Goal: Task Accomplishment & Management: Manage account settings

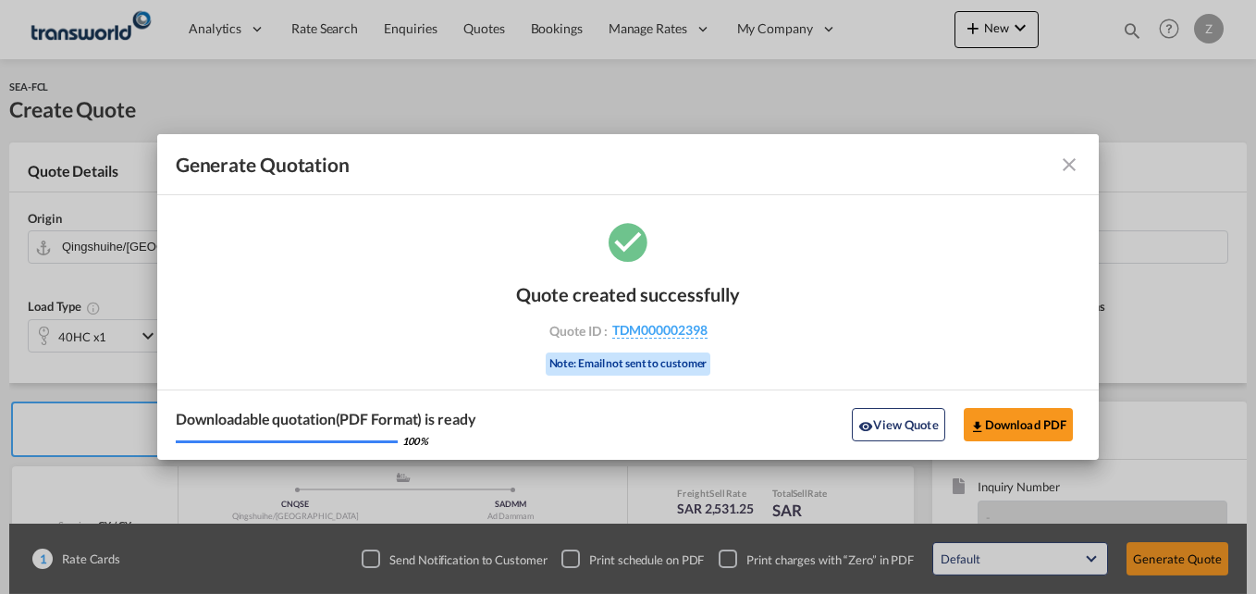
scroll to position [204, 0]
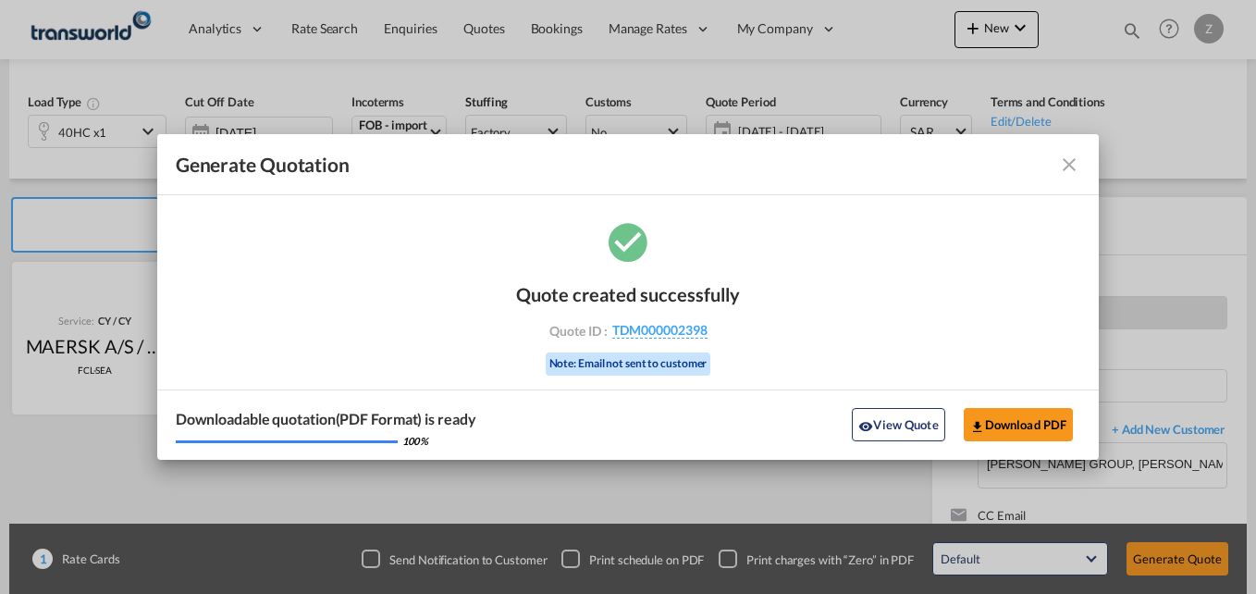
click at [1067, 167] on md-icon "icon-close fg-AAA8AD cursor m-0" at bounding box center [1069, 165] width 22 height 22
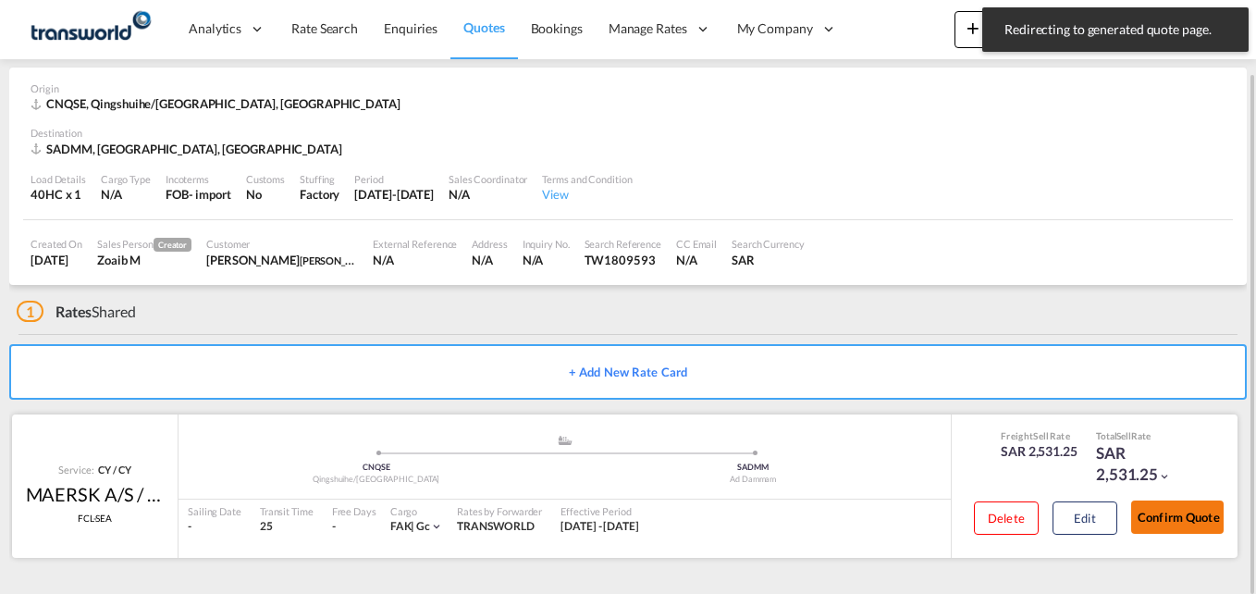
scroll to position [69, 0]
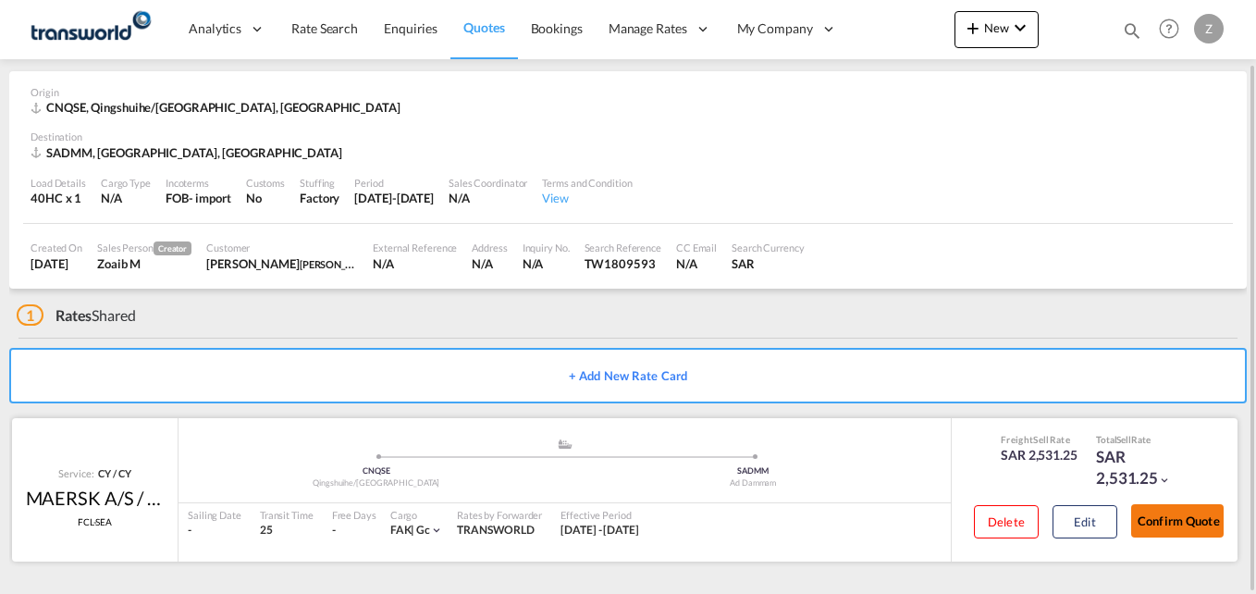
click at [1180, 519] on button "Confirm Quote" at bounding box center [1177, 520] width 93 height 33
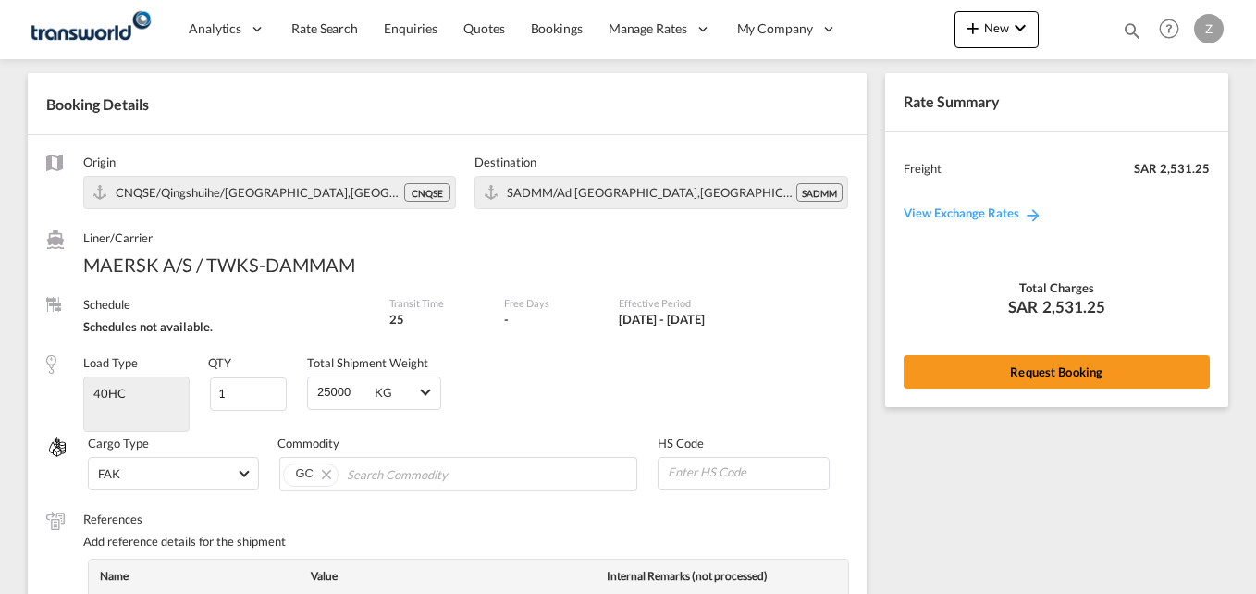
scroll to position [716, 0]
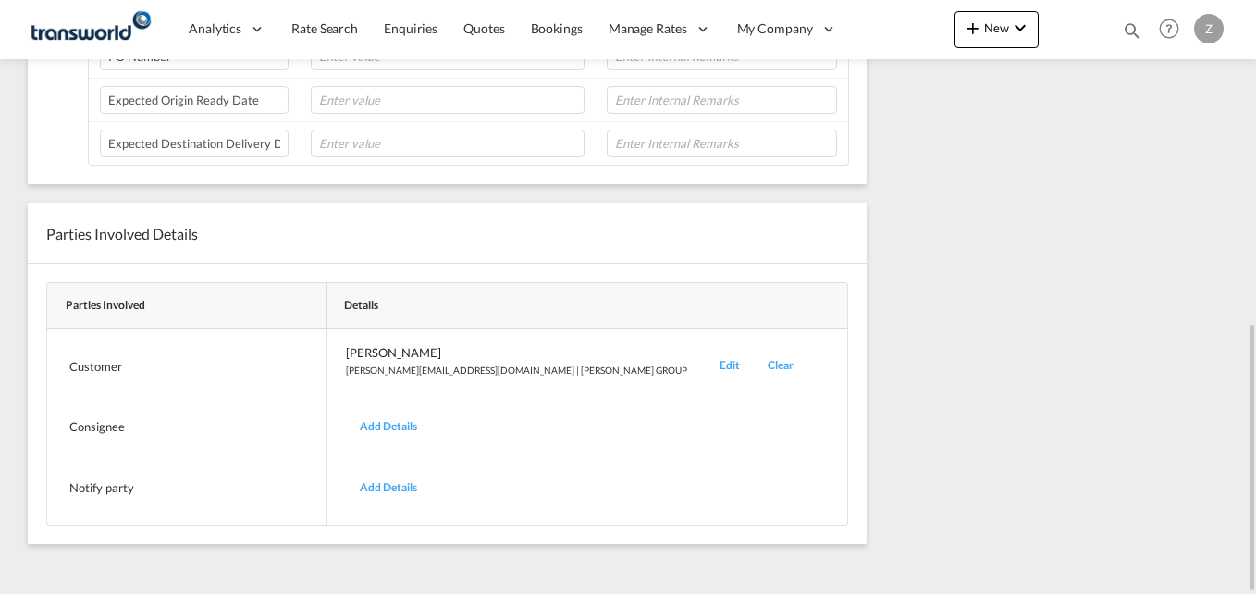
click at [706, 365] on div "Edit" at bounding box center [730, 365] width 48 height 43
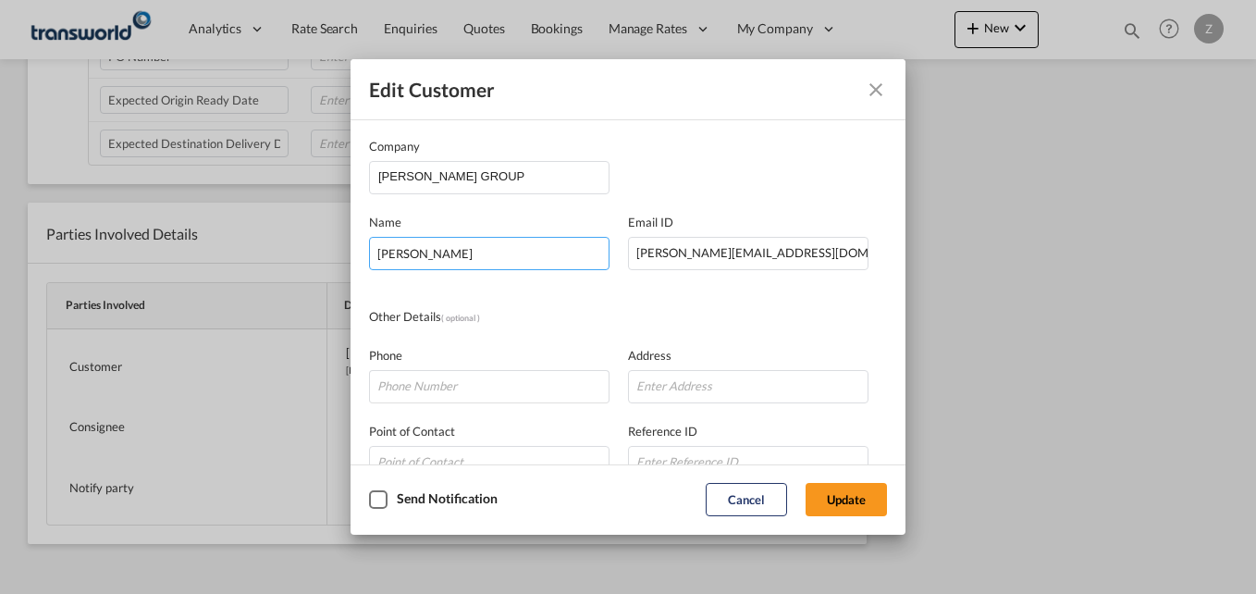
click at [492, 244] on input "[PERSON_NAME]" at bounding box center [489, 253] width 241 height 33
click at [482, 178] on input "[PERSON_NAME] GROUP" at bounding box center [493, 176] width 230 height 28
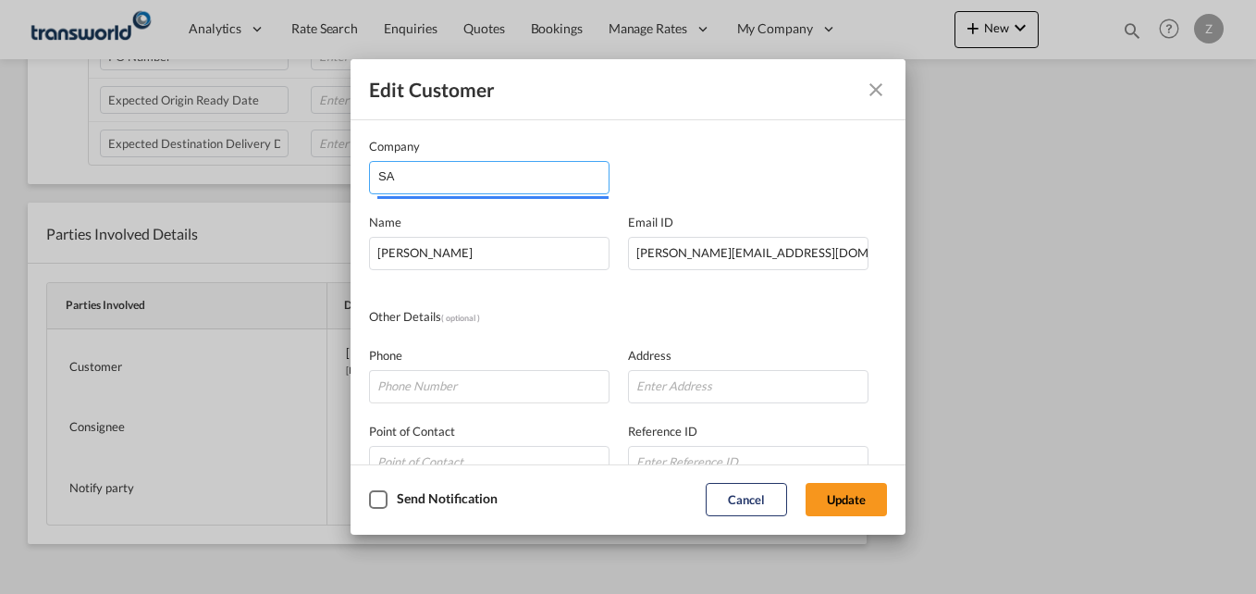
type input "S"
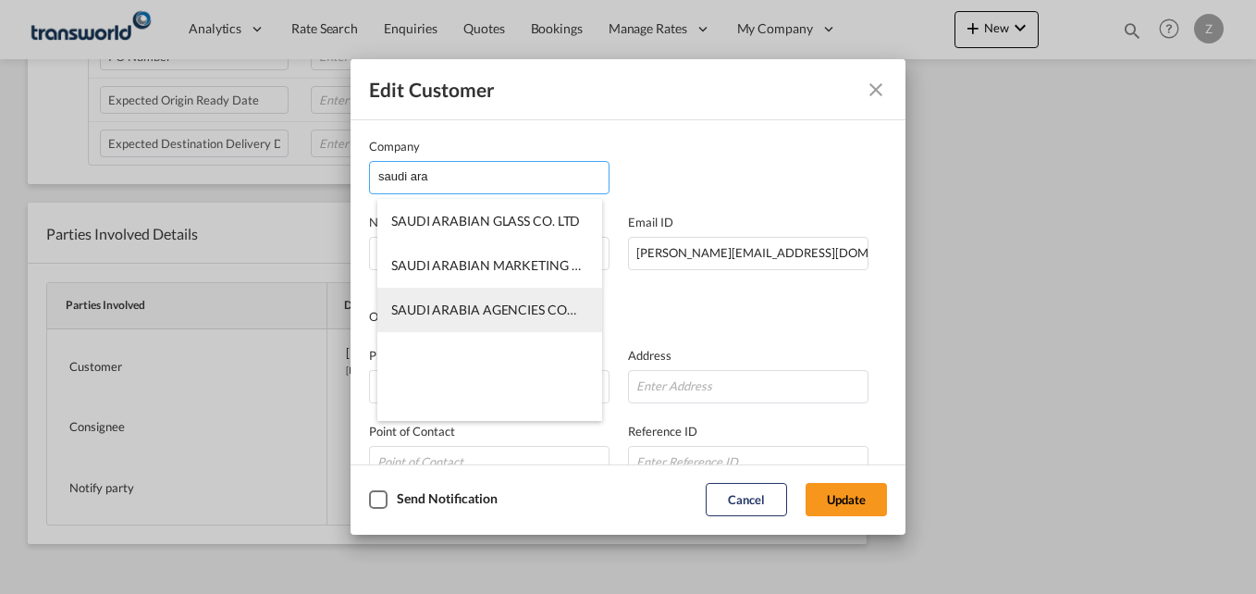
click at [484, 311] on span "SAUDI ARABIA AGENCIES COMPANY ([PERSON_NAME])" at bounding box center [558, 310] width 334 height 16
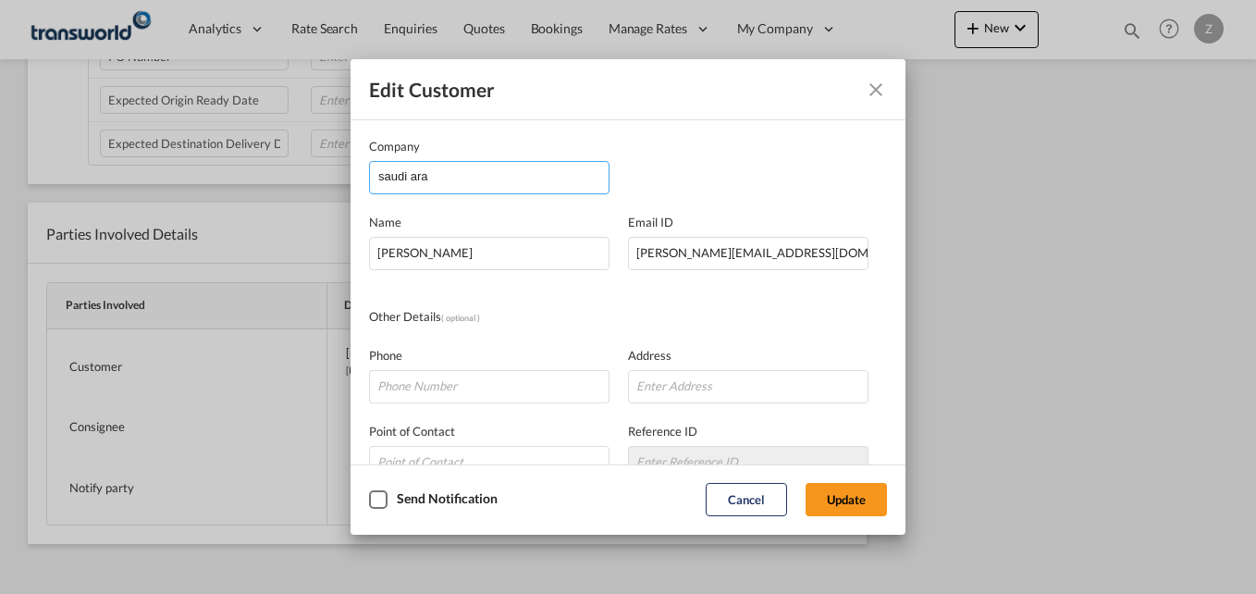
type input "SAUDI ARABIA AGENCIES COMPANY ([PERSON_NAME])"
type input "[EMAIL_ADDRESS][DOMAIN_NAME]"
type input "0594250009"
type input "567134"
type input "23334"
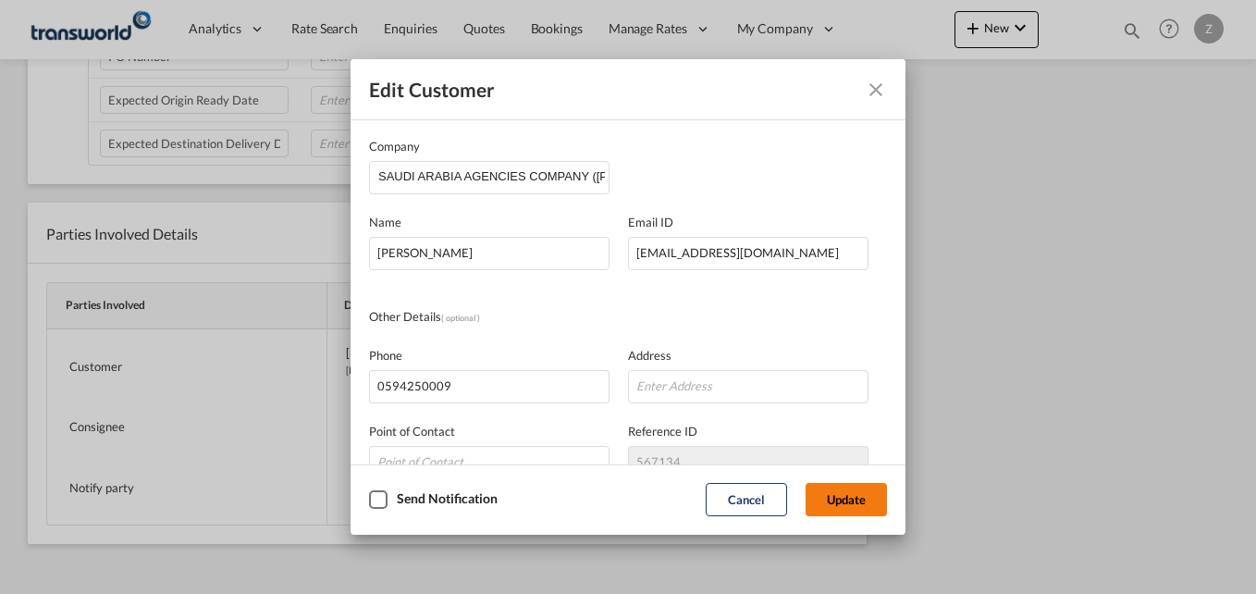
click at [856, 487] on button "Update" at bounding box center [846, 499] width 81 height 33
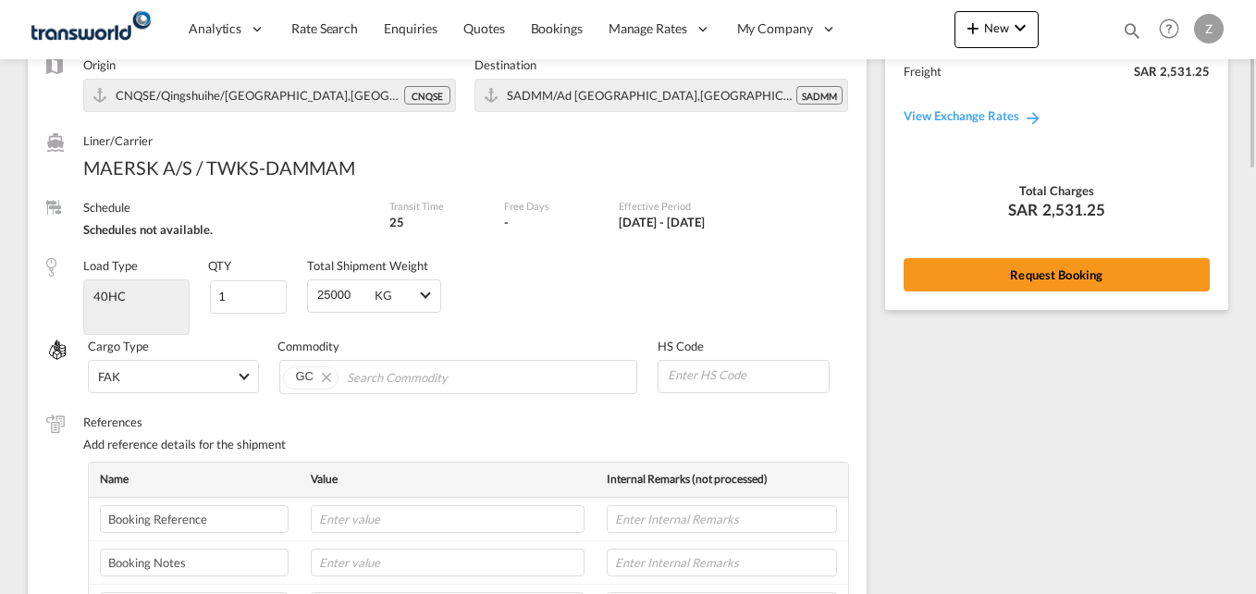
scroll to position [45, 0]
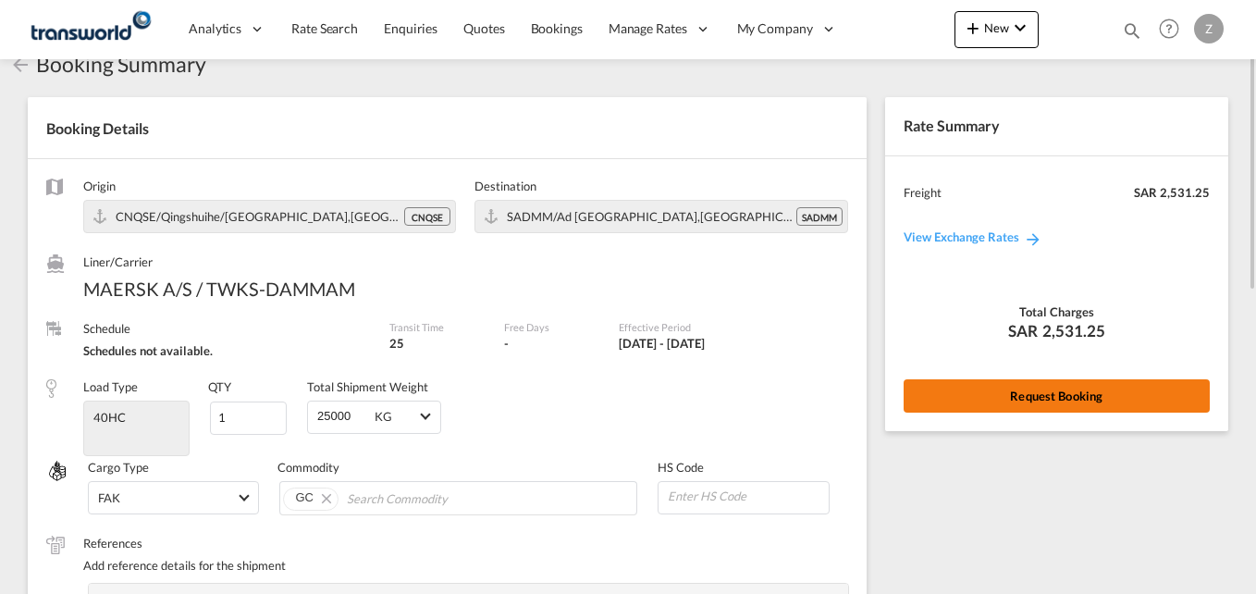
click at [961, 396] on button "Request Booking" at bounding box center [1057, 395] width 306 height 33
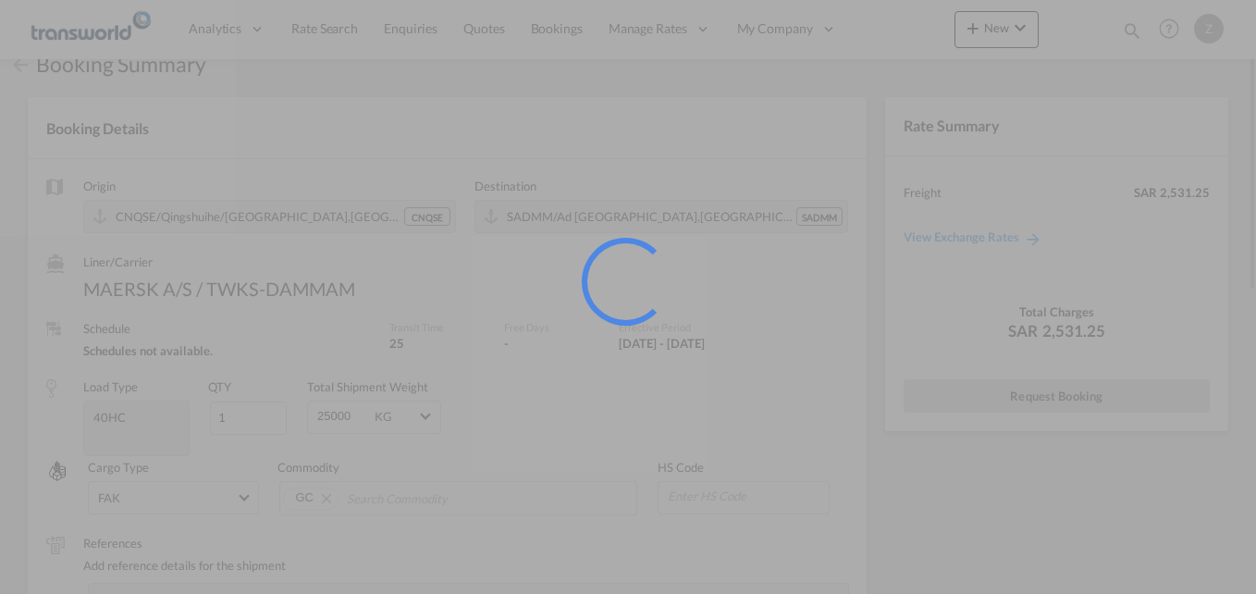
scroll to position [0, 0]
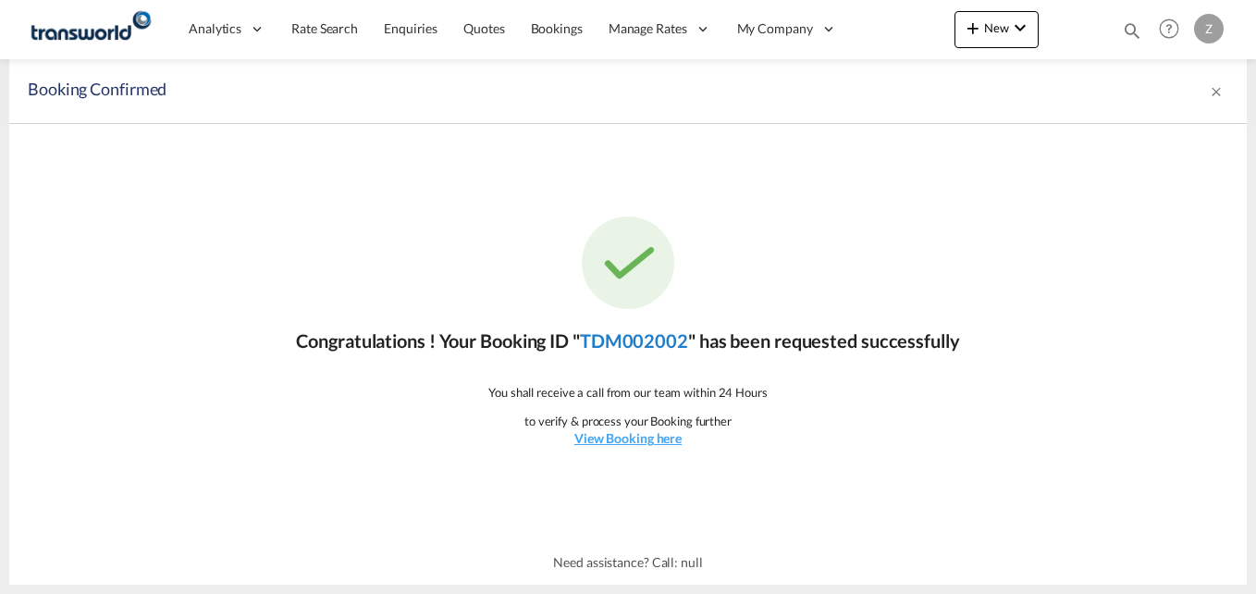
click at [674, 339] on link "TDM002002" at bounding box center [634, 340] width 108 height 22
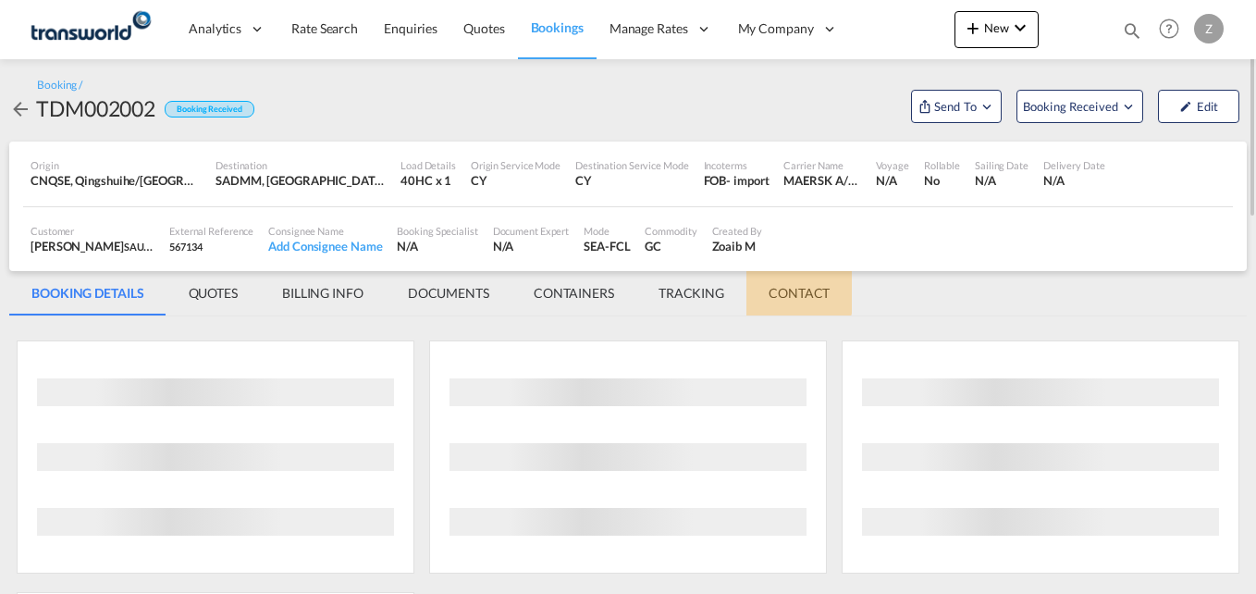
click at [786, 290] on md-tab-item "CONTACT" at bounding box center [799, 293] width 105 height 44
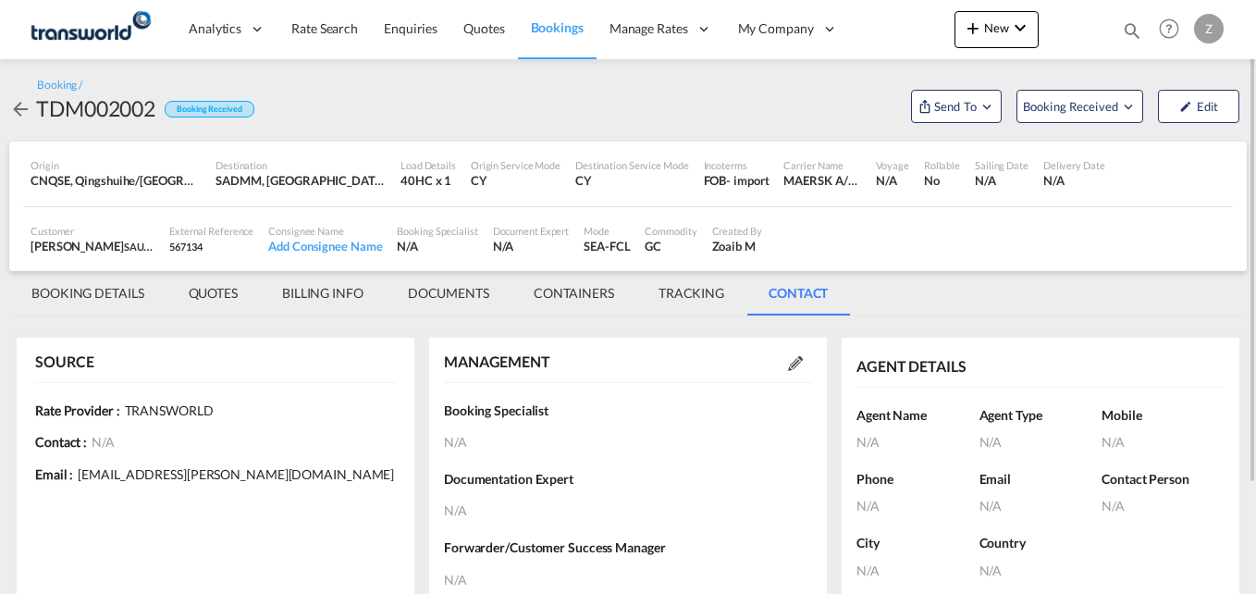
click at [801, 362] on md-icon at bounding box center [795, 363] width 15 height 15
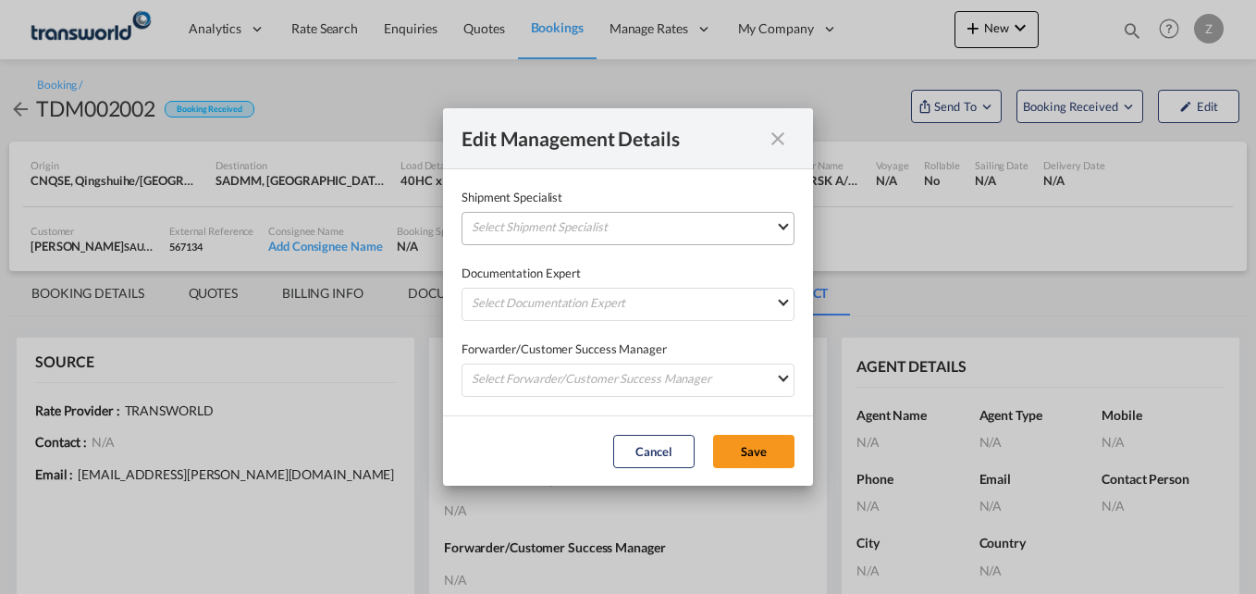
click at [629, 234] on md-select "Select Shipment Specialist [PERSON_NAME] W [PERSON_NAME][EMAIL_ADDRESS][PERSON_…" at bounding box center [628, 228] width 333 height 33
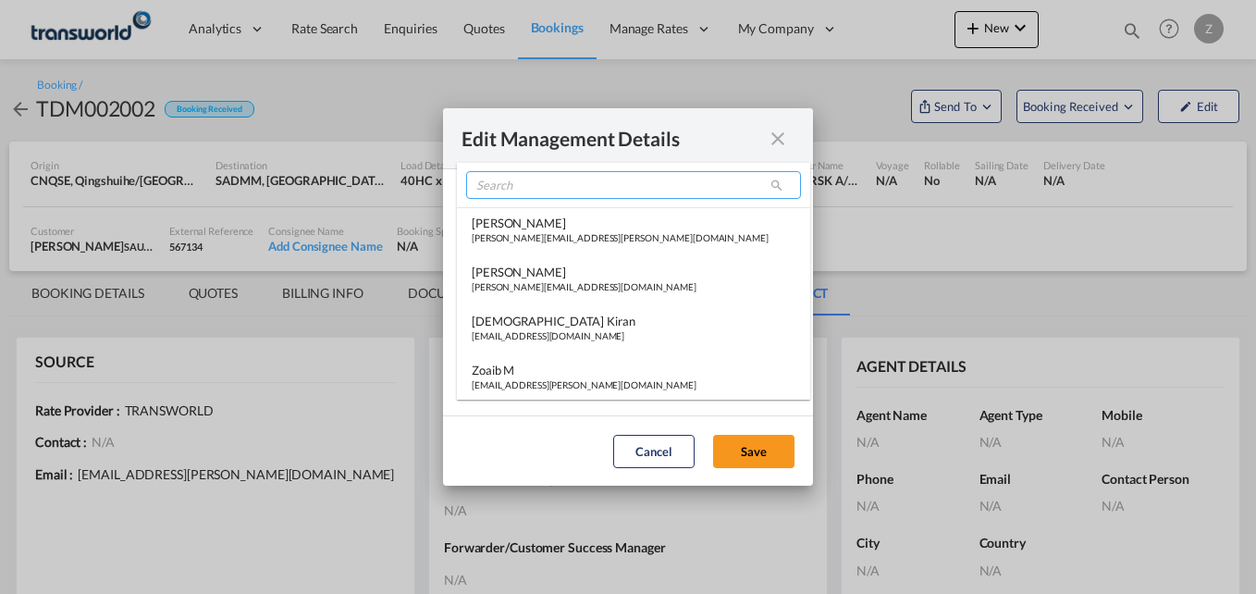
click at [526, 179] on input "search" at bounding box center [633, 185] width 335 height 28
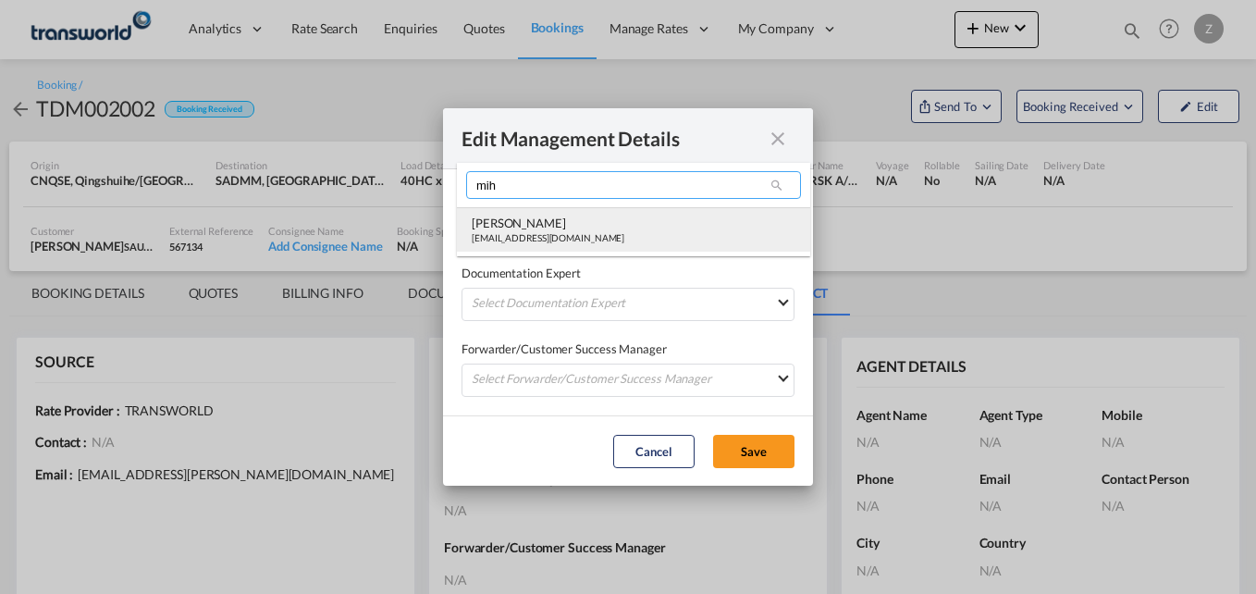
type input "mih"
click at [526, 218] on div "[PERSON_NAME]" at bounding box center [548, 223] width 153 height 17
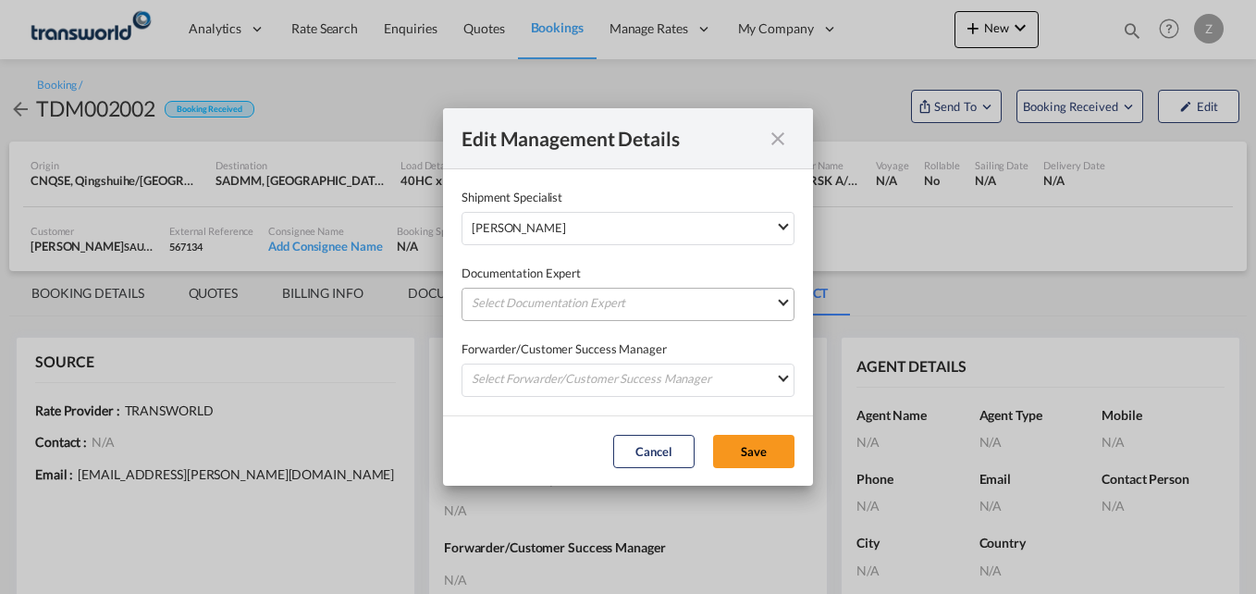
click at [533, 291] on md-select "Select Documentation Expert [PERSON_NAME] W [PERSON_NAME][EMAIL_ADDRESS][PERSON…" at bounding box center [628, 304] width 333 height 33
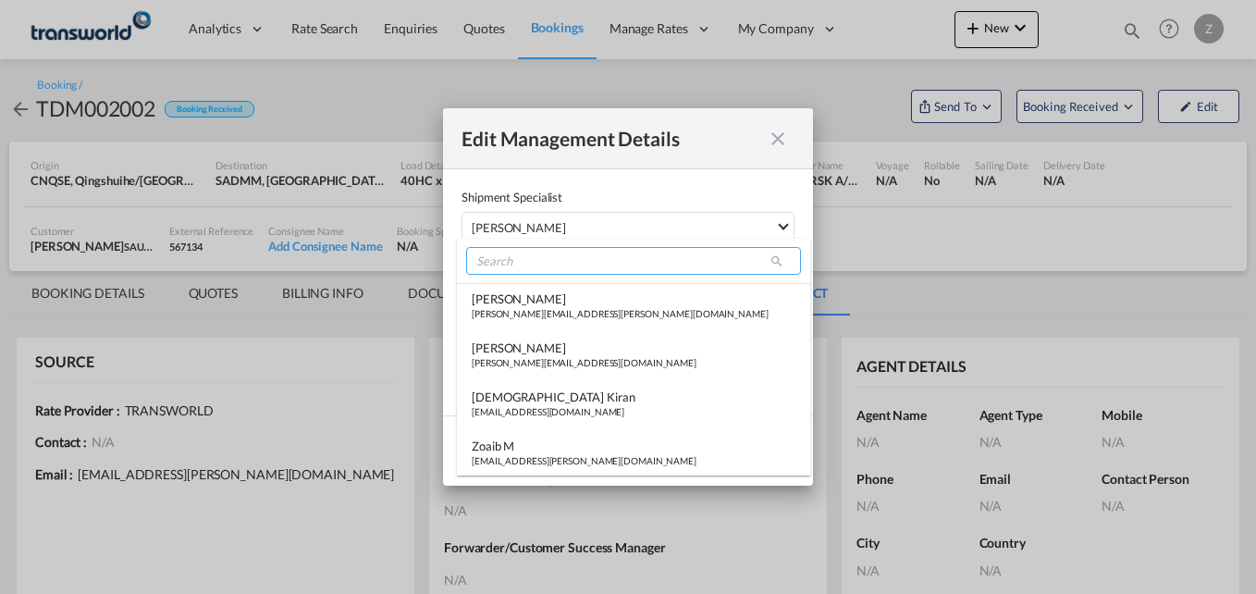
click at [533, 262] on input "search" at bounding box center [633, 261] width 335 height 28
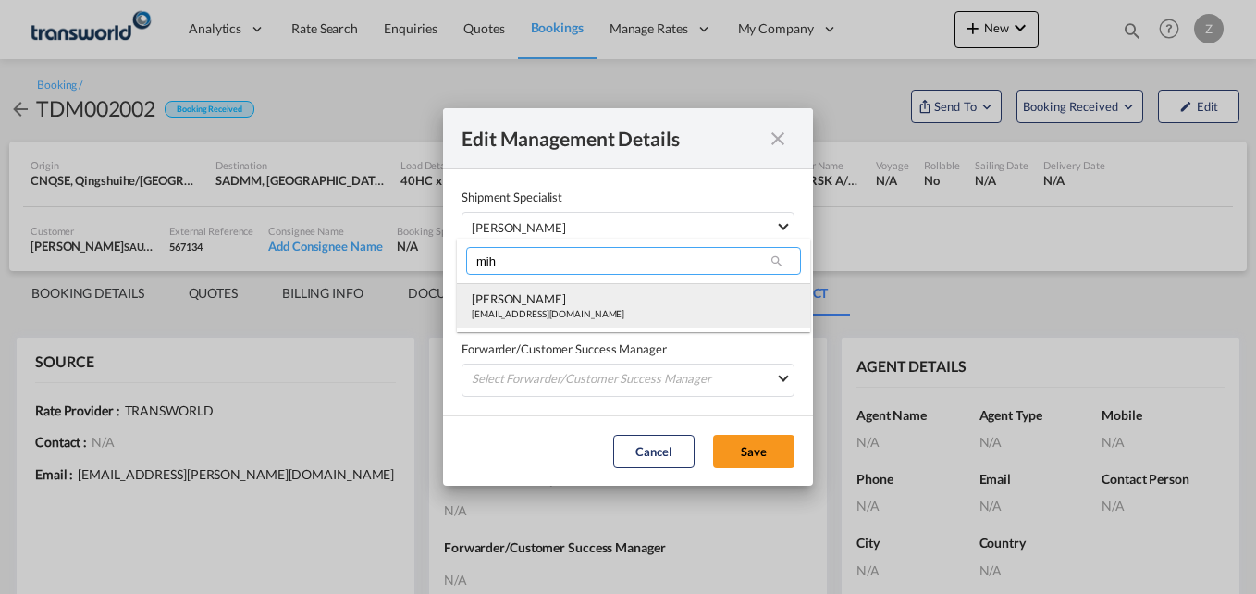
type input "mih"
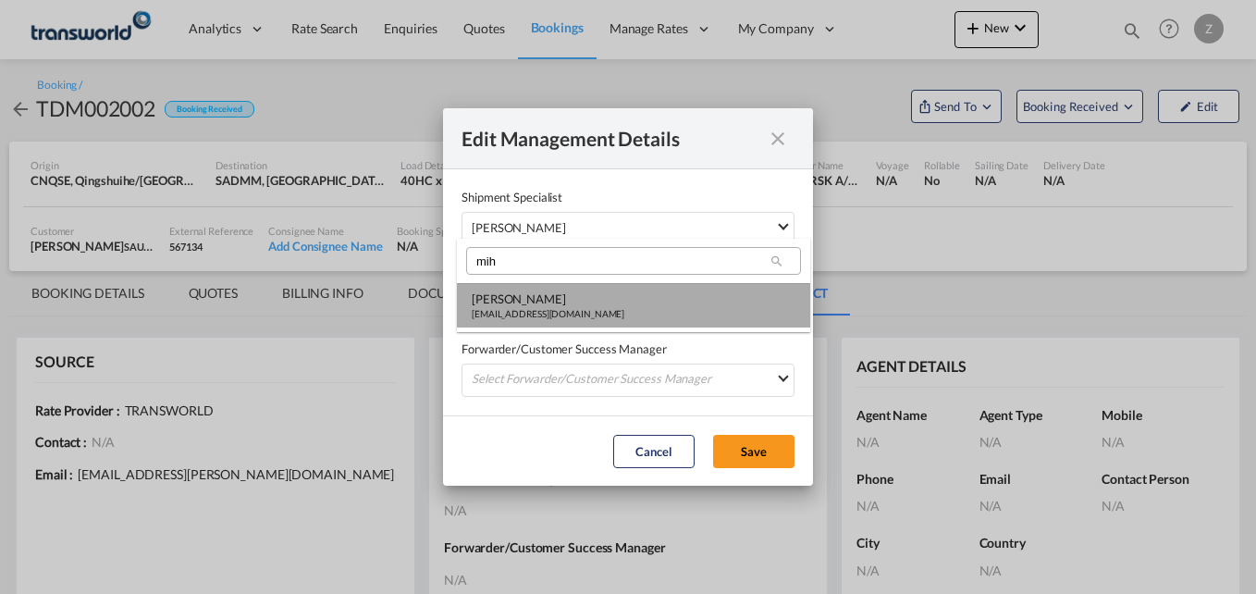
click at [527, 301] on div "[PERSON_NAME]" at bounding box center [548, 298] width 153 height 17
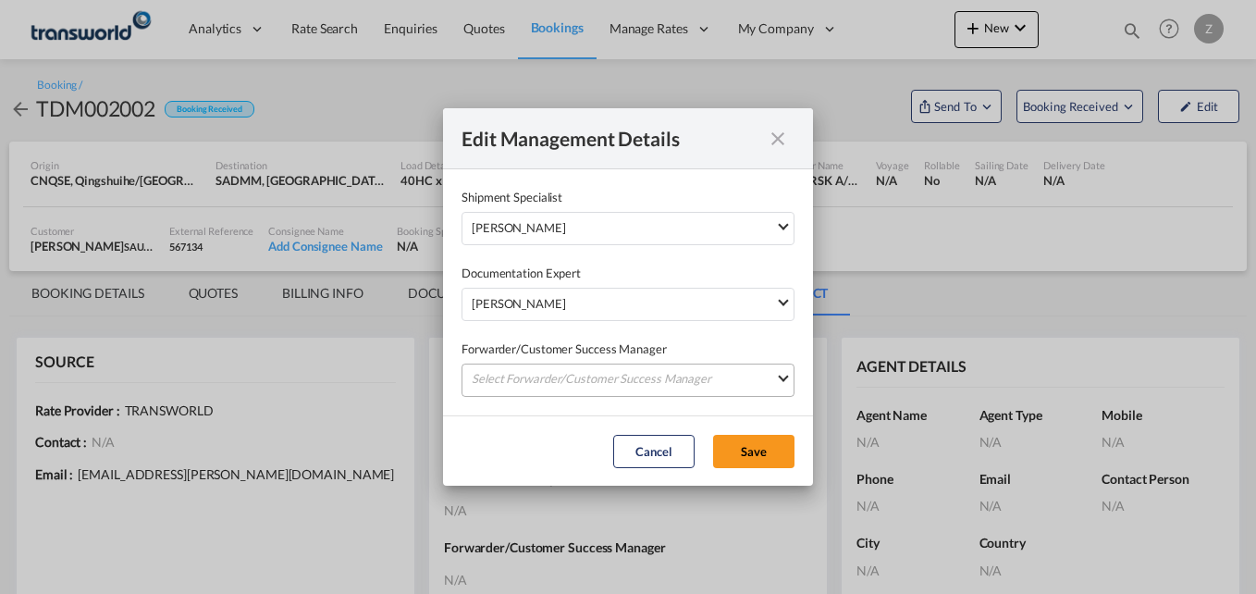
click at [537, 384] on md-select "Select Forwarder/Customer Success Manager [PERSON_NAME] [PERSON_NAME][EMAIL_ADD…" at bounding box center [628, 380] width 333 height 33
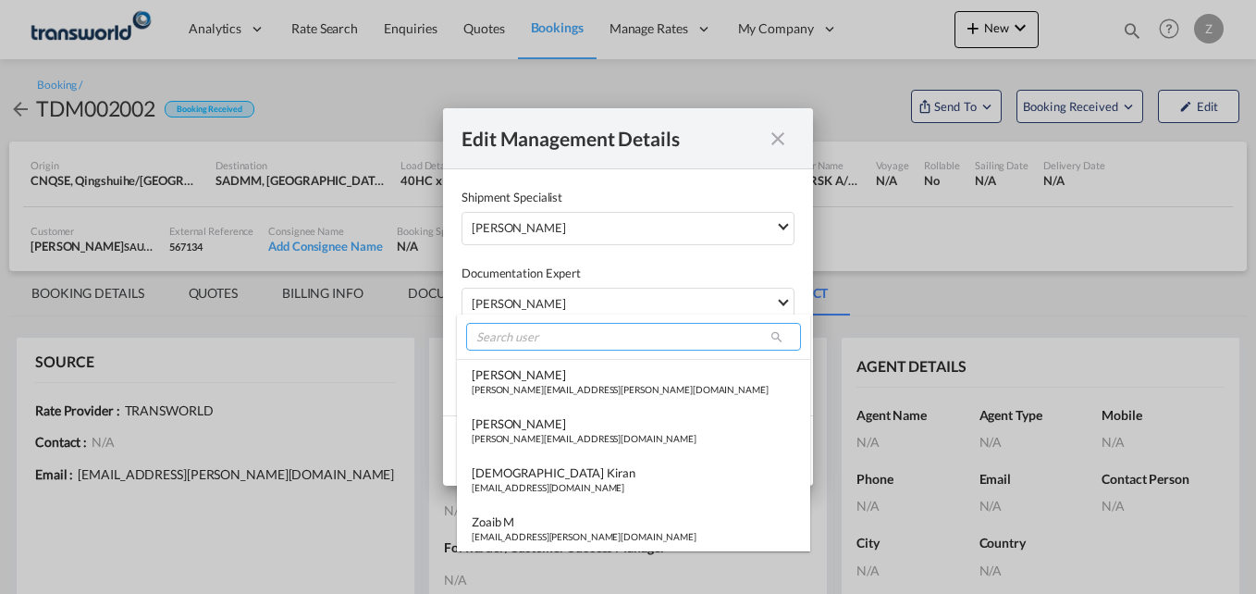
click at [510, 338] on input "search" at bounding box center [633, 337] width 335 height 28
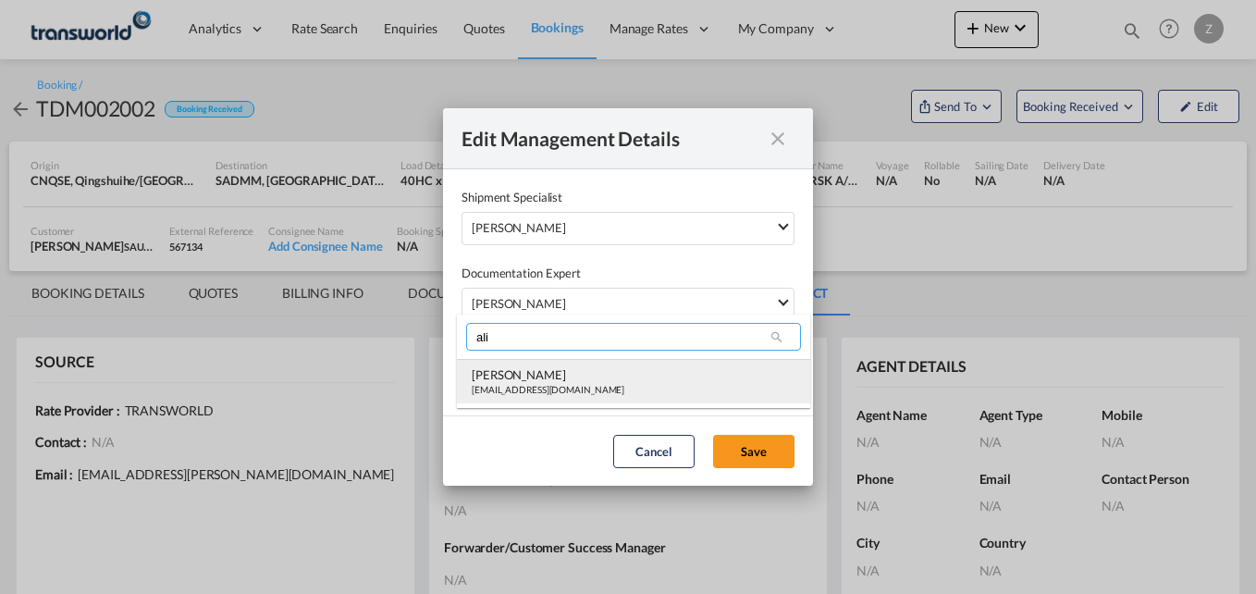
type input "ali"
click at [512, 379] on div "[PERSON_NAME]" at bounding box center [548, 374] width 153 height 17
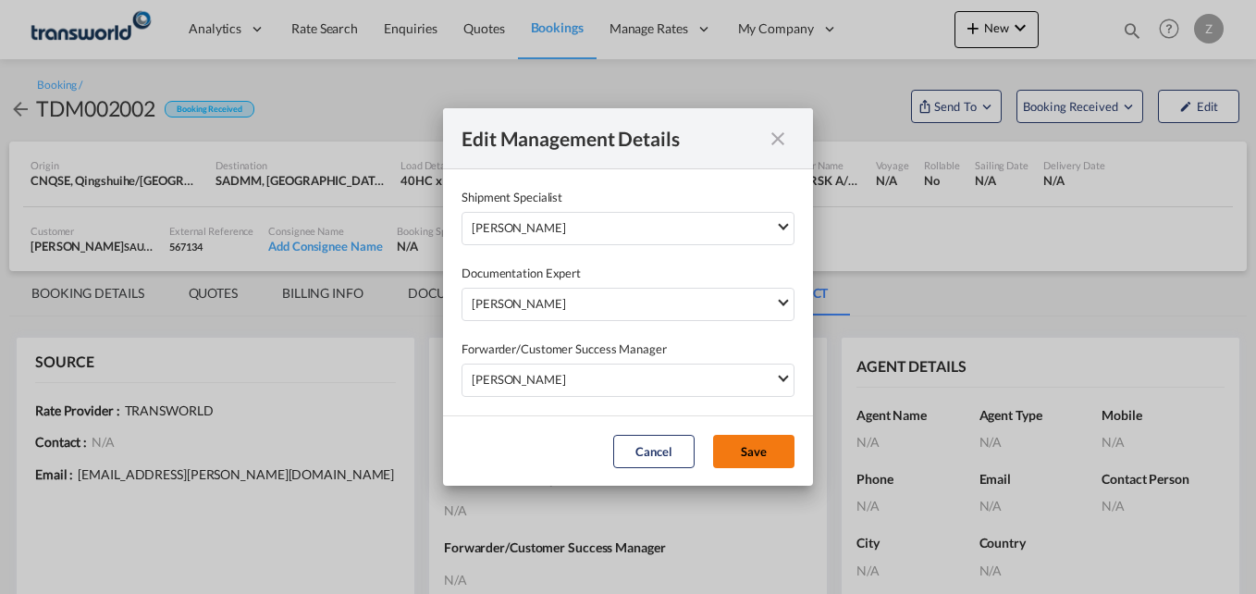
click at [780, 457] on button "Save" at bounding box center [753, 451] width 81 height 33
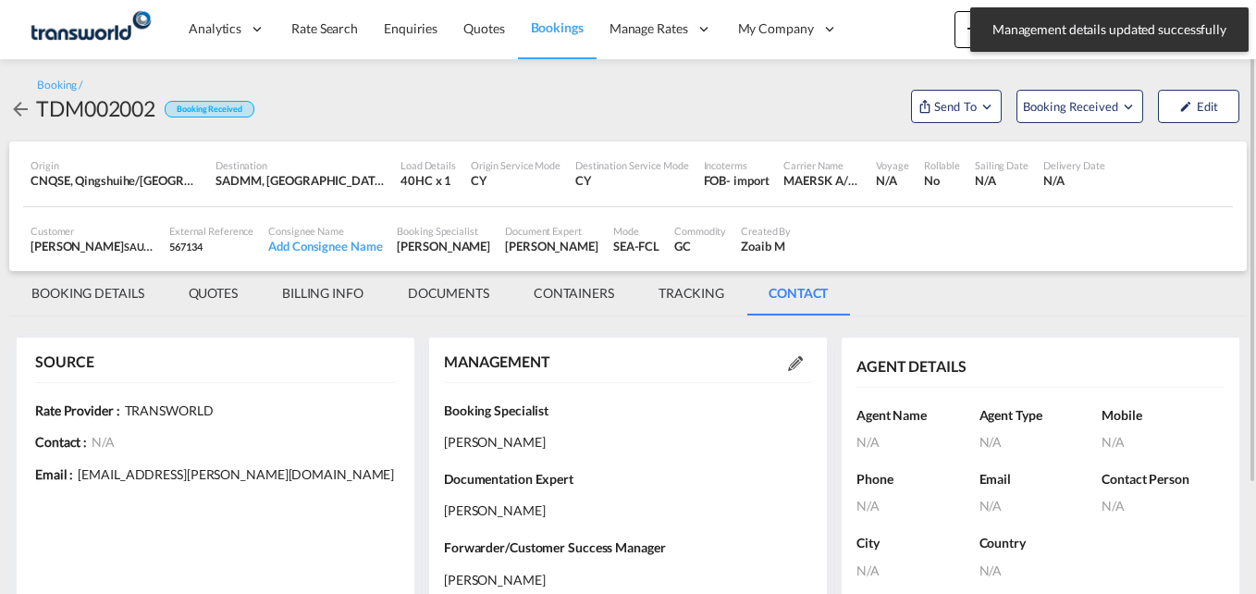
click at [89, 301] on md-tab-item "BOOKING DETAILS" at bounding box center [87, 293] width 157 height 44
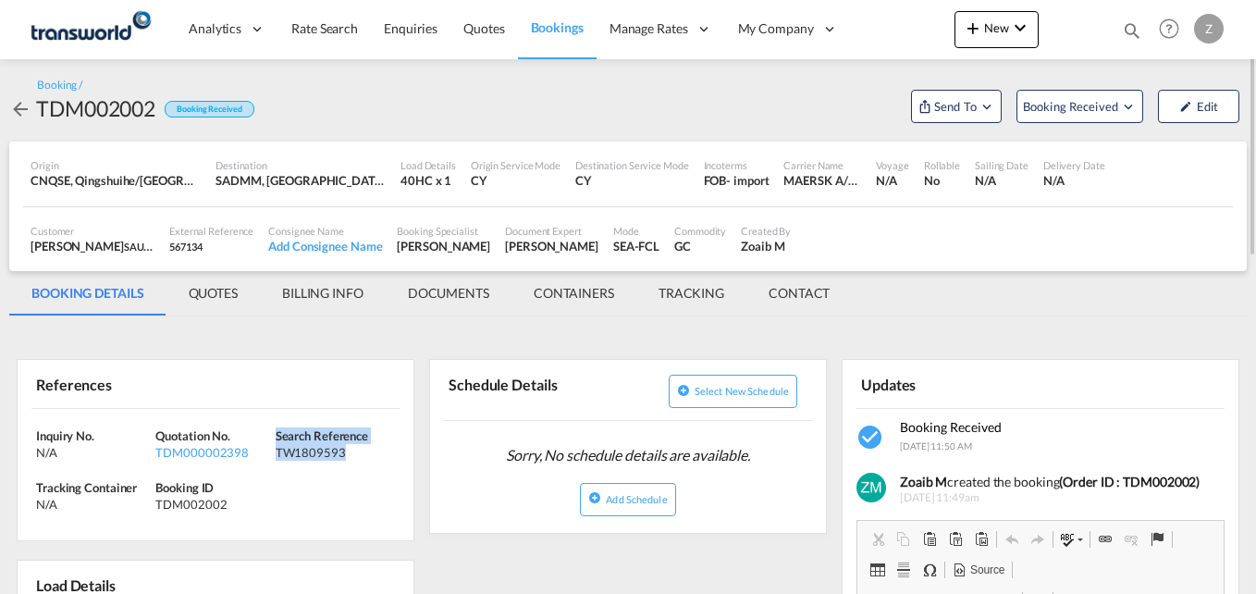
drag, startPoint x: 372, startPoint y: 450, endPoint x: 273, endPoint y: 454, distance: 99.1
click at [273, 454] on div "Inquiry No. N/A Quotation No. TDM000002398 Search Reference TW1809593 Tracking …" at bounding box center [216, 475] width 396 height 132
click at [307, 466] on div "Inquiry No. N/A Quotation No. TDM000002398 Search Reference TW1809593 Tracking …" at bounding box center [216, 475] width 396 height 132
drag, startPoint x: 352, startPoint y: 449, endPoint x: 275, endPoint y: 450, distance: 77.7
click at [276, 450] on div "TW1809593" at bounding box center [333, 452] width 115 height 17
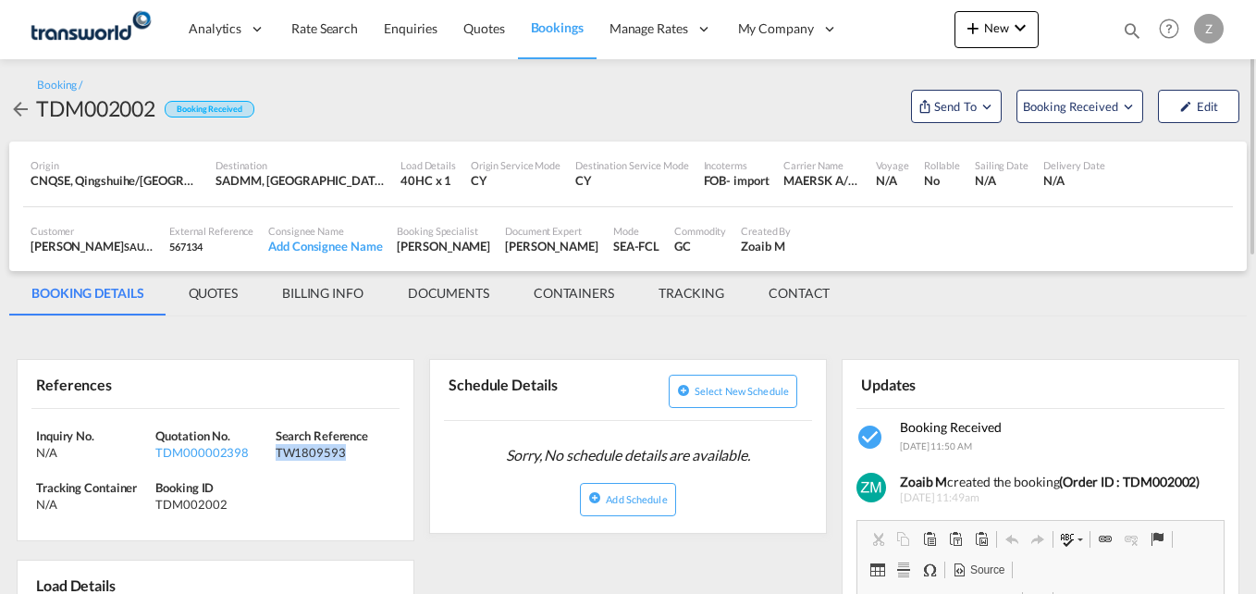
copy div "TW1809593"
click at [959, 109] on span "Send To" at bounding box center [955, 106] width 46 height 19
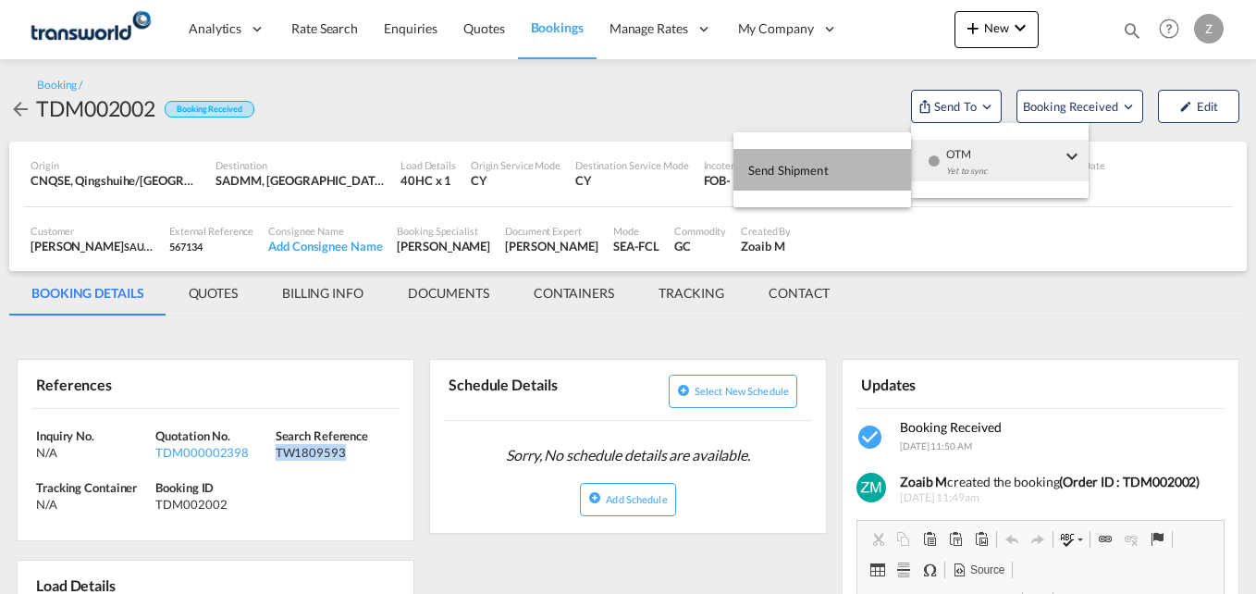
click at [823, 172] on span "Send Shipment" at bounding box center [788, 170] width 80 height 30
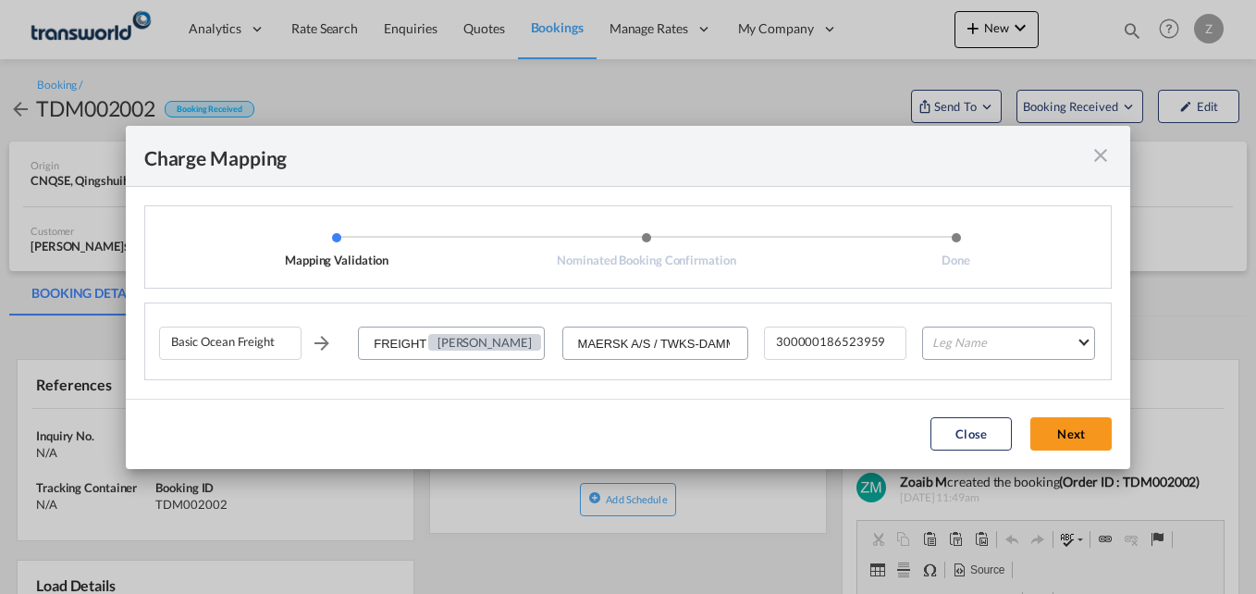
click at [966, 323] on div "Basic Ocean Freight FREIGHT CHARGES [PERSON_NAME] MAERSK A/S / TWKS-DAMMAM 3000…" at bounding box center [635, 350] width 952 height 57
click at [964, 341] on md-select "Leg Name HANDLING ORIGIN VESSEL HANDLING DESTINATION OTHERS TL PICK UP CUSTOMS …" at bounding box center [1008, 343] width 173 height 33
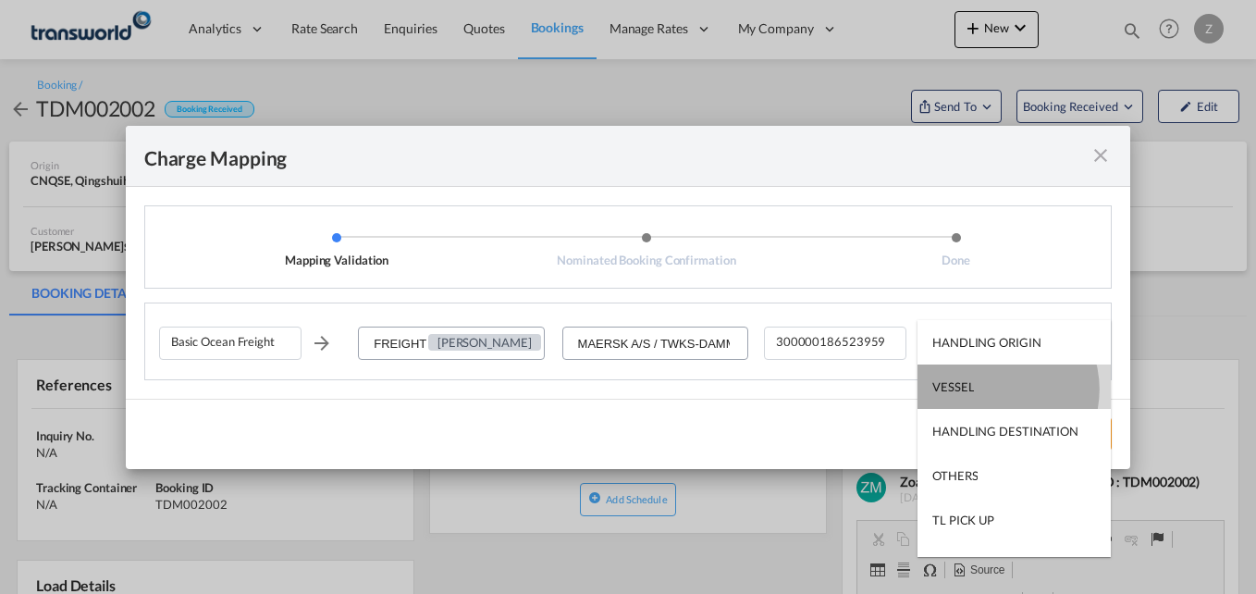
click at [993, 389] on md-option "VESSEL" at bounding box center [1014, 386] width 193 height 44
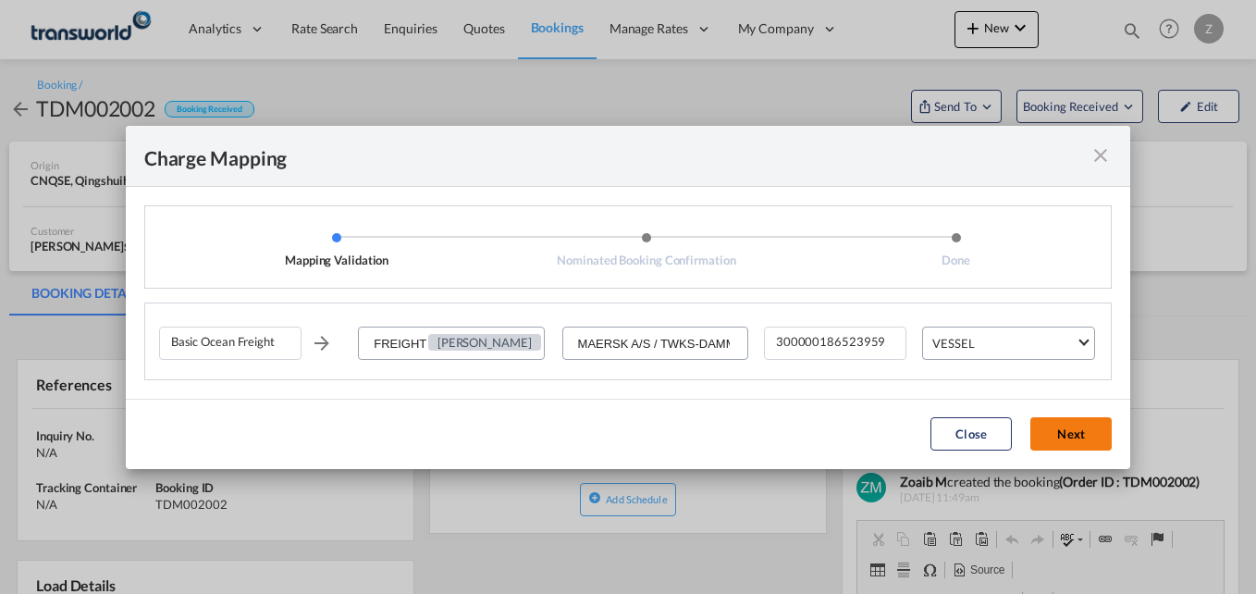
click at [1085, 441] on button "Next" at bounding box center [1070, 433] width 81 height 33
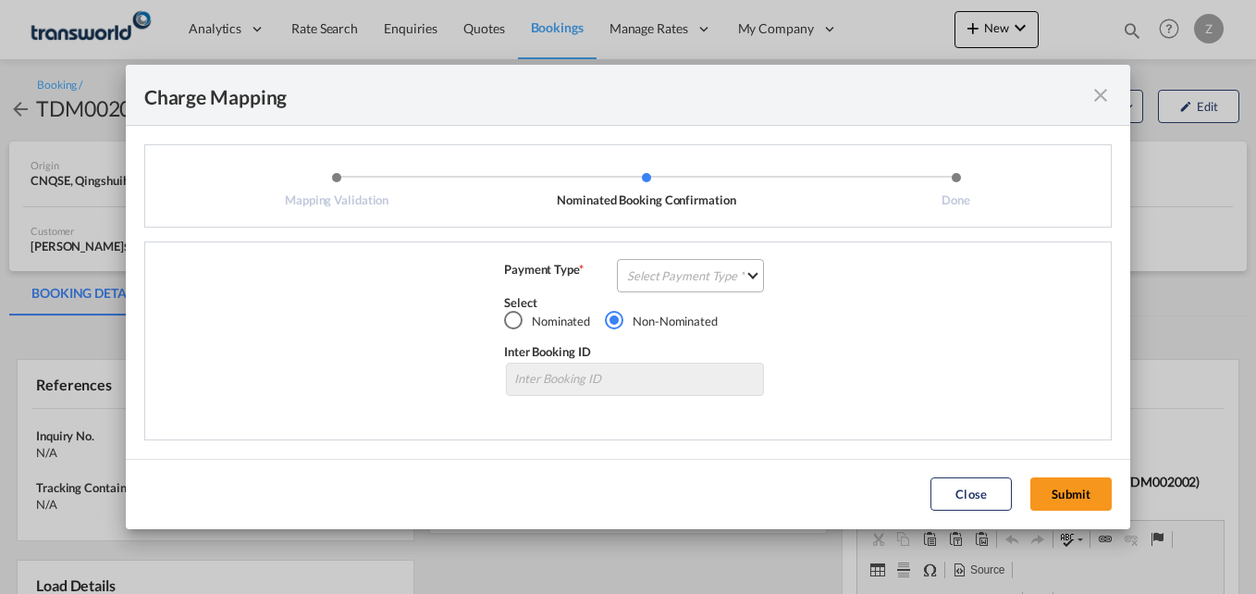
click at [711, 280] on md-select "Select Payment Type COLLECT PREPAID" at bounding box center [690, 275] width 147 height 33
click at [661, 282] on div "COLLECT" at bounding box center [655, 275] width 53 height 17
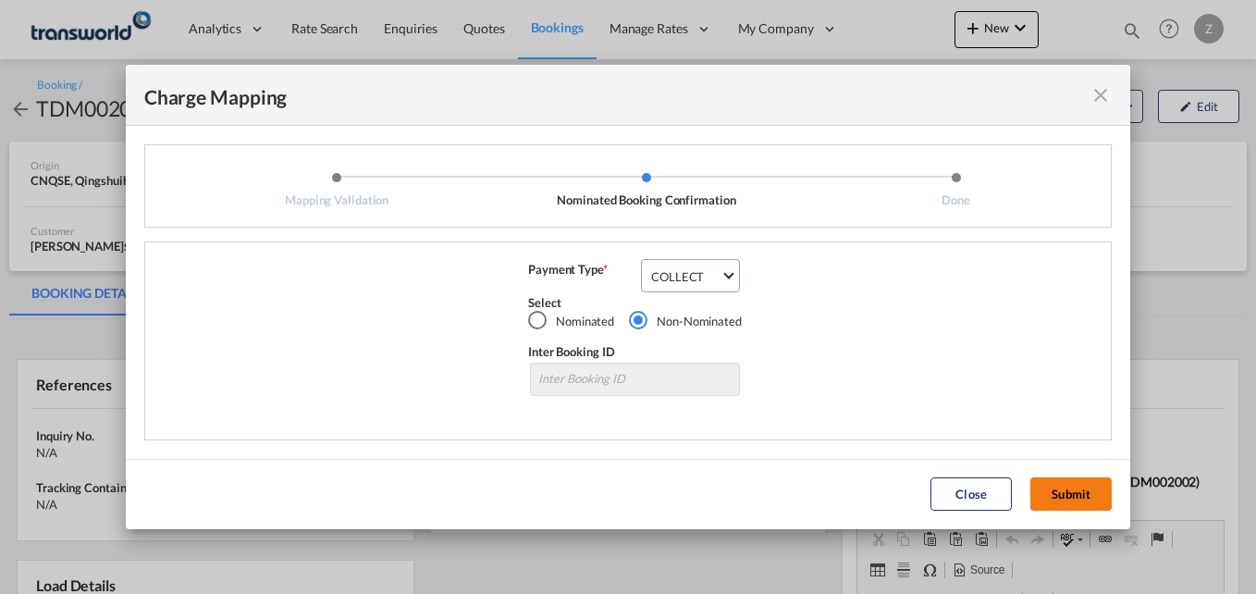
click at [1097, 488] on button "Submit" at bounding box center [1070, 493] width 81 height 33
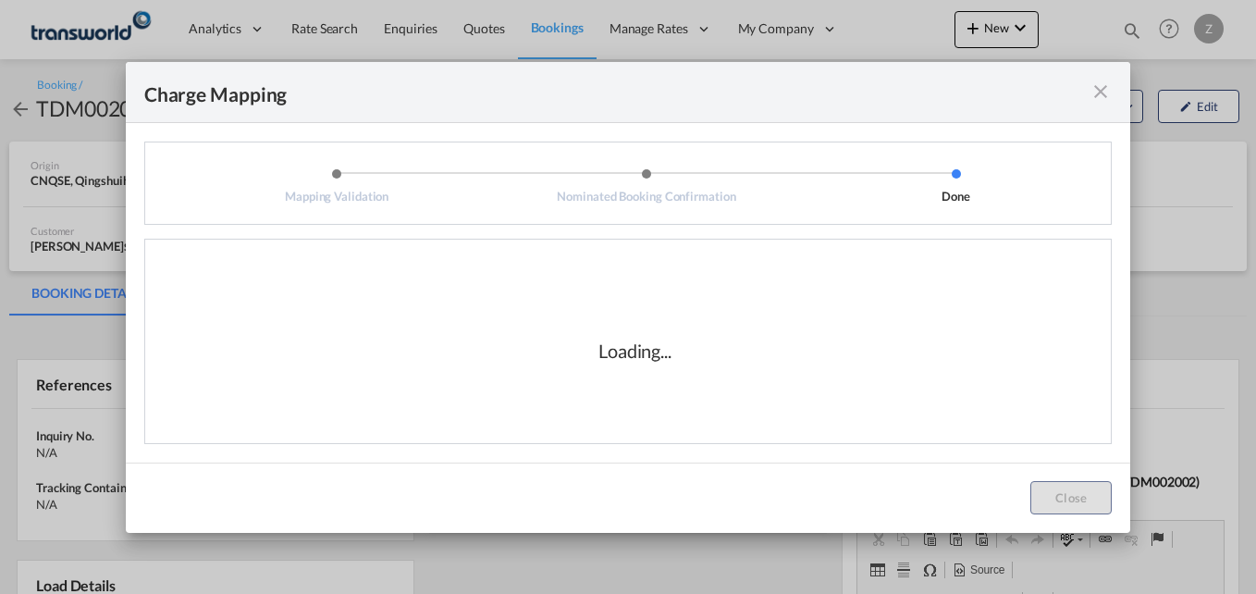
click at [1104, 89] on md-icon "icon-close fg-AAA8AD cursor" at bounding box center [1101, 91] width 22 height 22
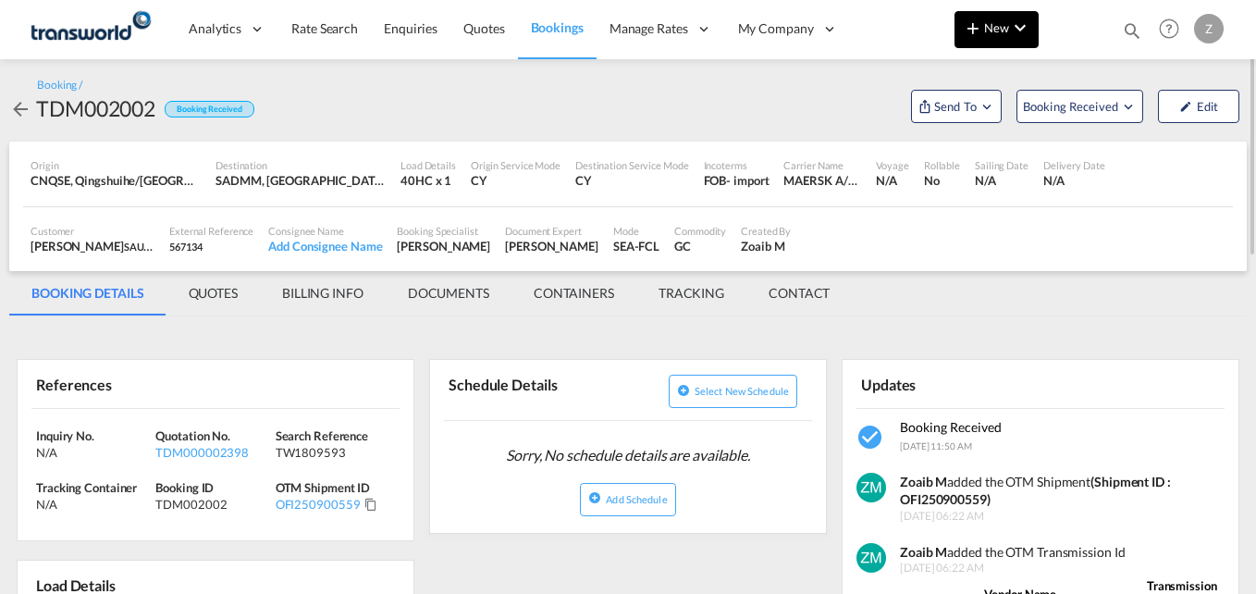
click at [995, 11] on button "New" at bounding box center [997, 29] width 84 height 37
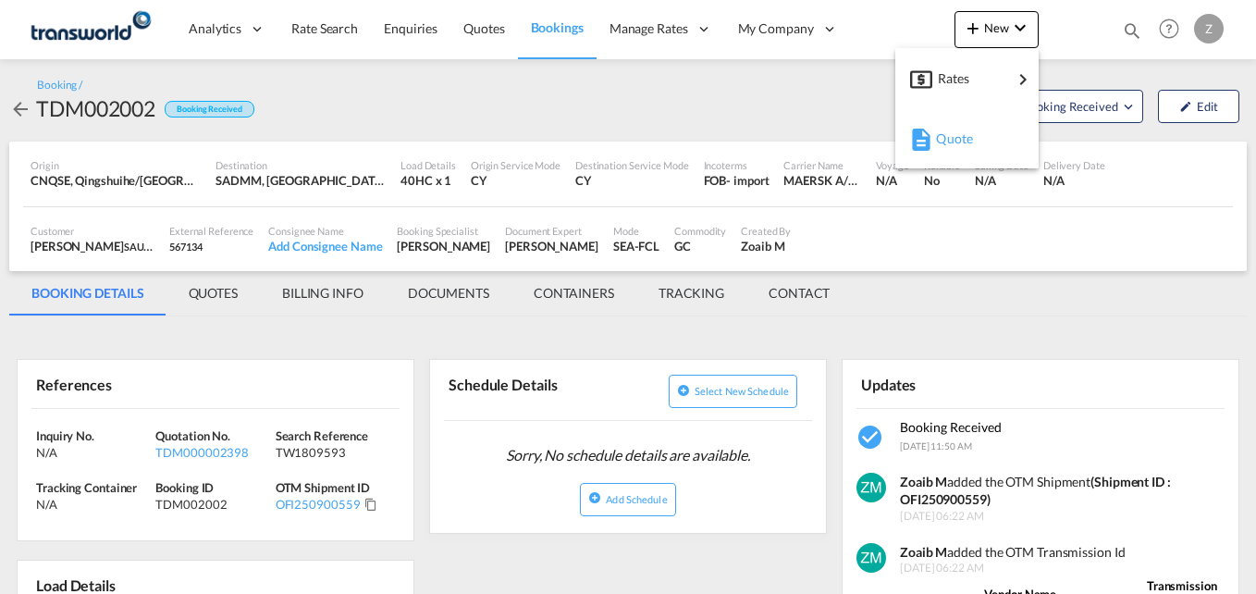
click at [937, 125] on span "Quote" at bounding box center [946, 138] width 20 height 37
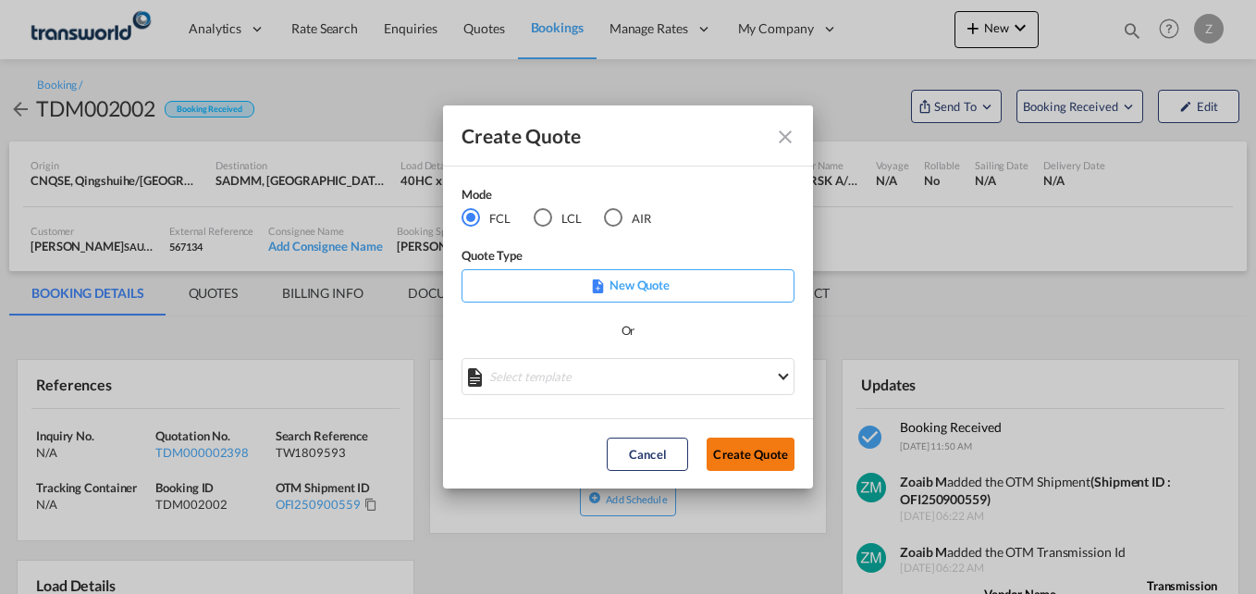
click at [750, 468] on button "Create Quote" at bounding box center [751, 454] width 88 height 33
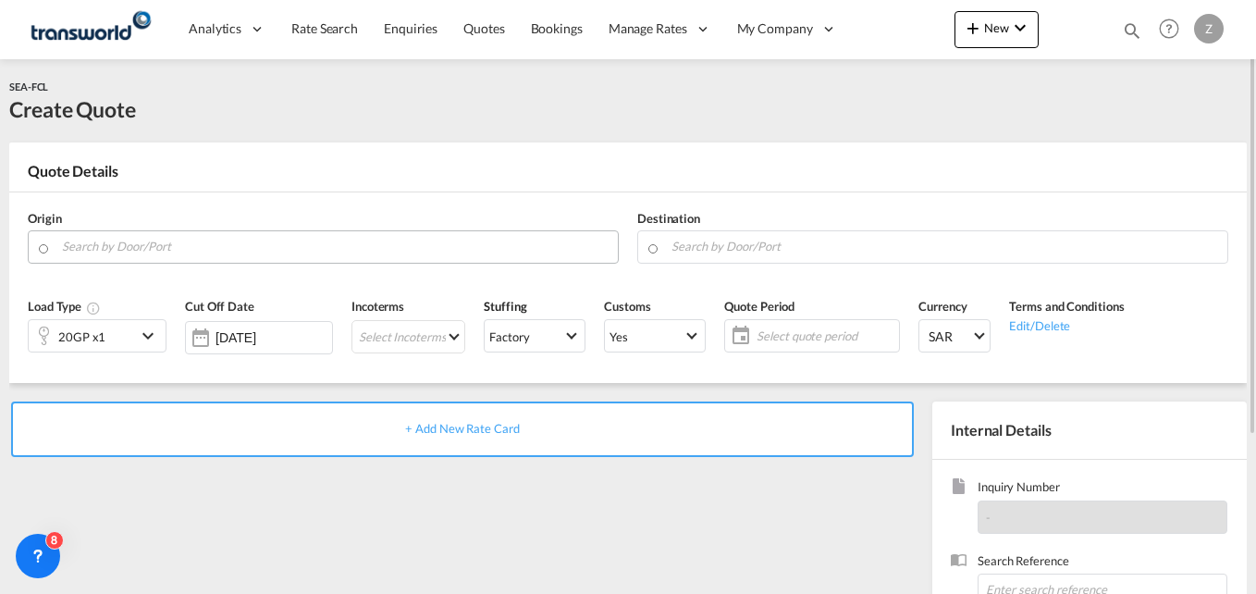
click at [271, 250] on input "Search by Door/Port" at bounding box center [335, 246] width 547 height 32
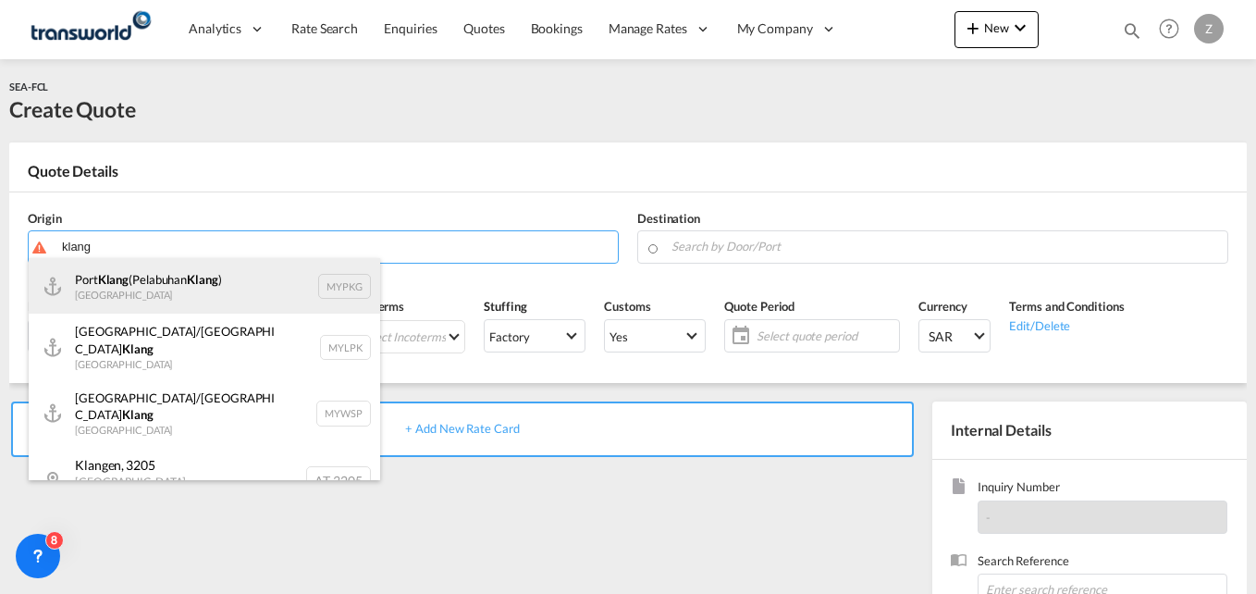
click at [179, 283] on div "Port Klang (Pelabuhan Klang ) Malaysia MYPKG" at bounding box center [205, 286] width 352 height 56
type input "Port Klang (Pelabuhan Klang), MYPKG"
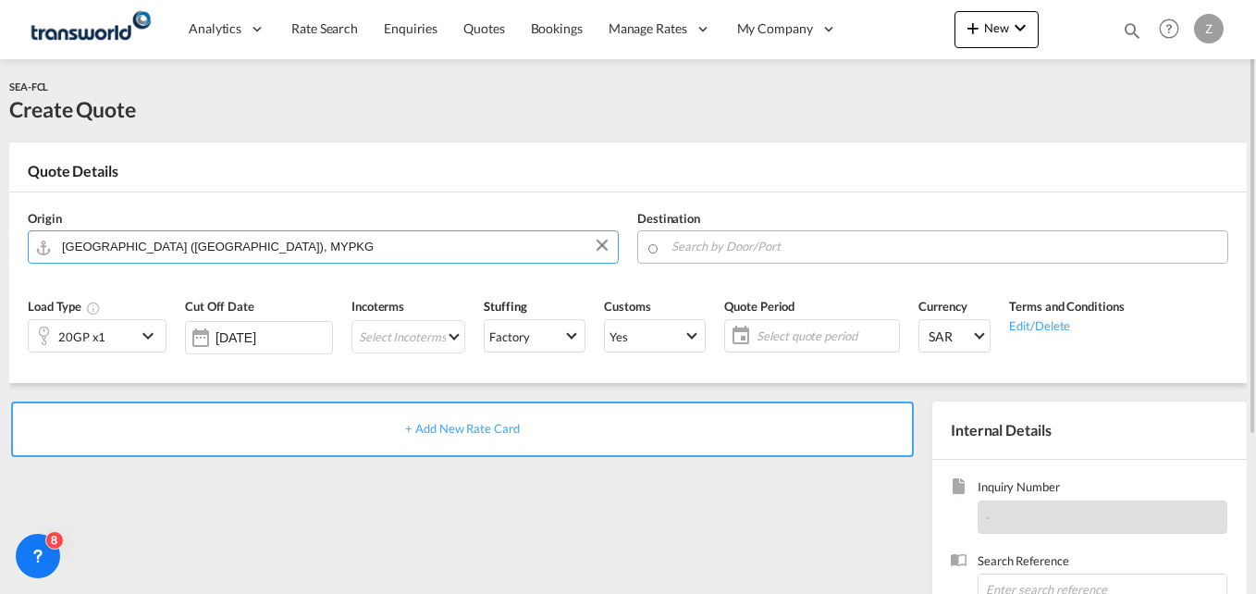
click at [685, 246] on input "Search by Door/Port" at bounding box center [945, 246] width 547 height 32
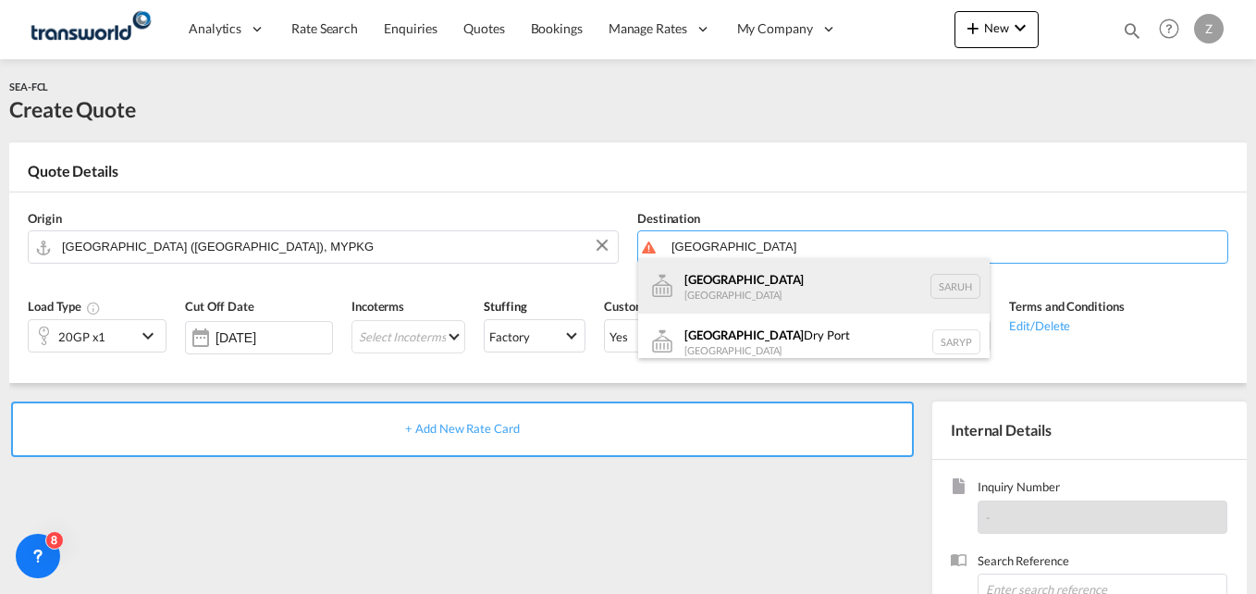
click at [712, 290] on div "Riyadh Saudi Arabia SARUH" at bounding box center [814, 286] width 352 height 56
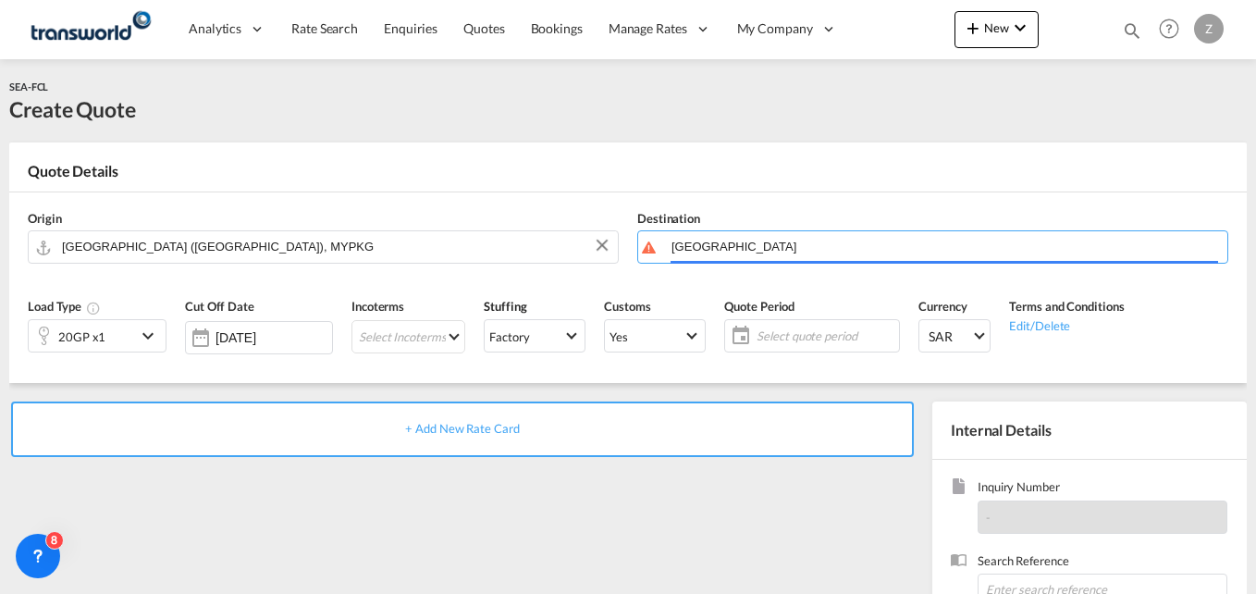
type input "Riyadh, SARUH"
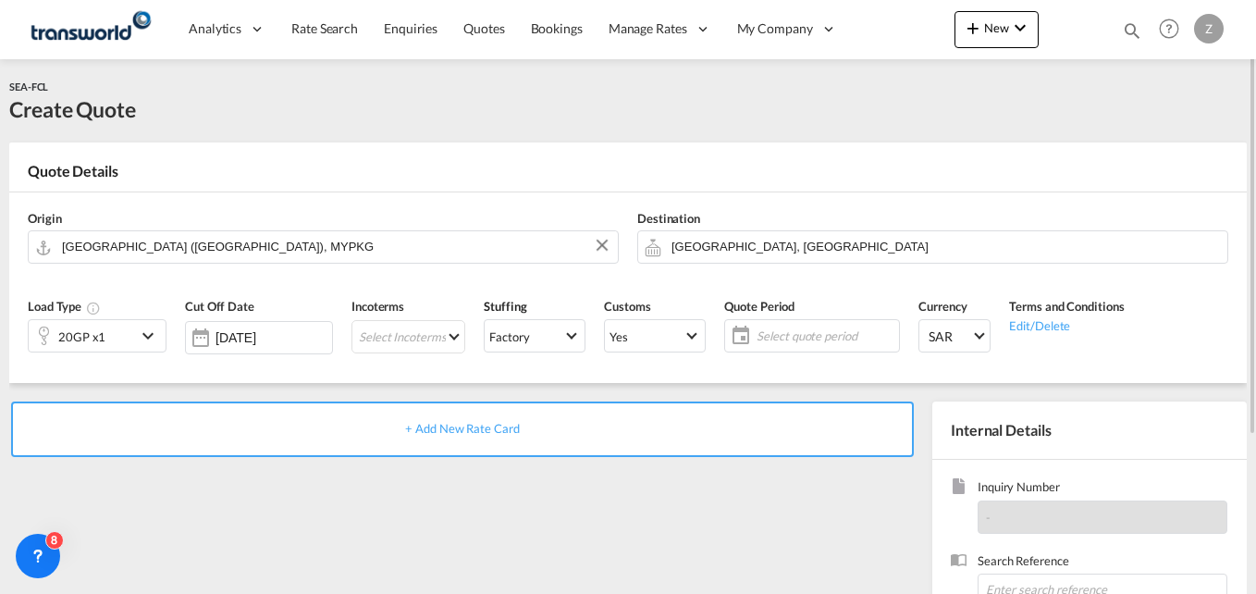
click at [116, 336] on div "20GP x1" at bounding box center [82, 335] width 107 height 31
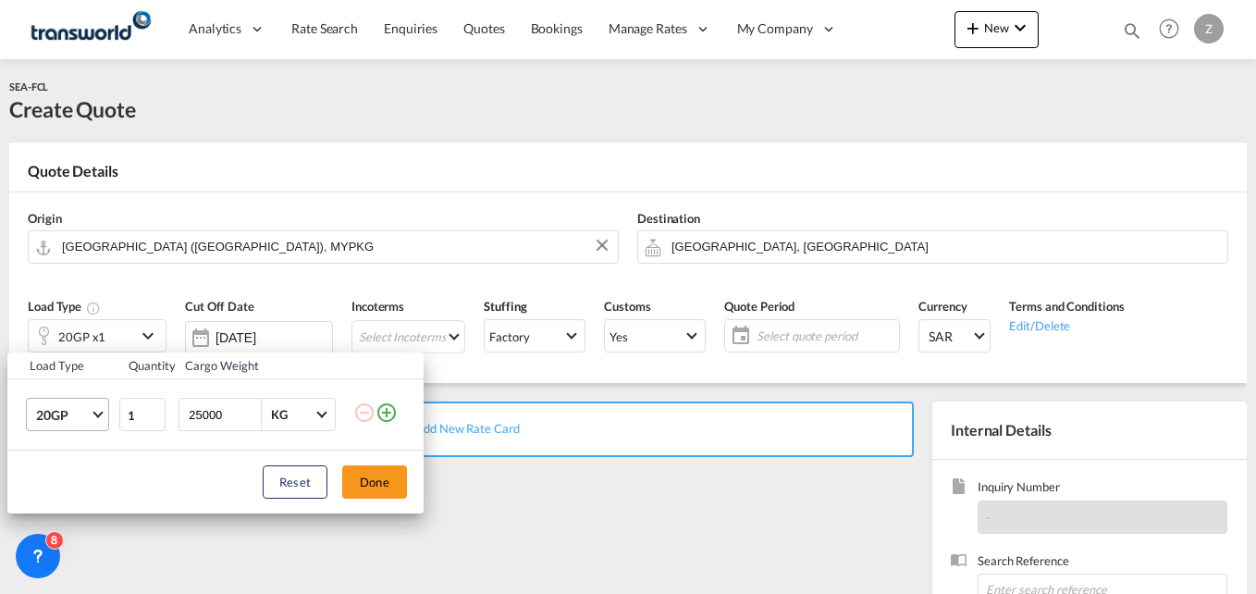
click at [68, 413] on span "20GP" at bounding box center [63, 415] width 54 height 19
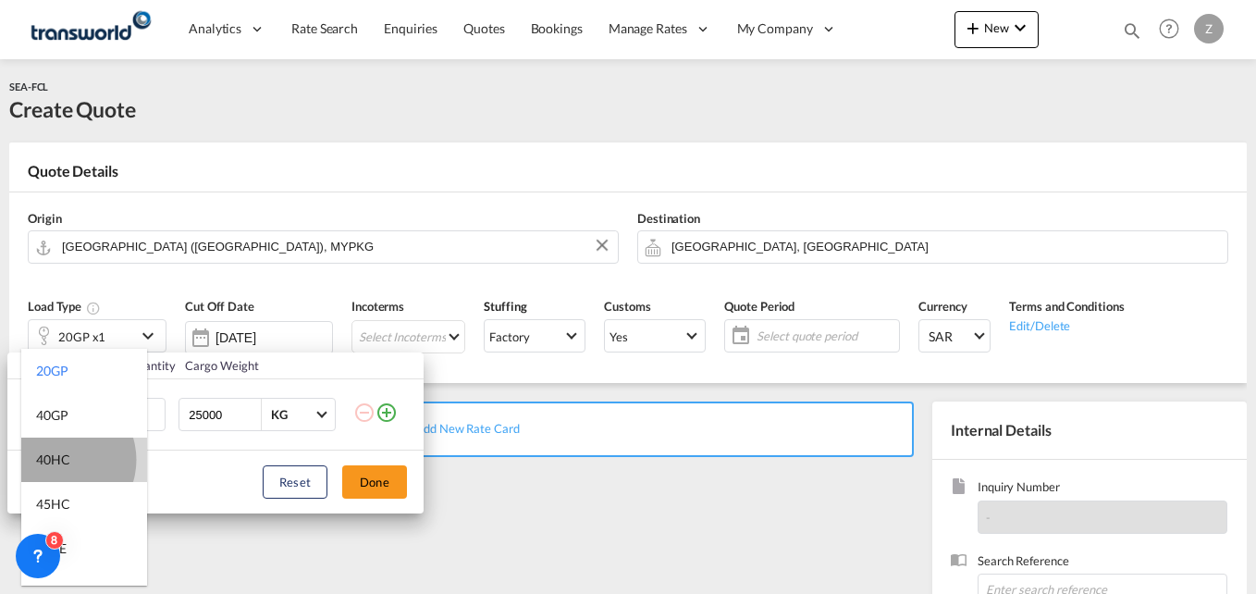
click at [59, 460] on div "40HC" at bounding box center [53, 459] width 34 height 19
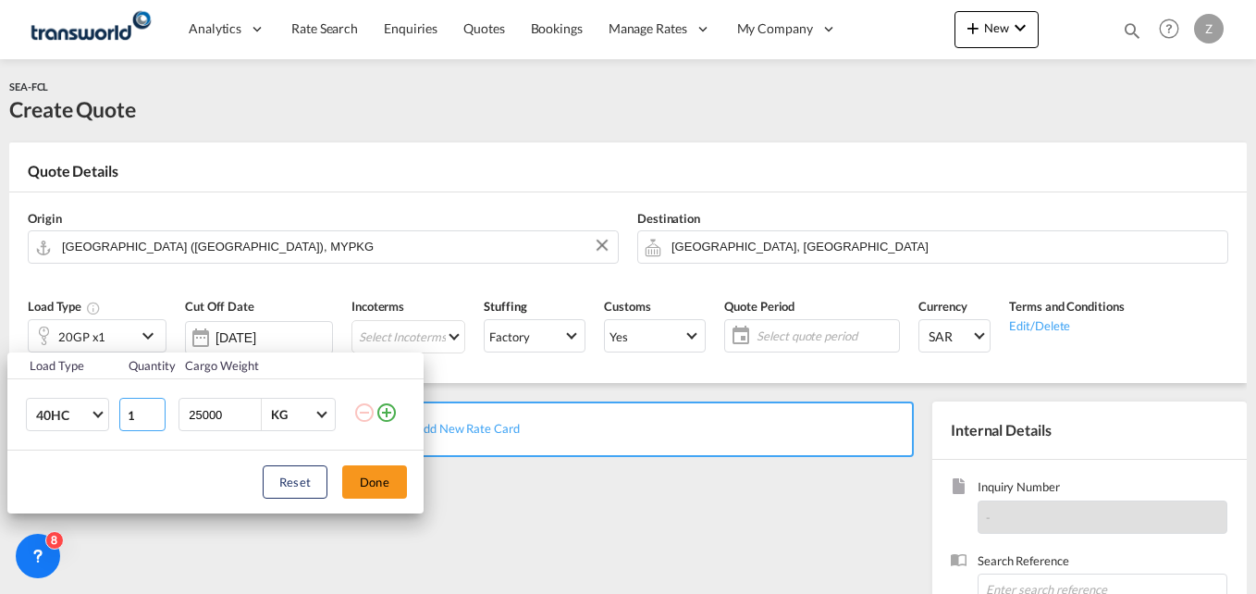
click at [140, 413] on input "1" at bounding box center [142, 414] width 46 height 33
type input "2"
click at [385, 492] on button "Done" at bounding box center [374, 481] width 65 height 33
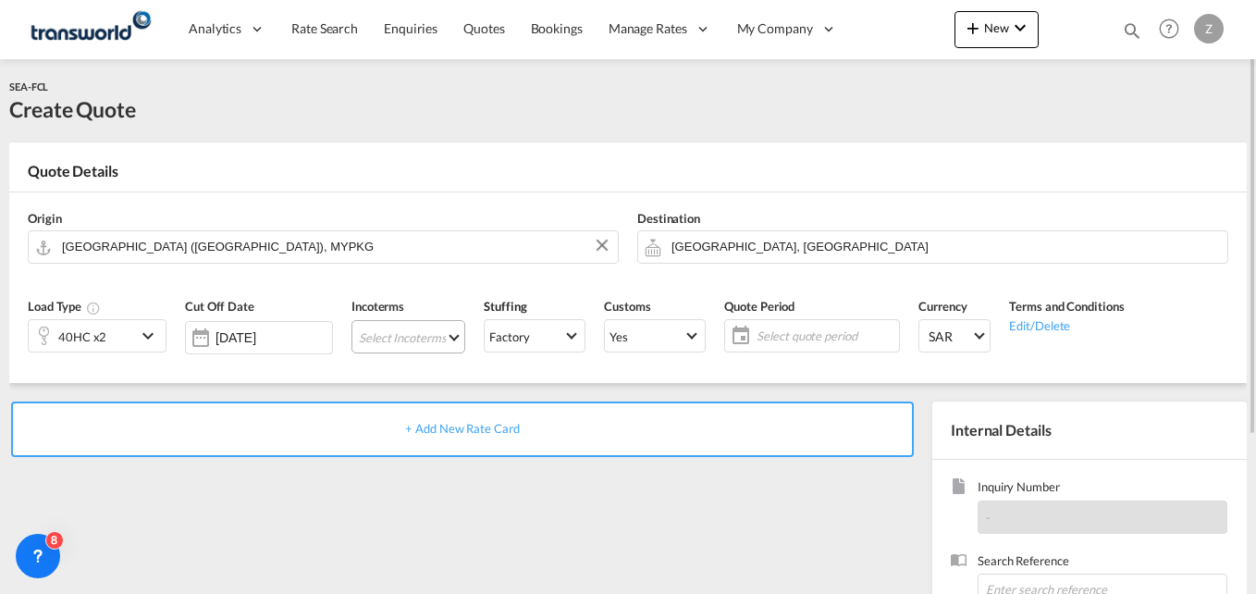
click at [387, 327] on md-select "Select Incoterms CIP - import Carriage and Insurance Paid to FAS - export Free …" at bounding box center [409, 336] width 114 height 33
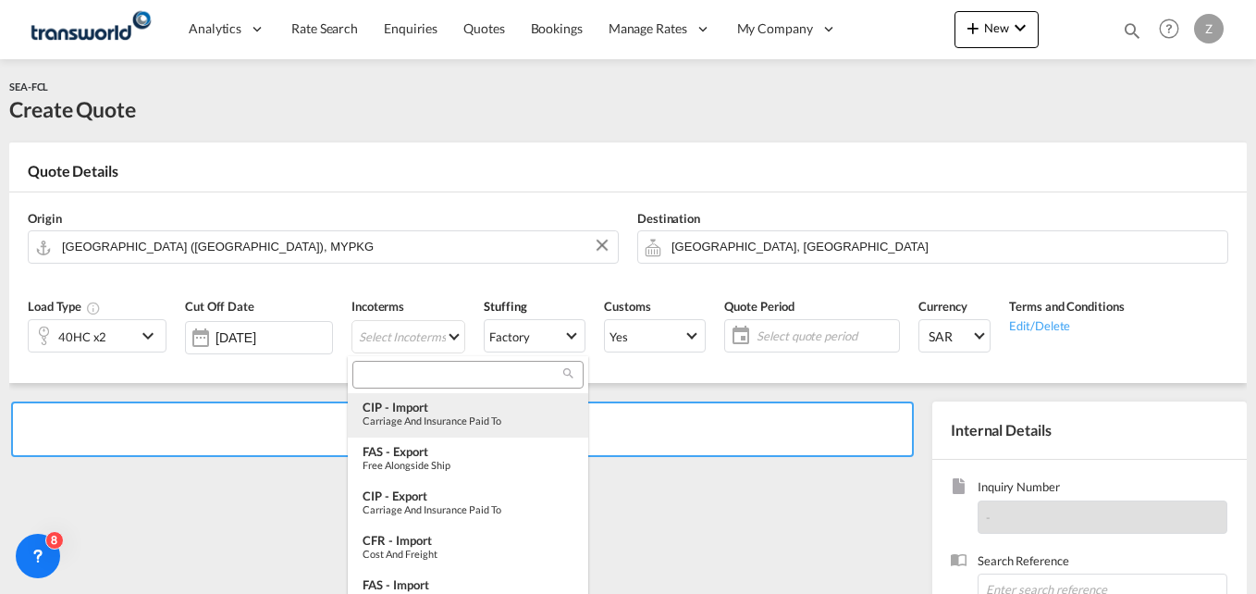
type md-option "[object Object]"
click at [409, 373] on input "search" at bounding box center [460, 374] width 205 height 17
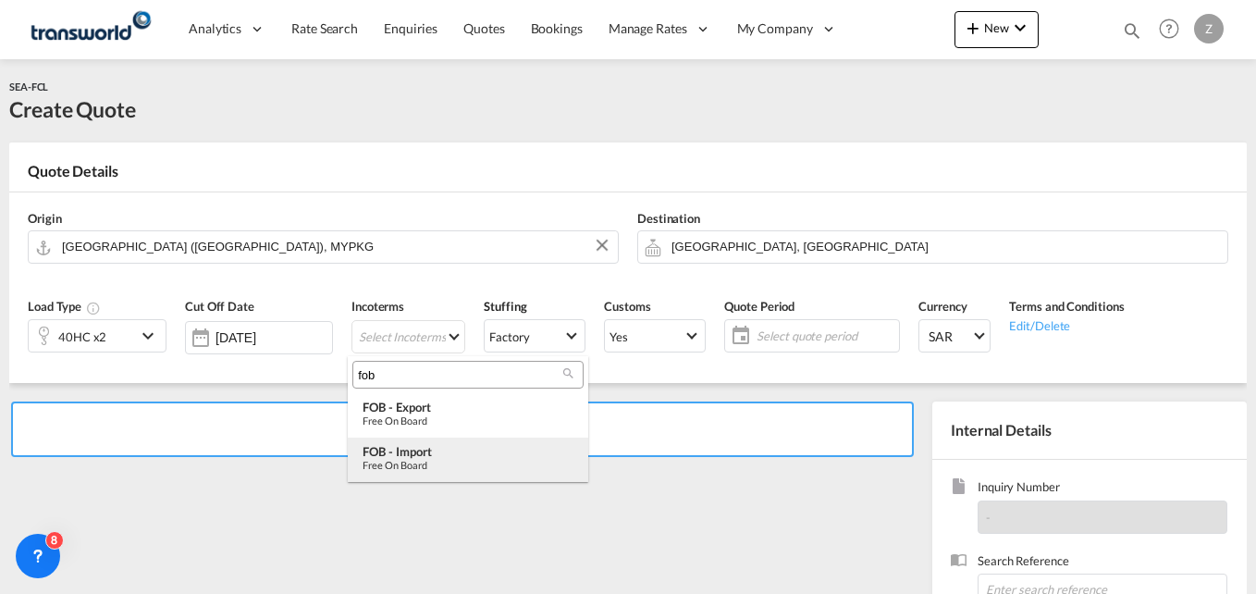
type input "fob"
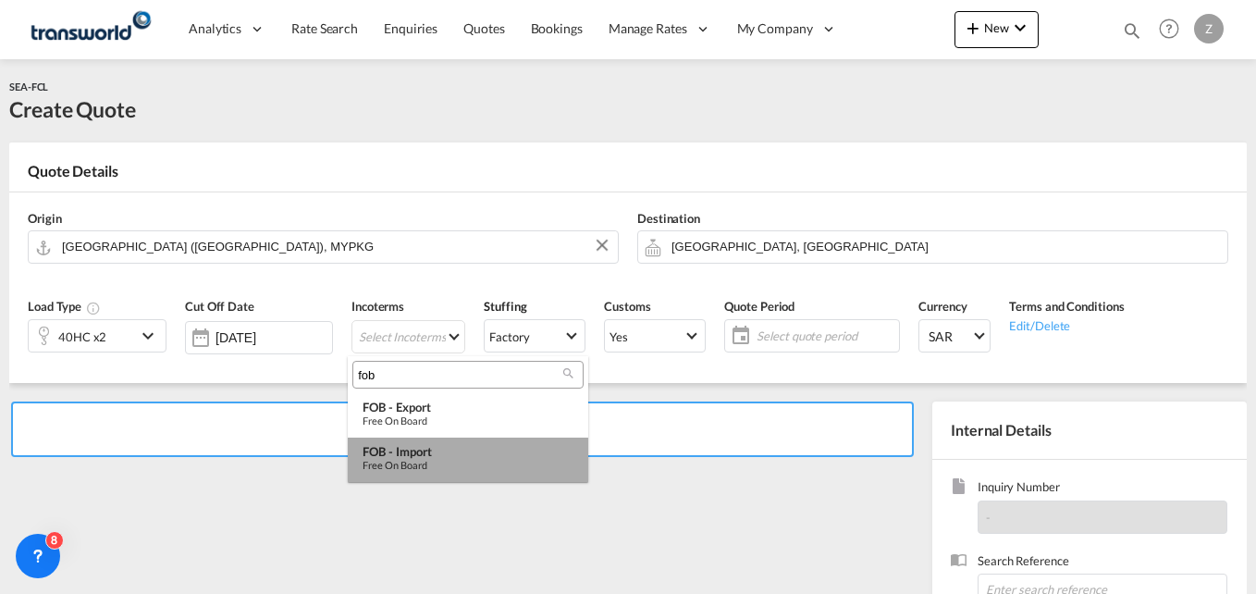
click at [415, 463] on div "Free on Board" at bounding box center [468, 465] width 211 height 12
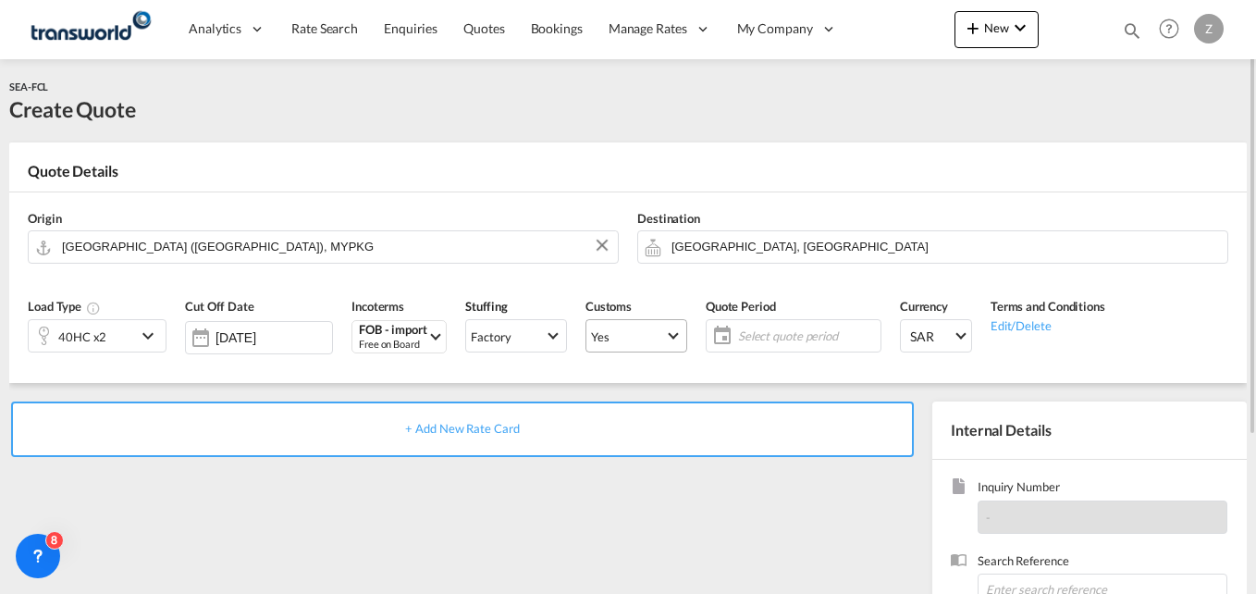
click at [648, 330] on span "Yes" at bounding box center [628, 336] width 74 height 17
click at [611, 381] on md-option "No" at bounding box center [633, 380] width 130 height 44
click at [635, 328] on span "Yes" at bounding box center [628, 336] width 74 height 17
click at [601, 384] on md-option "No" at bounding box center [633, 380] width 130 height 44
click at [767, 328] on span "Select quote period" at bounding box center [807, 335] width 138 height 17
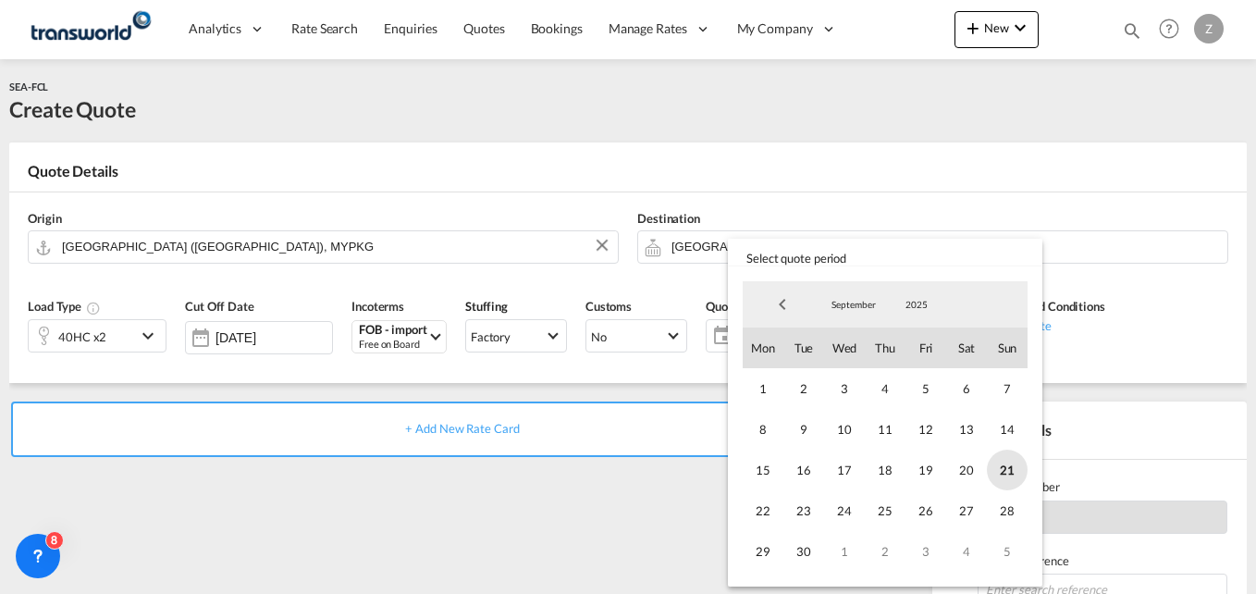
click at [1012, 475] on span "21" at bounding box center [1007, 470] width 41 height 41
click at [803, 545] on span "30" at bounding box center [804, 551] width 41 height 41
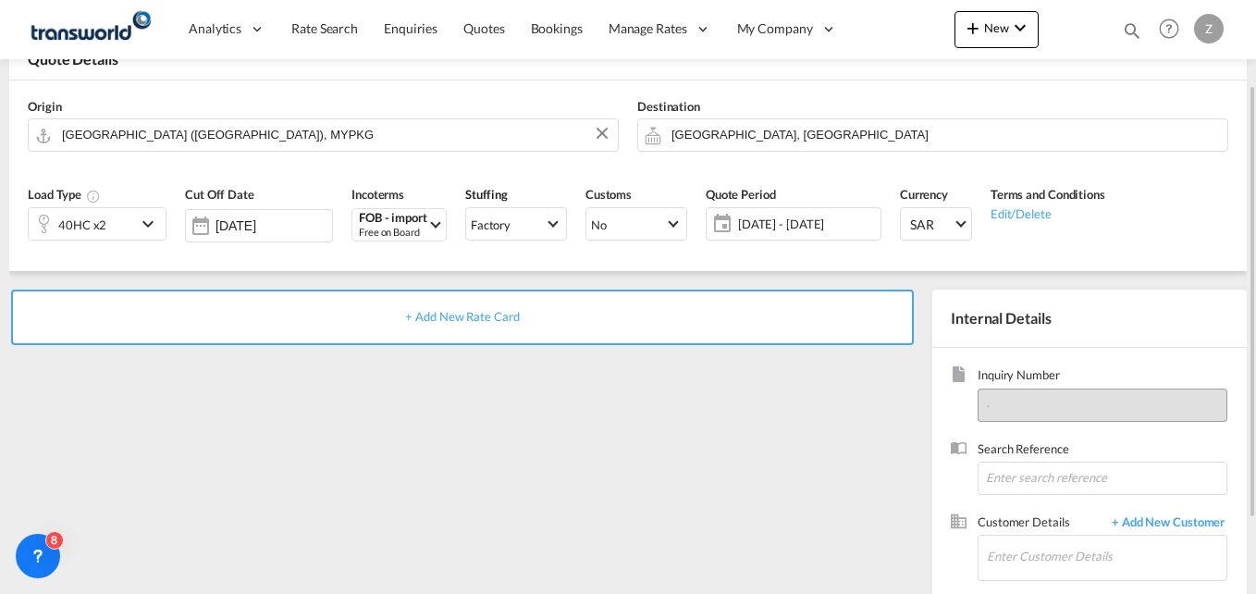
scroll to position [114, 0]
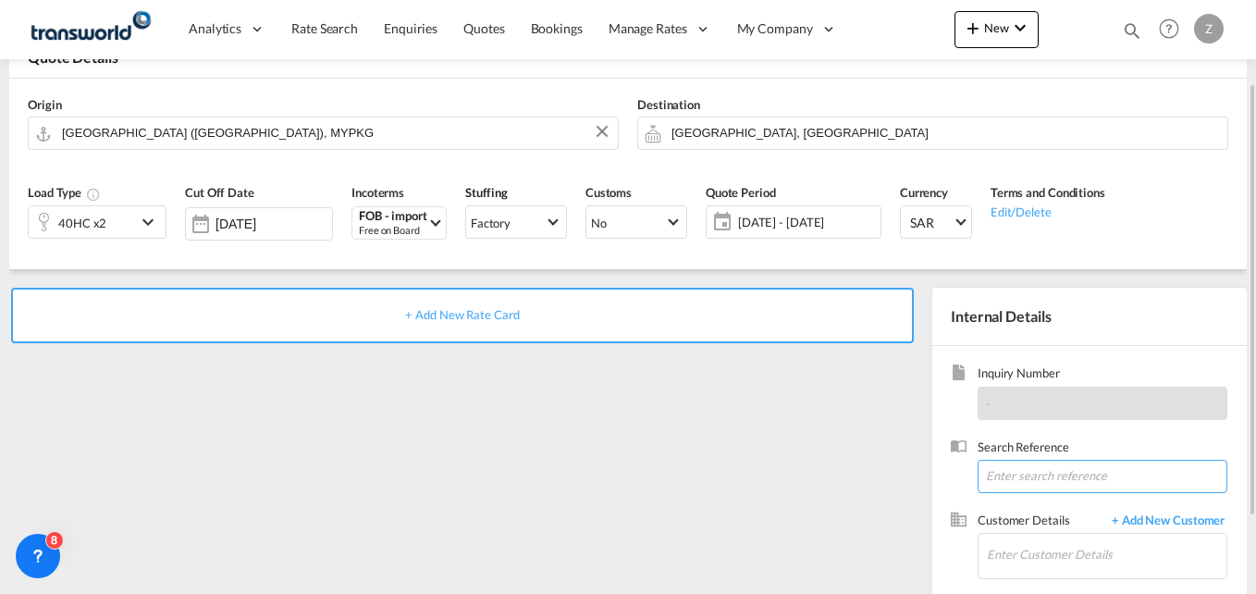
click at [992, 470] on input at bounding box center [1103, 476] width 250 height 33
paste input "TW030807"
type input "TW030807"
click at [1043, 553] on input "Enter Customer Details" at bounding box center [1107, 555] width 240 height 42
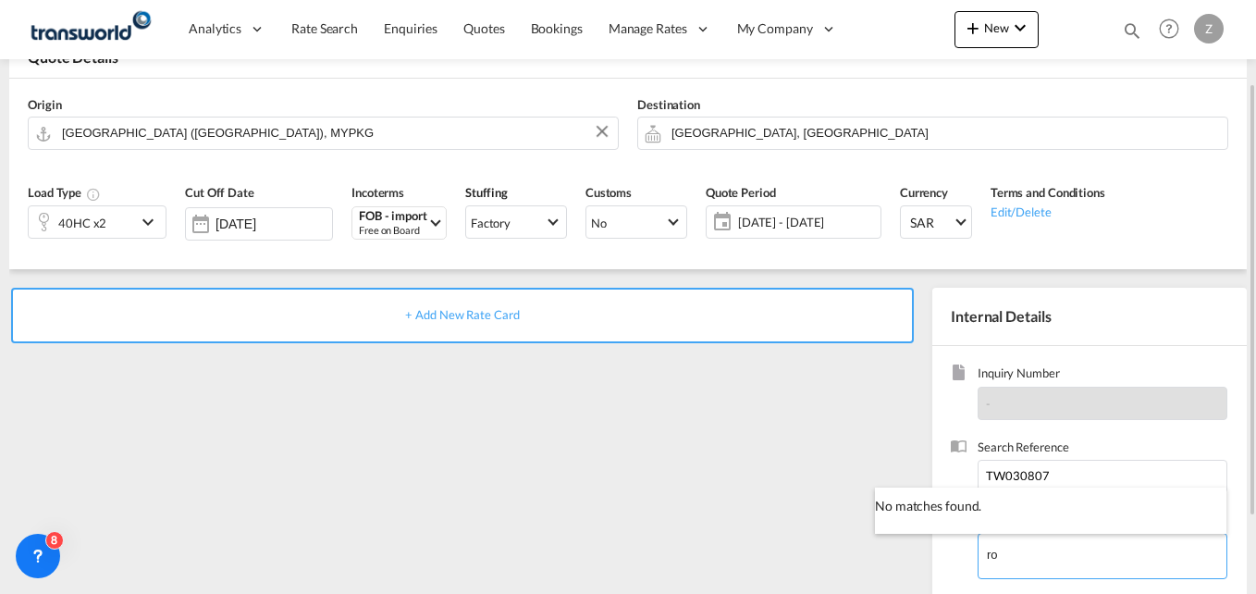
type input "r"
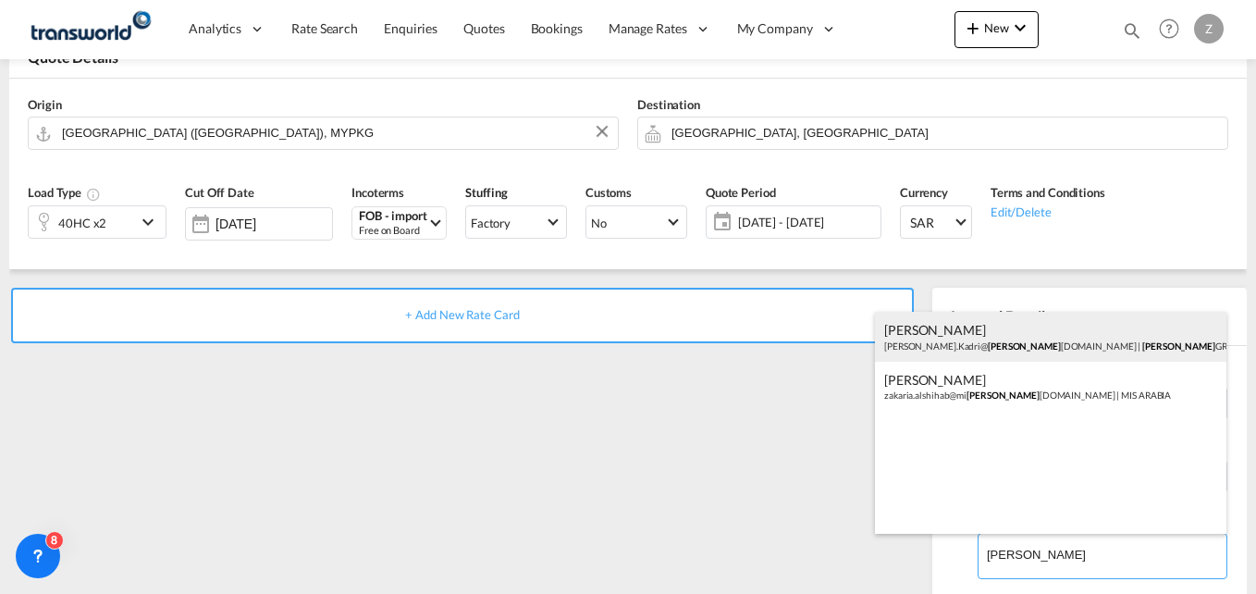
click at [971, 352] on div "ZUHAIB KADRI Zuhaib.Kadri@ sara group.com | SARA GROUP" at bounding box center [1051, 337] width 352 height 50
type input "[PERSON_NAME] GROUP, [PERSON_NAME], [PERSON_NAME][EMAIL_ADDRESS][DOMAIN_NAME]"
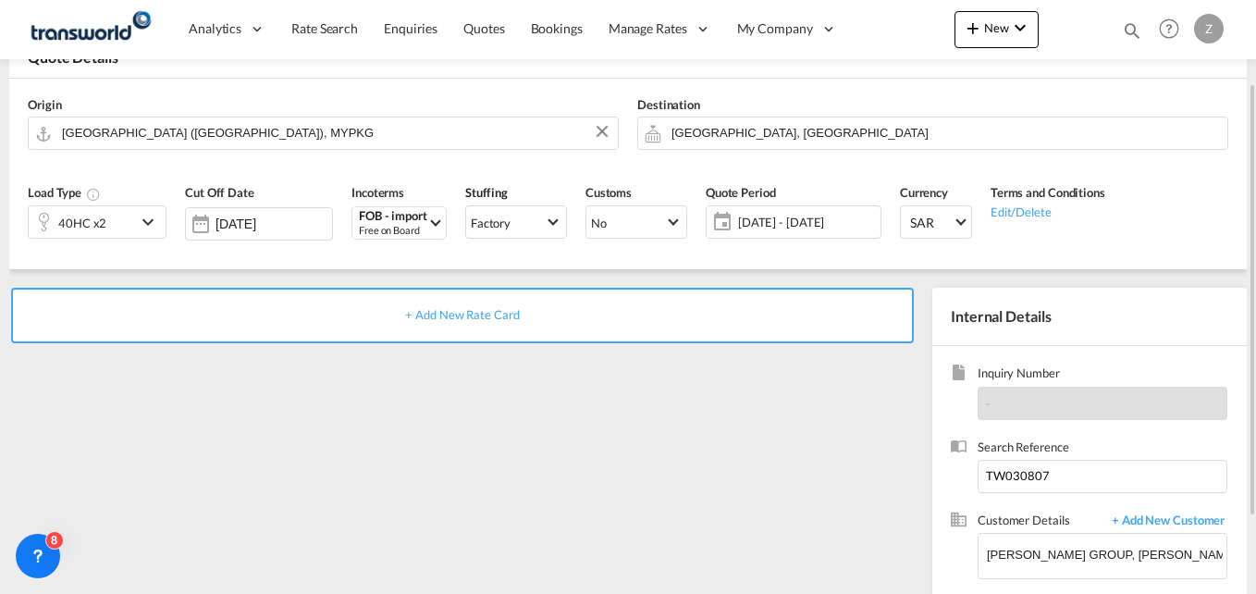
click at [492, 314] on span "+ Add New Rate Card" at bounding box center [462, 314] width 114 height 15
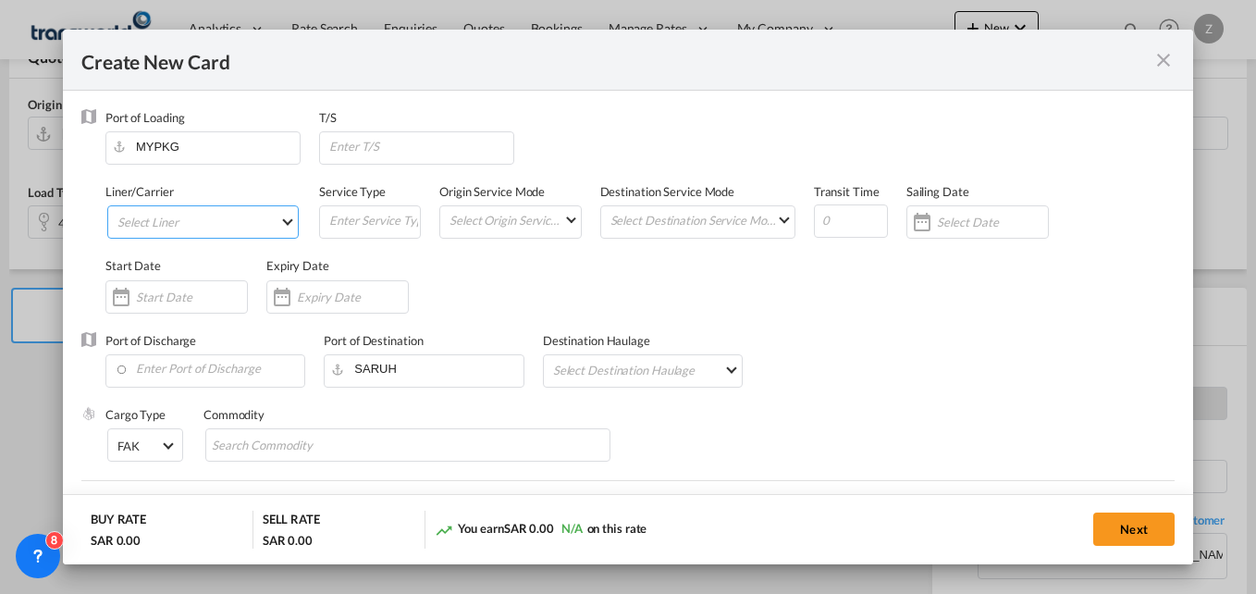
click at [150, 234] on md-select "Select Liner" at bounding box center [202, 221] width 191 height 33
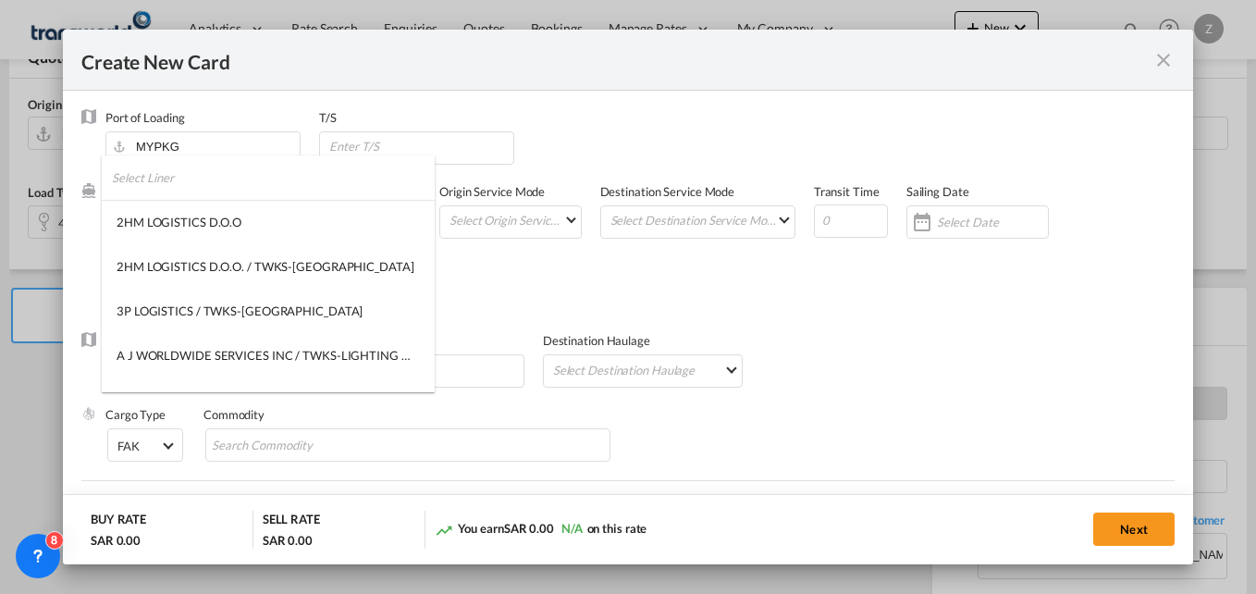
type input "Basic Ocean Freight"
select select "per equipment"
click at [156, 187] on input "search" at bounding box center [273, 177] width 323 height 44
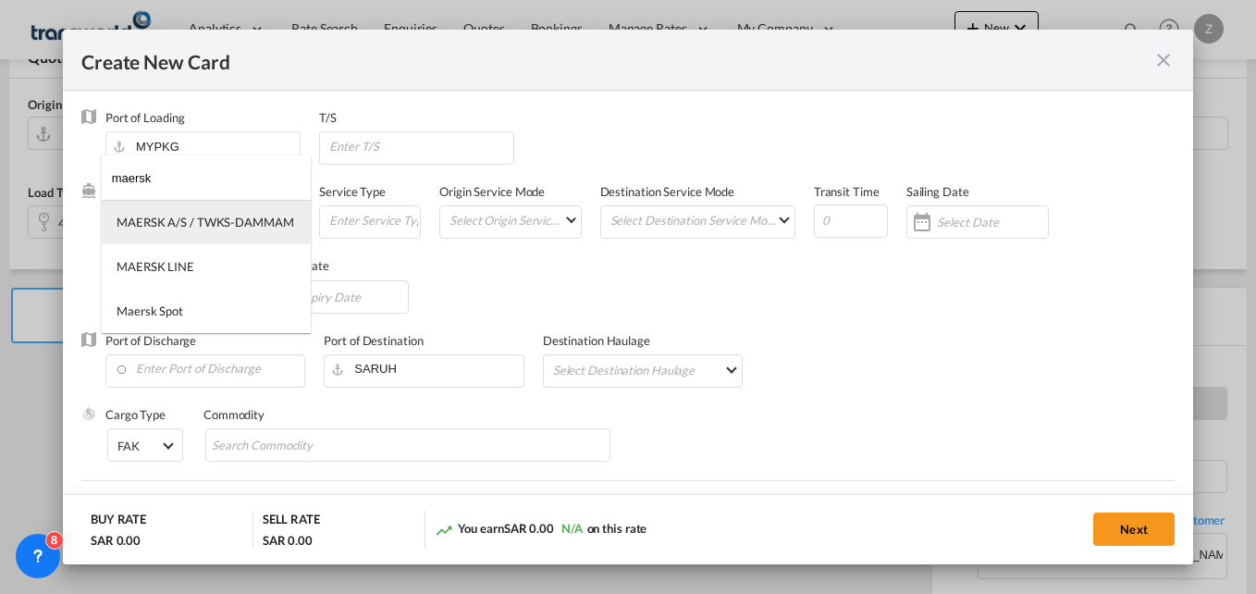
type input "maersk"
click at [186, 228] on div "MAERSK A/S / TWKS-DAMMAM" at bounding box center [206, 222] width 178 height 17
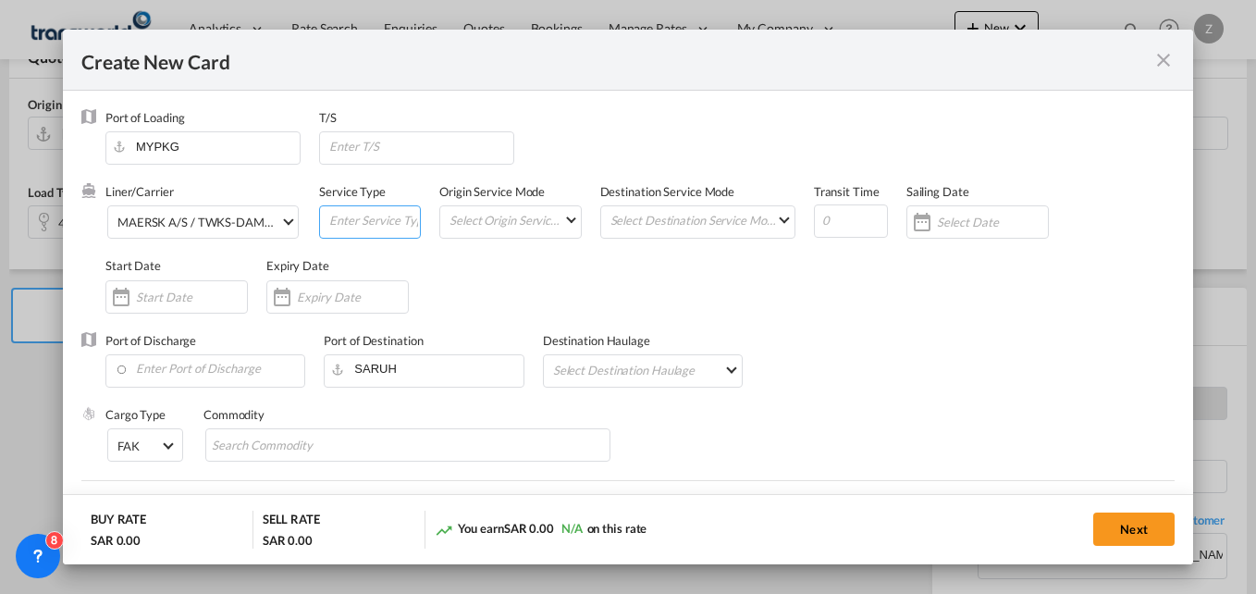
click at [379, 216] on input "Create New CardPort ..." at bounding box center [373, 220] width 93 height 28
type input "FCL-SEA"
click at [513, 218] on md-select "Select Origin Service Mode SD CY" at bounding box center [514, 219] width 132 height 26
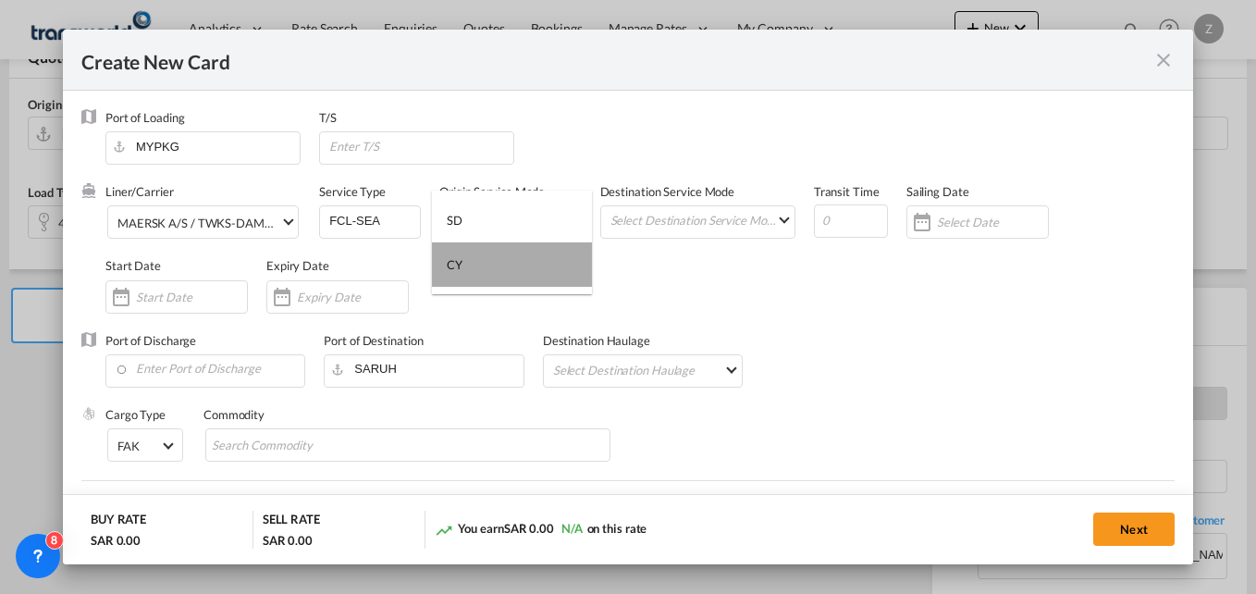
click at [468, 272] on md-option "CY" at bounding box center [512, 264] width 160 height 44
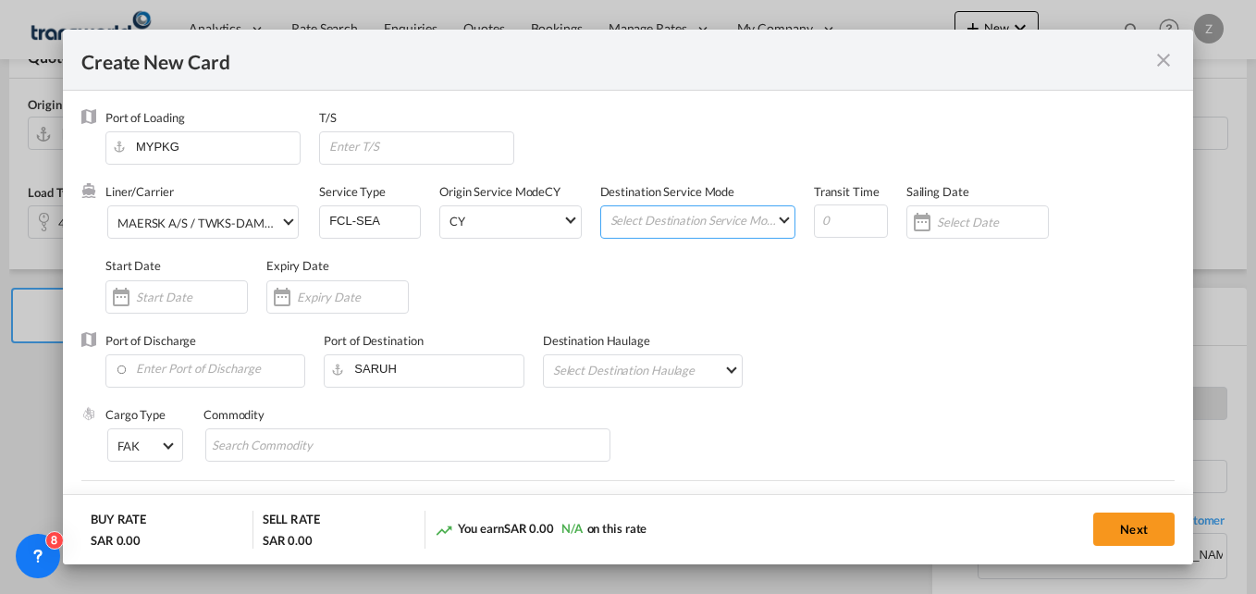
click at [689, 224] on md-select "Select Destination Service Mode SD CY" at bounding box center [702, 219] width 186 height 26
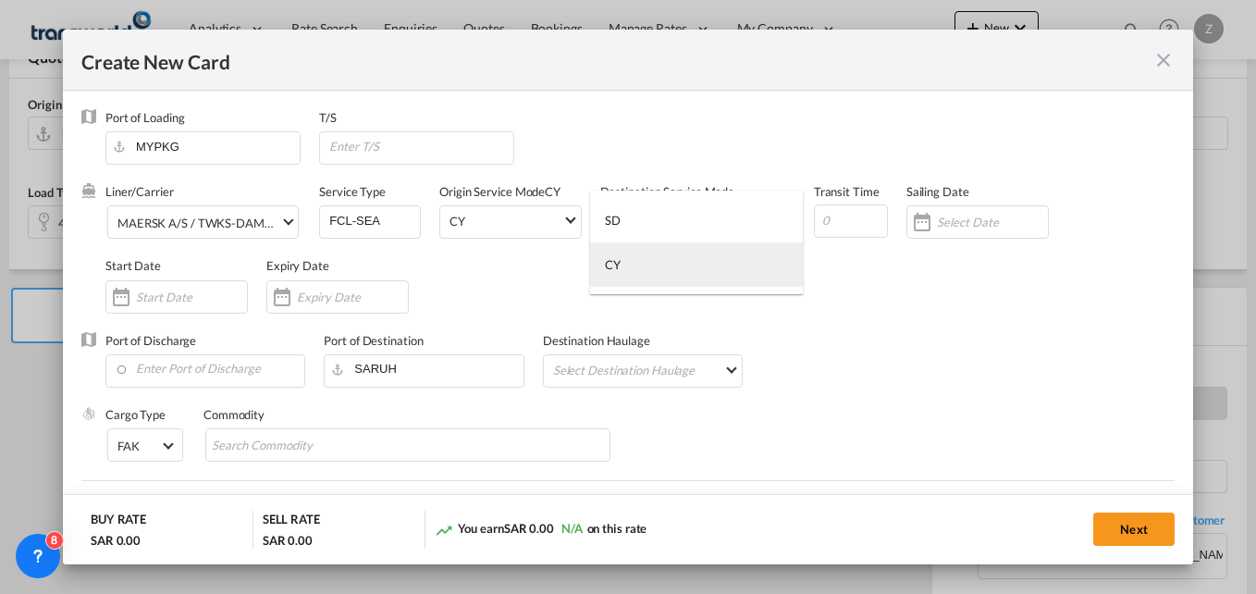
click at [624, 265] on md-option "CY" at bounding box center [696, 264] width 213 height 44
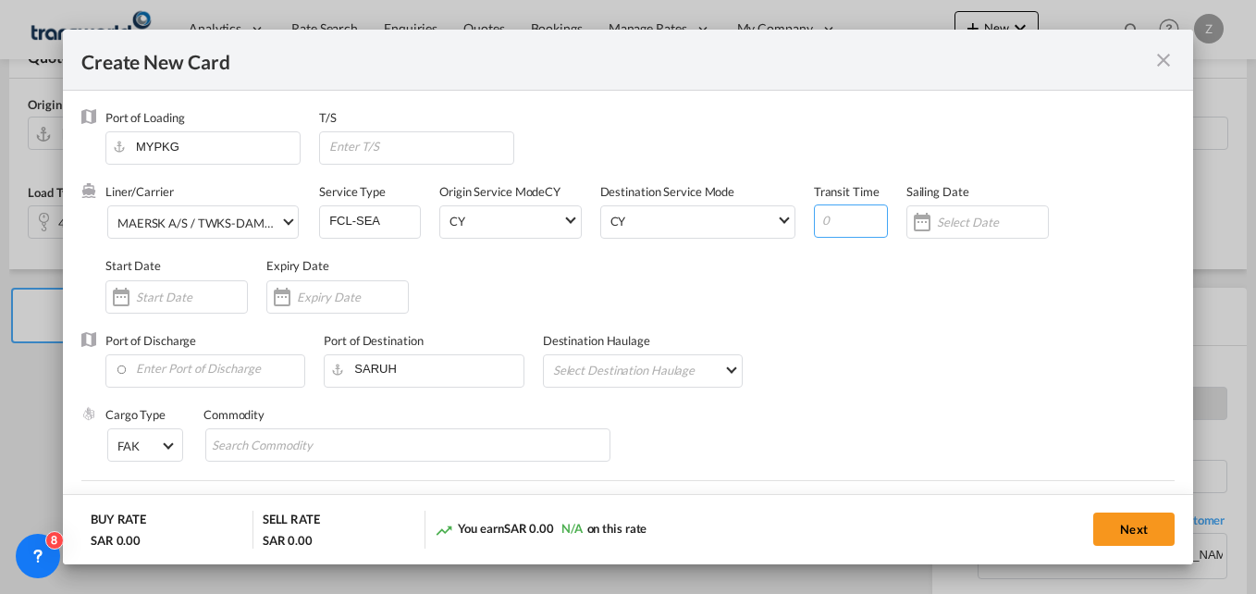
click at [840, 228] on input "Create New CardPort ..." at bounding box center [851, 220] width 74 height 33
type input "30"
click at [145, 302] on input "Create New CardPort ..." at bounding box center [191, 297] width 111 height 15
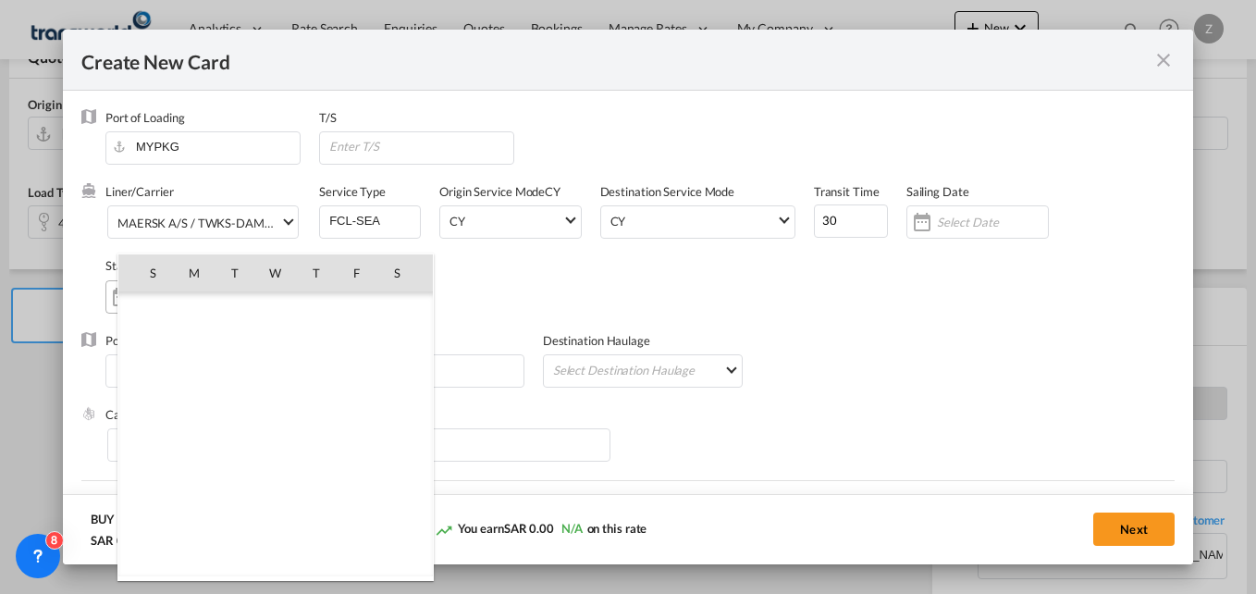
scroll to position [428495, 0]
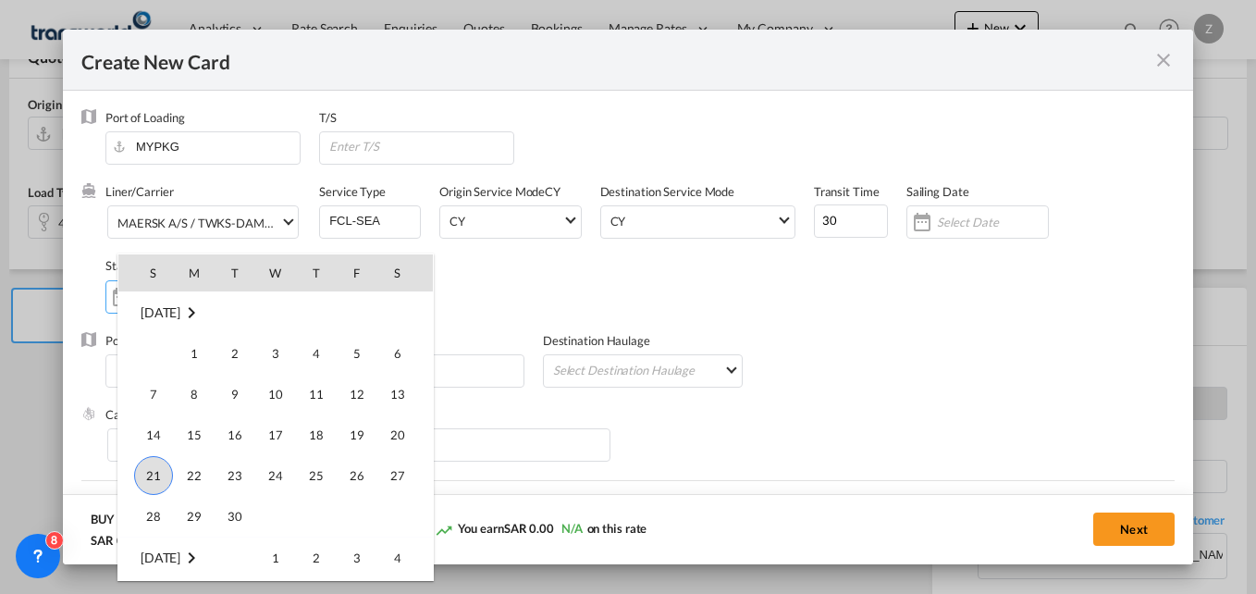
click at [148, 476] on span "21" at bounding box center [153, 475] width 39 height 39
type input "[DATE]"
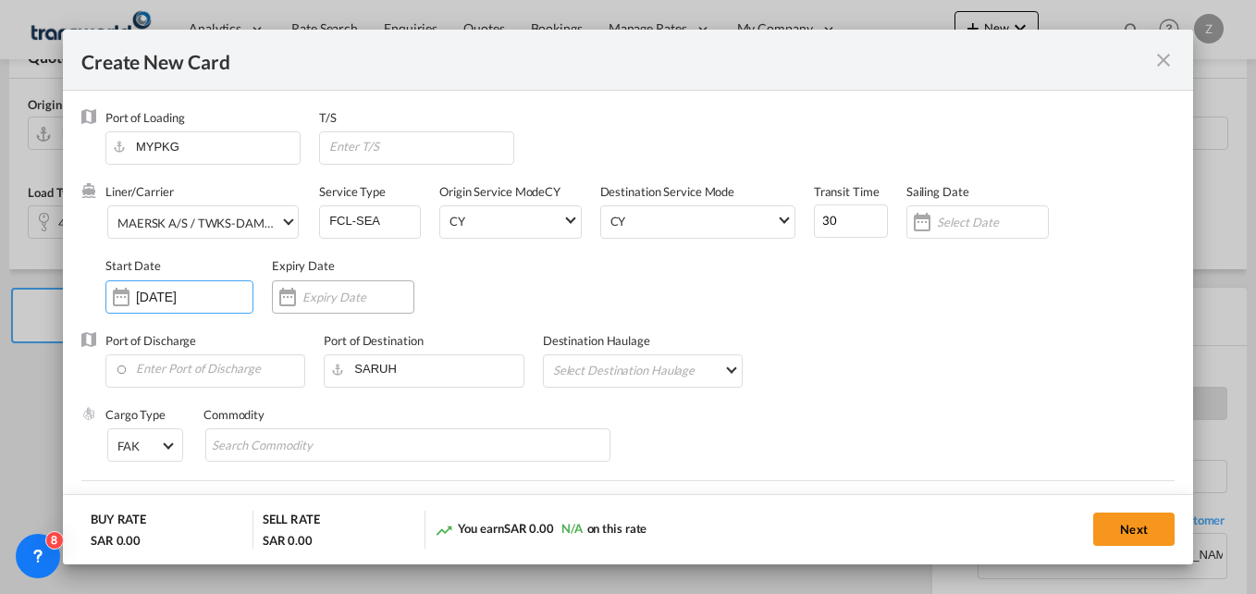
click at [321, 294] on input "Create New CardPort ..." at bounding box center [357, 297] width 111 height 15
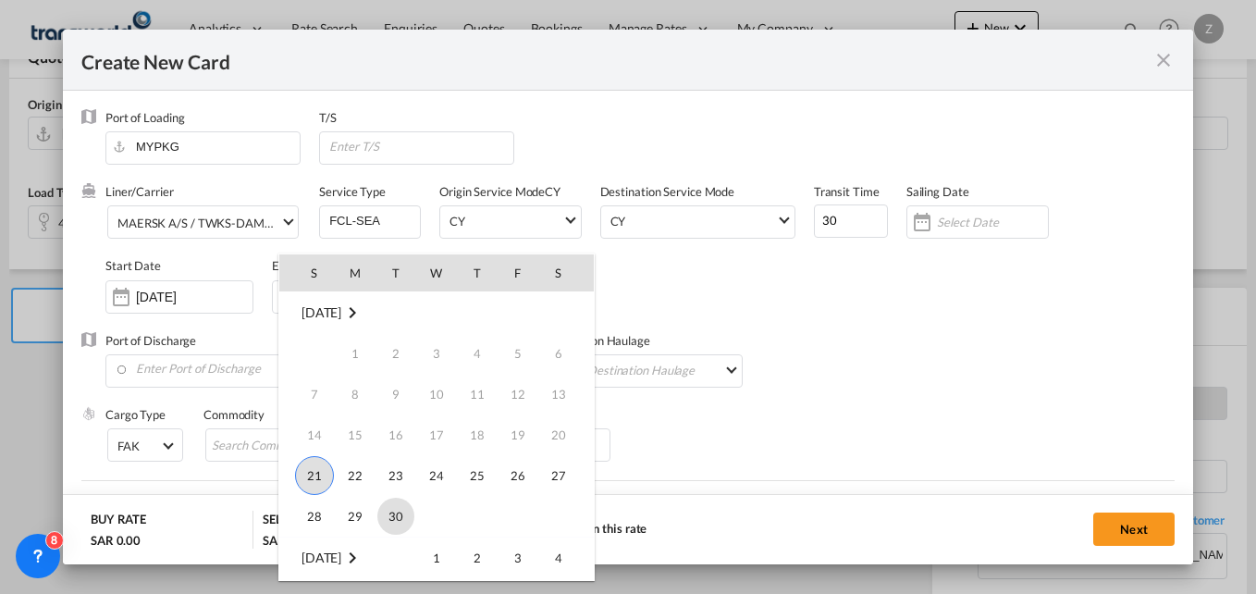
click at [405, 508] on span "30" at bounding box center [395, 516] width 37 height 37
type input "30 Sep 2025"
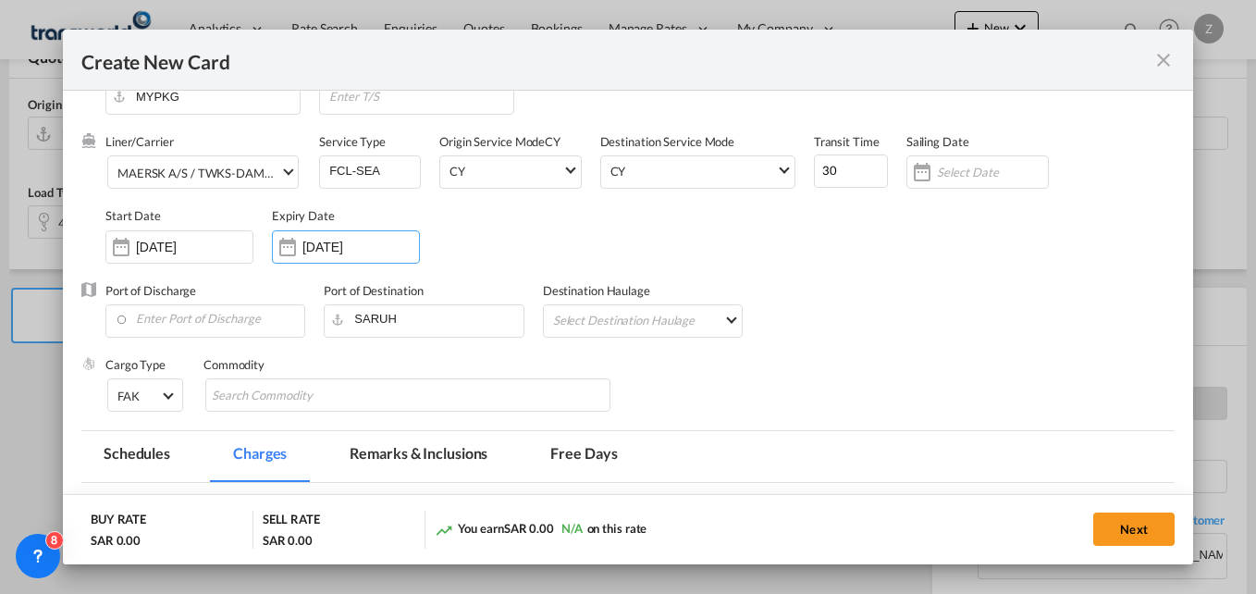
scroll to position [51, 0]
click at [212, 313] on input "Enter Port of Discharge" at bounding box center [210, 318] width 190 height 28
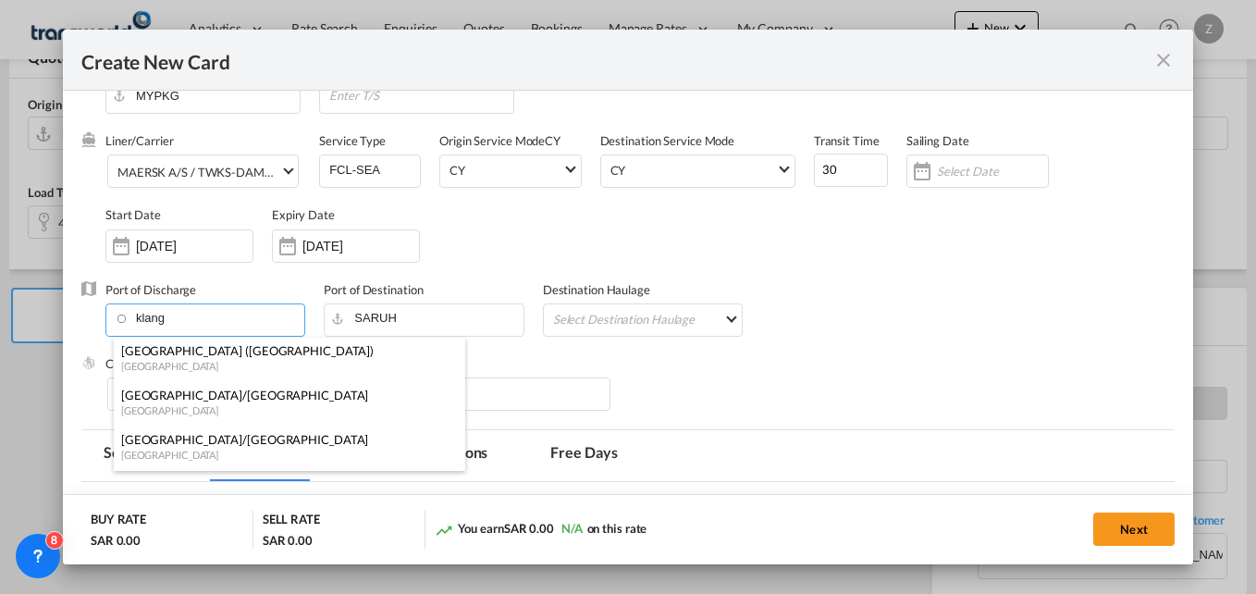
click at [198, 355] on div "Port Klang (Pelabuhan Klang)" at bounding box center [284, 350] width 326 height 17
type input "Port Klang (Pelabuhan Klang), MYPKG"
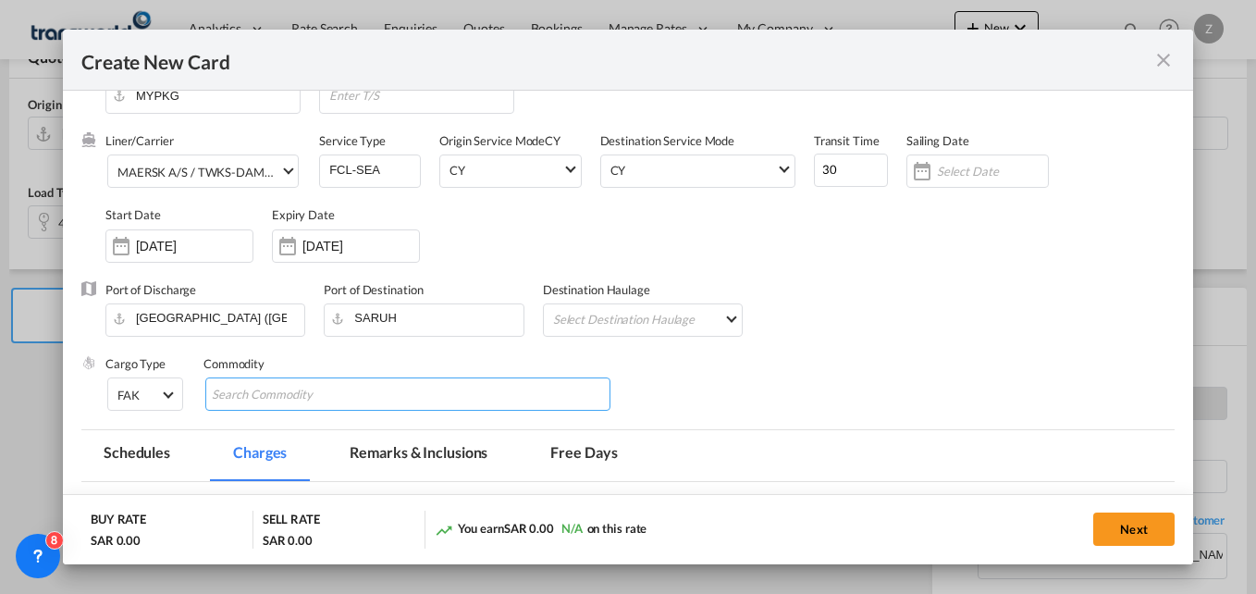
click at [319, 387] on input "Search Commodity" at bounding box center [296, 395] width 169 height 30
type input "gc"
click at [809, 391] on div "Cargo Type FAK FAK GCR GDSM General Cargo Hazardous Cargo Ambient Foodstuff Chi…" at bounding box center [639, 392] width 1069 height 74
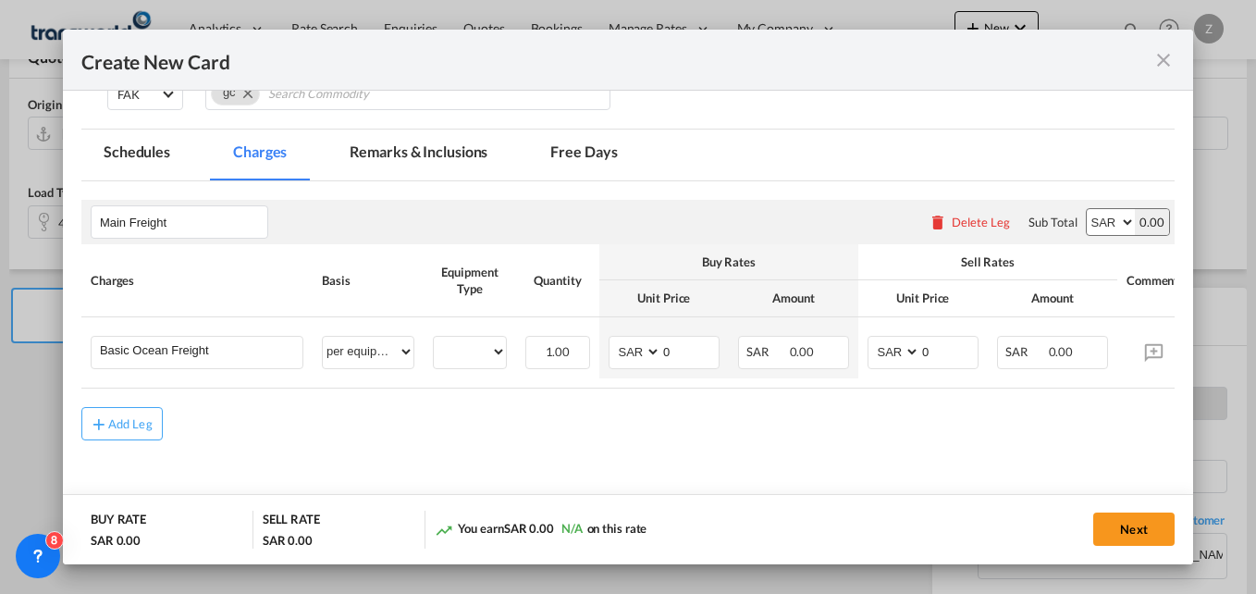
scroll to position [361, 0]
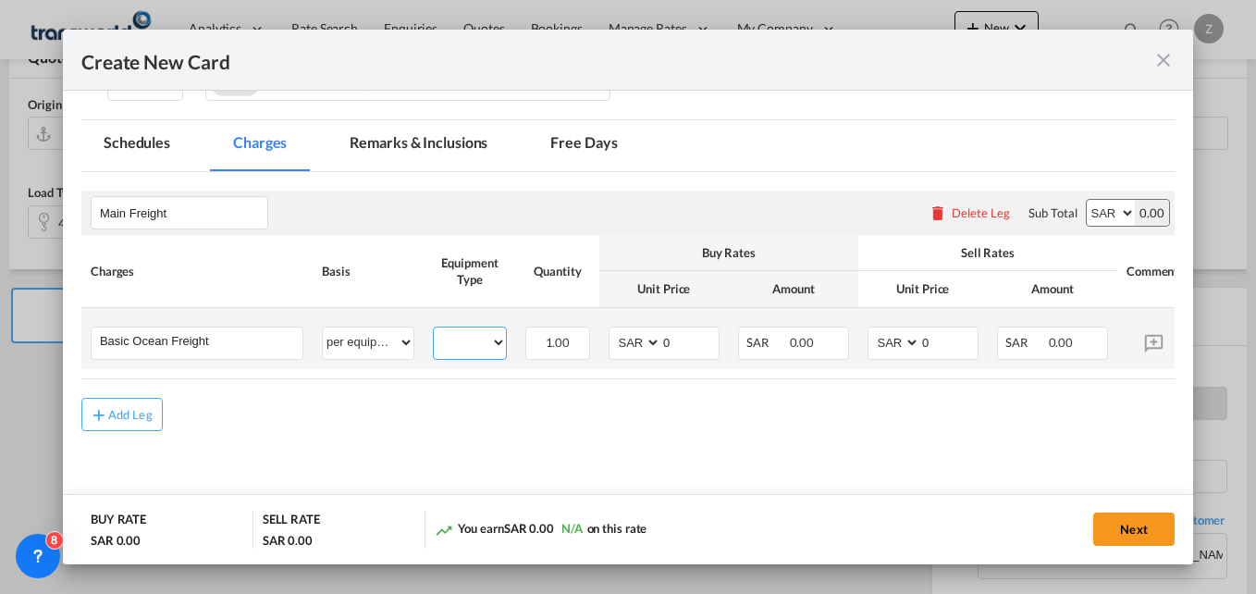
click at [473, 343] on select "40HC" at bounding box center [470, 342] width 72 height 25
select select "40HC"
click at [434, 330] on select "40HC" at bounding box center [470, 342] width 72 height 25
click at [884, 344] on select "AED AFN ALL AMD ANG AOA ARS AUD AWG AZN BAM BBD BDT BGN BHD BIF BMD BND BOB BRL…" at bounding box center [895, 342] width 48 height 25
select select "string:USD"
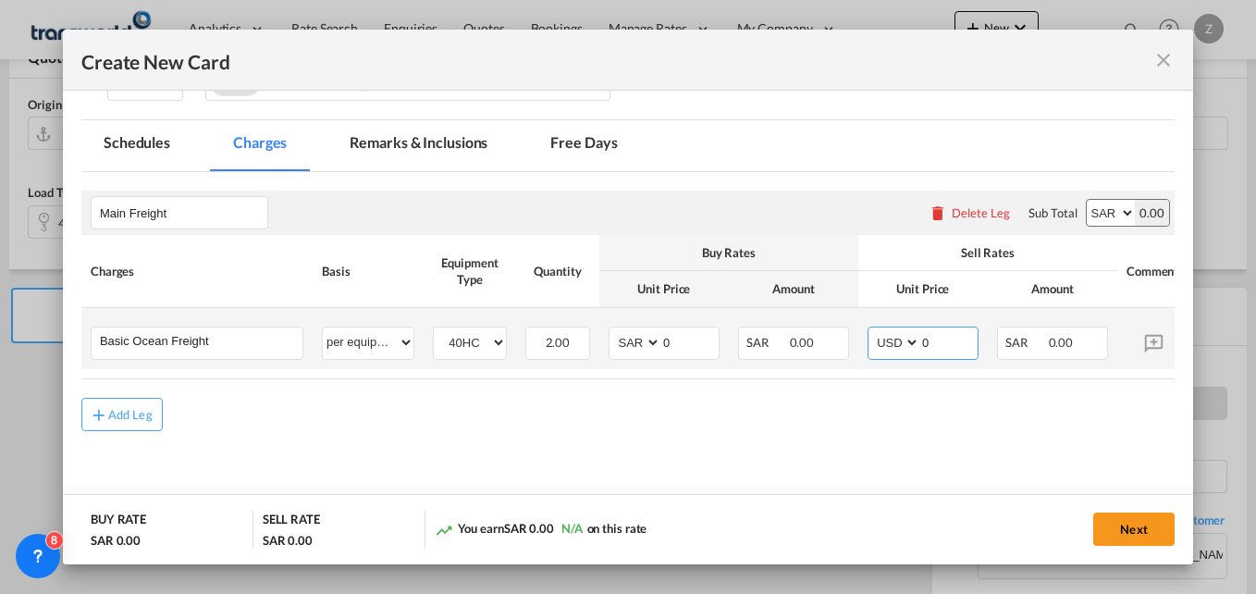
click at [871, 330] on select "AED AFN ALL AMD ANG AOA ARS AUD AWG AZN BAM BBD BDT BGN BHD BIF BMD BND BOB BRL…" at bounding box center [895, 342] width 48 height 25
click at [933, 347] on input "0" at bounding box center [948, 341] width 57 height 28
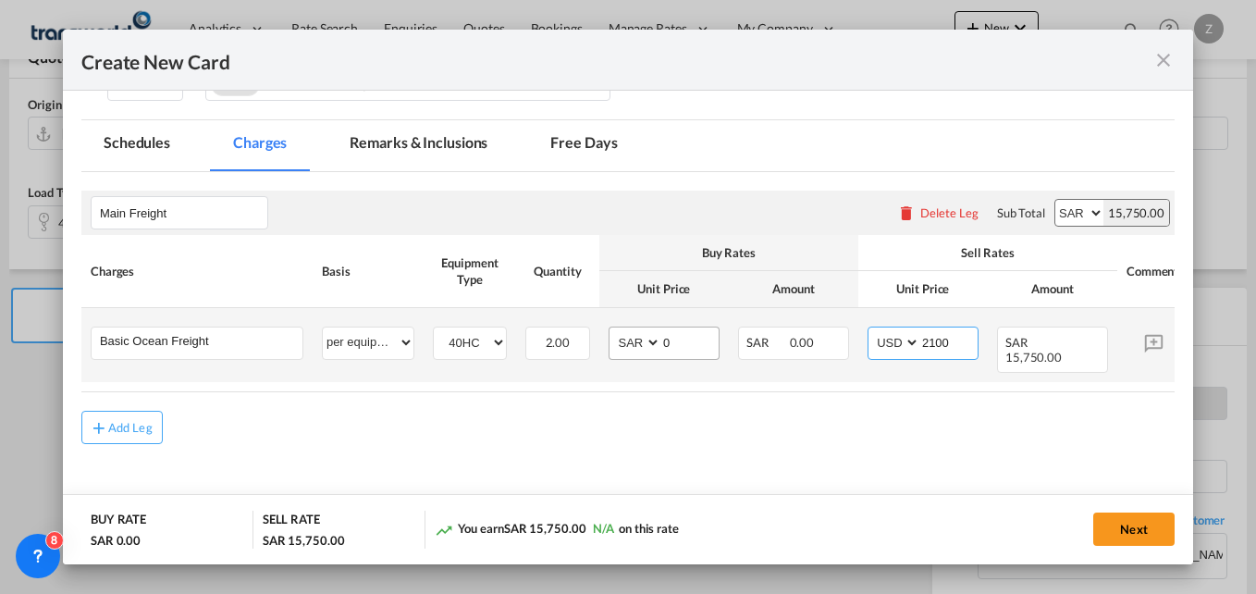
type input "2100"
click at [626, 345] on select "AED AFN ALL AMD ANG AOA ARS AUD AWG AZN BAM BBD BDT BGN BHD BIF BMD BND BOB BRL…" at bounding box center [636, 342] width 48 height 25
select select "string:USD"
click at [612, 330] on select "AED AFN ALL AMD ANG AOA ARS AUD AWG AZN BAM BBD BDT BGN BHD BIF BMD BND BOB BRL…" at bounding box center [636, 342] width 48 height 25
click at [678, 339] on input "0" at bounding box center [689, 341] width 57 height 28
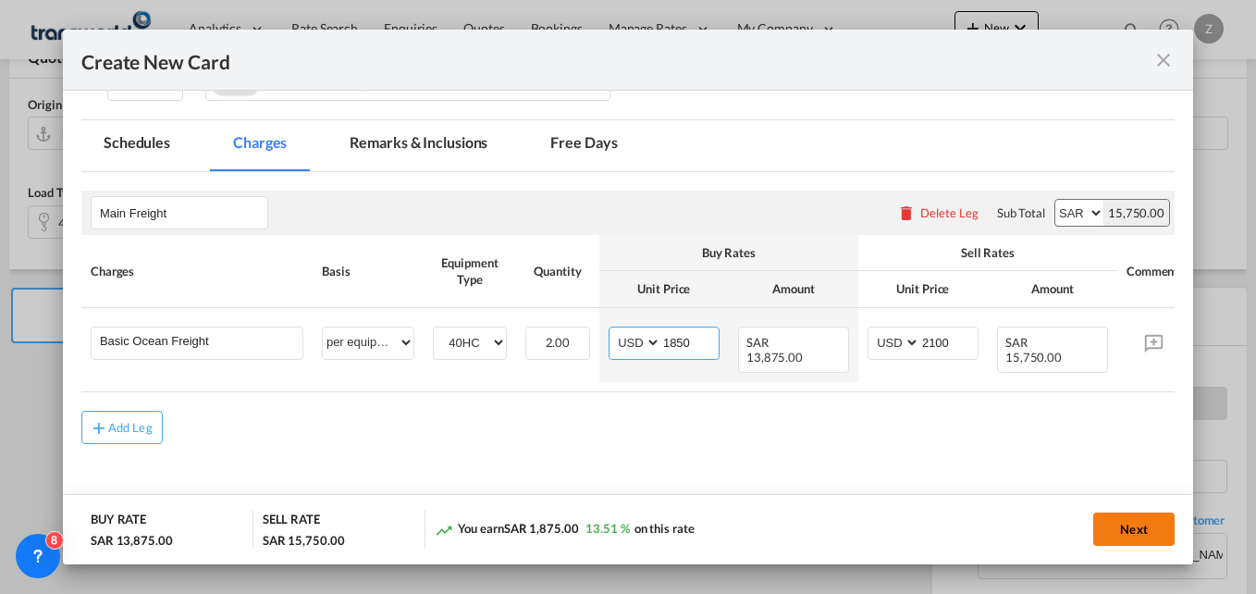
type input "1850"
click at [1137, 532] on button "Next" at bounding box center [1133, 528] width 81 height 33
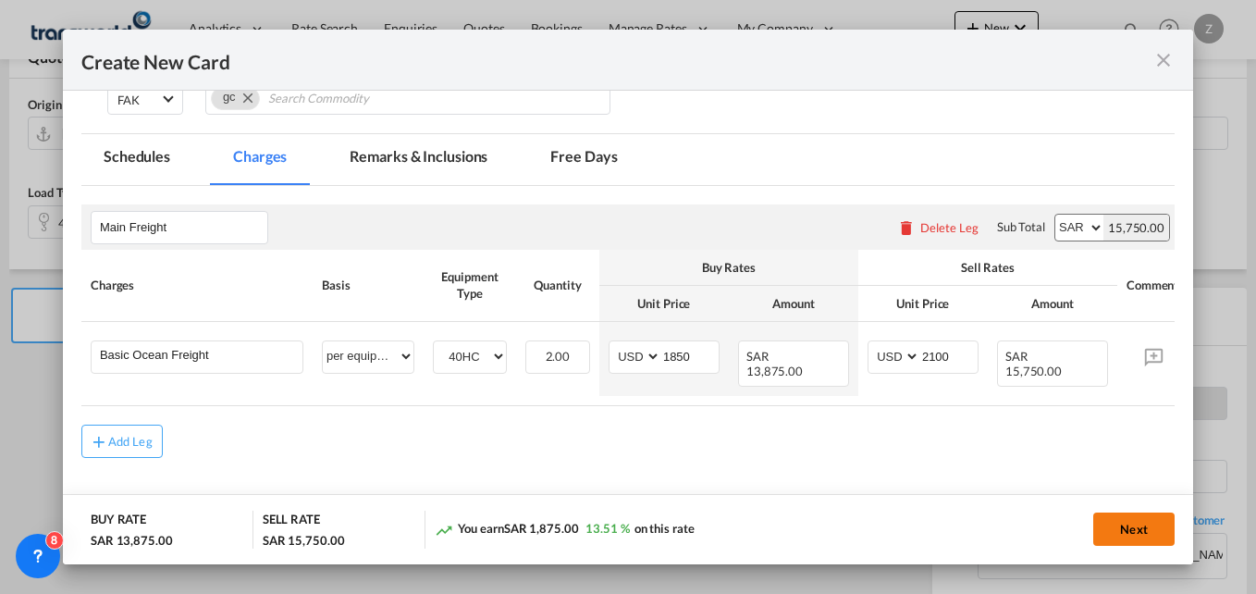
scroll to position [0, 0]
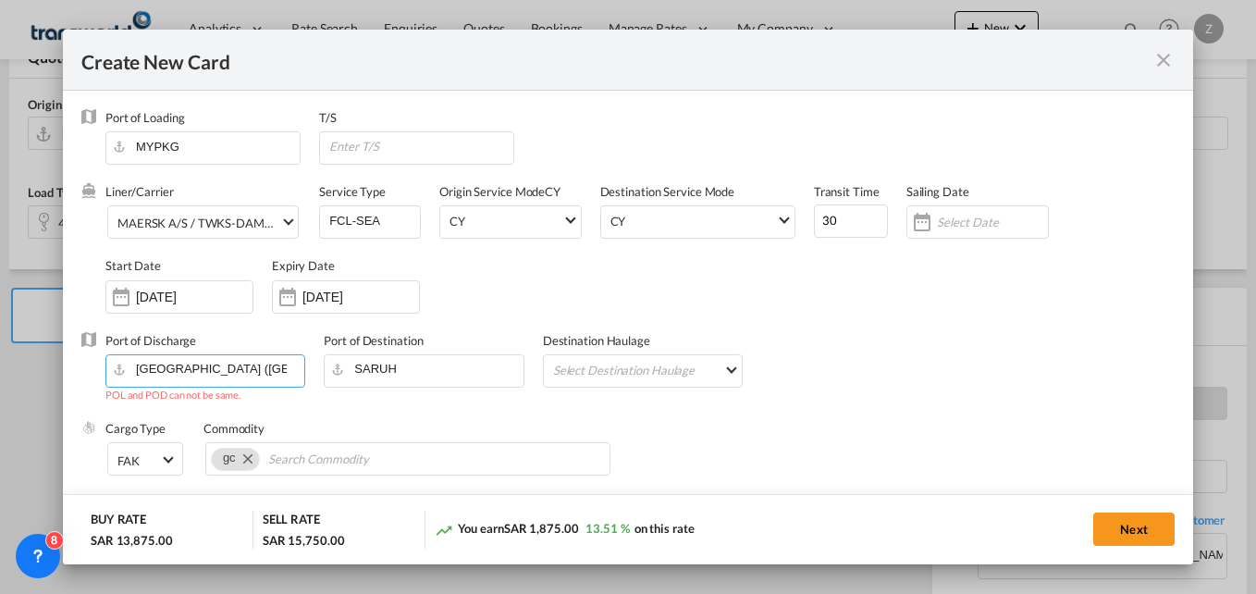
click at [189, 379] on input "Port Klang (Pelabuhan Klang), MYPKG" at bounding box center [210, 369] width 190 height 28
drag, startPoint x: 294, startPoint y: 372, endPoint x: 80, endPoint y: 364, distance: 214.7
click at [80, 364] on md-dialog-content "Port of Loading MYPKG T/S Liner/Carrier MAERSK A/S / TWKS-DAMMAM Service Type F…" at bounding box center [628, 328] width 1130 height 474
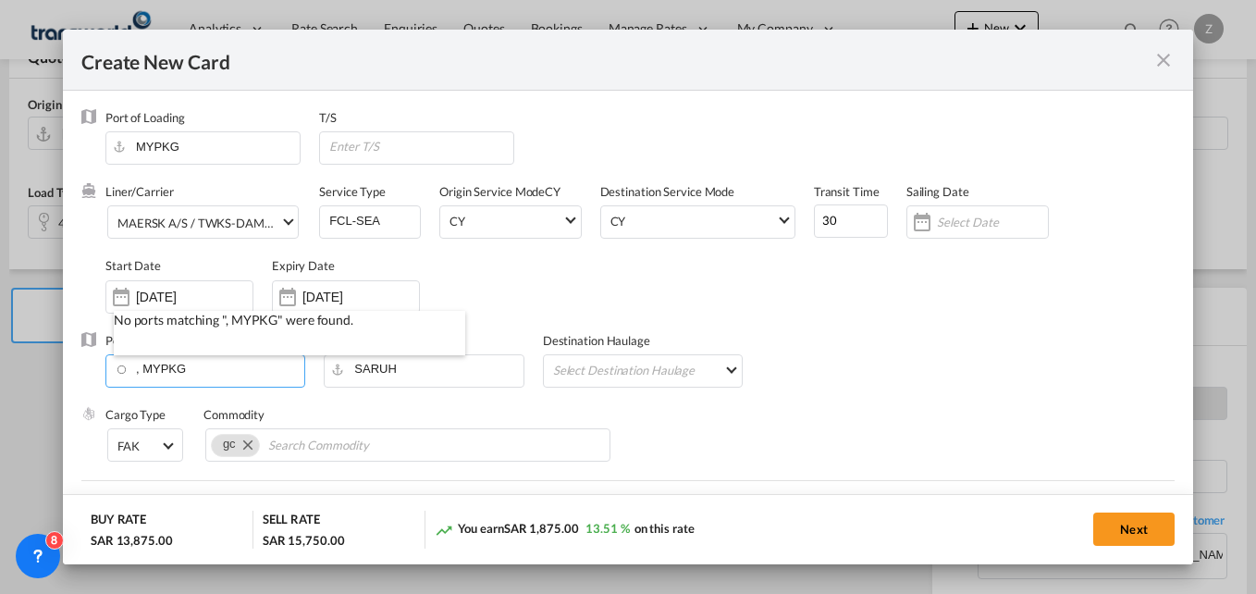
click at [204, 369] on input ", MYPKG" at bounding box center [210, 369] width 190 height 28
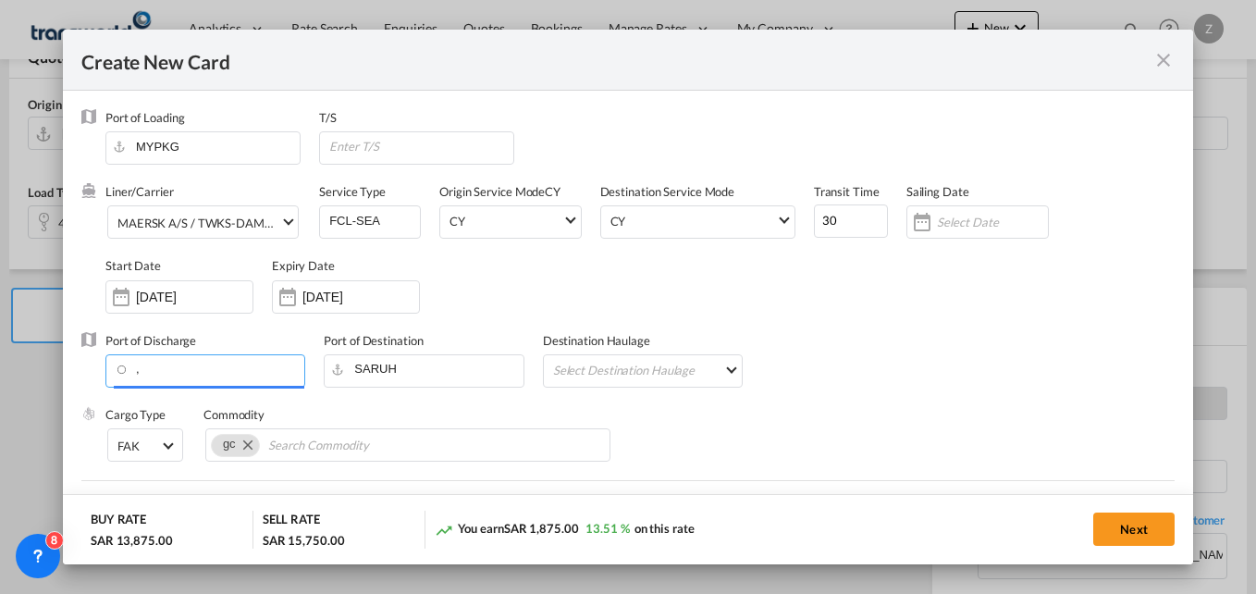
type input ","
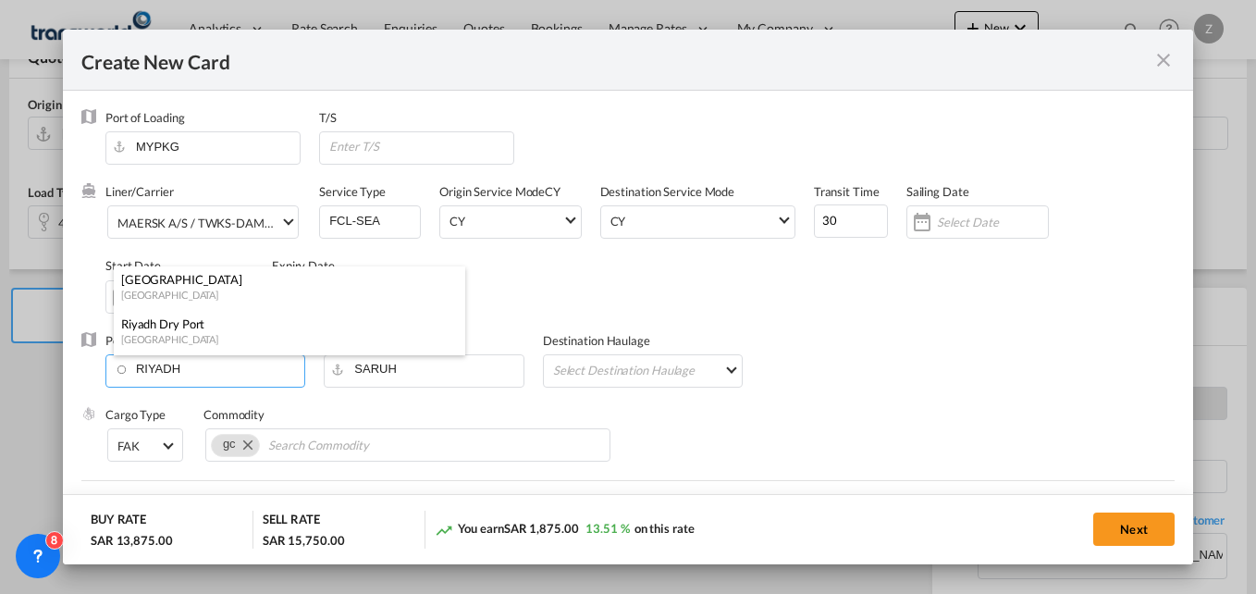
click at [170, 322] on div "Riyadh Dry Port" at bounding box center [284, 323] width 326 height 17
type input "Riyadh Dry Port, SARYP"
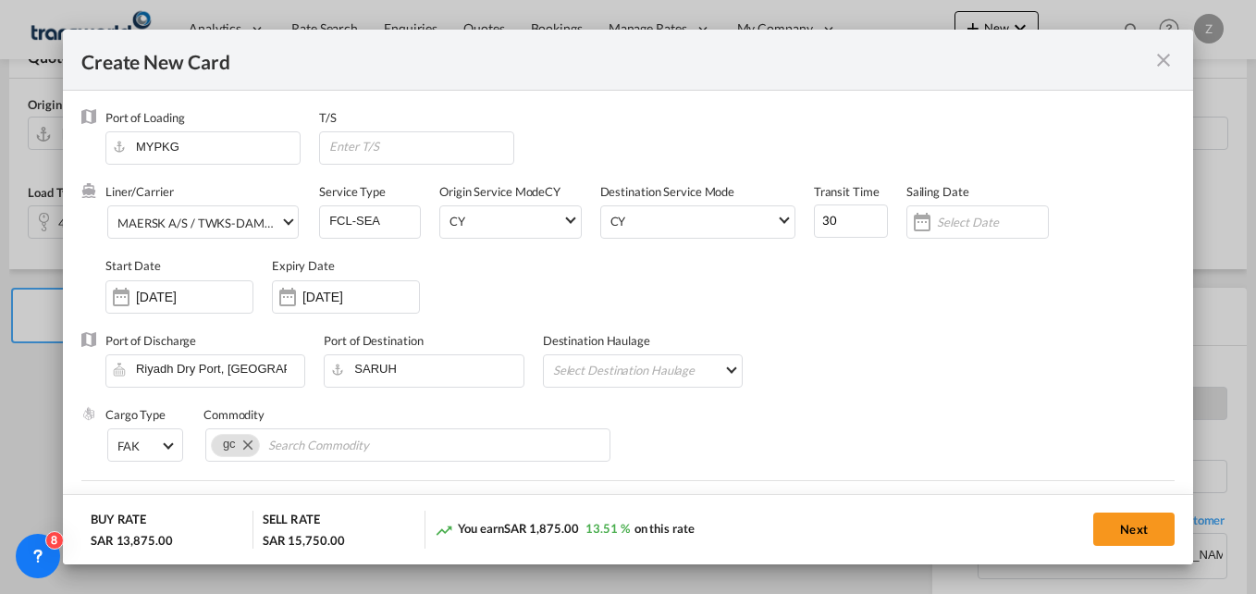
click at [868, 309] on div "Liner/Carrier MAERSK A/S / TWKS-DAMMAM Service Type FCL-SEA Origin Service Mode…" at bounding box center [639, 257] width 1069 height 148
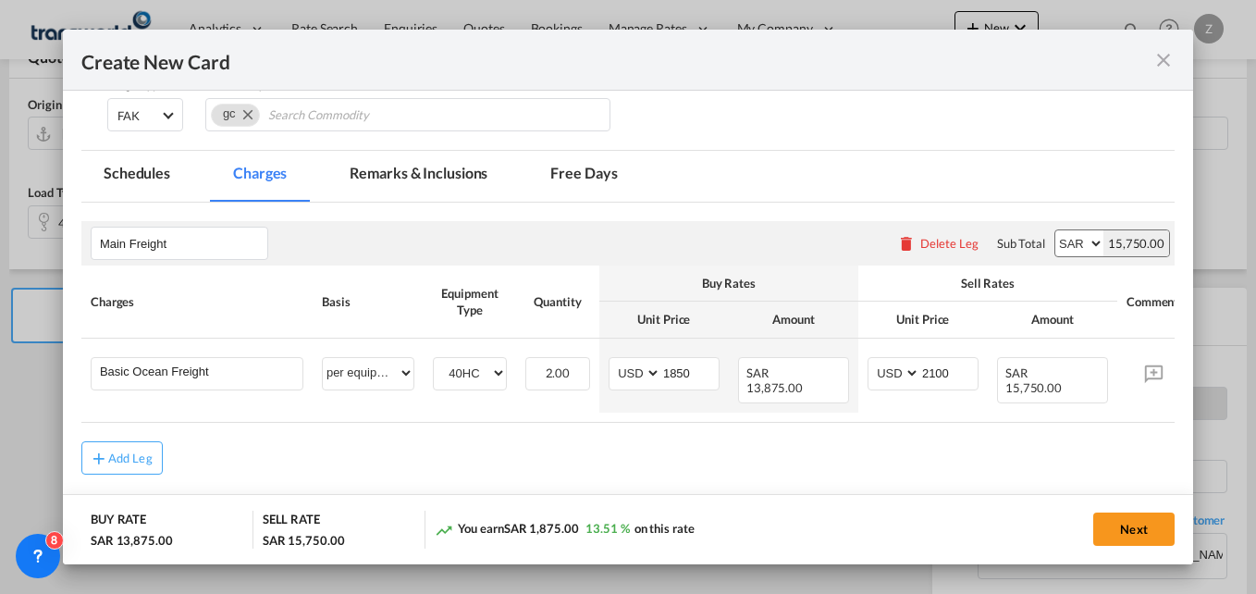
scroll to position [331, 0]
click at [1141, 520] on button "Next" at bounding box center [1133, 528] width 81 height 33
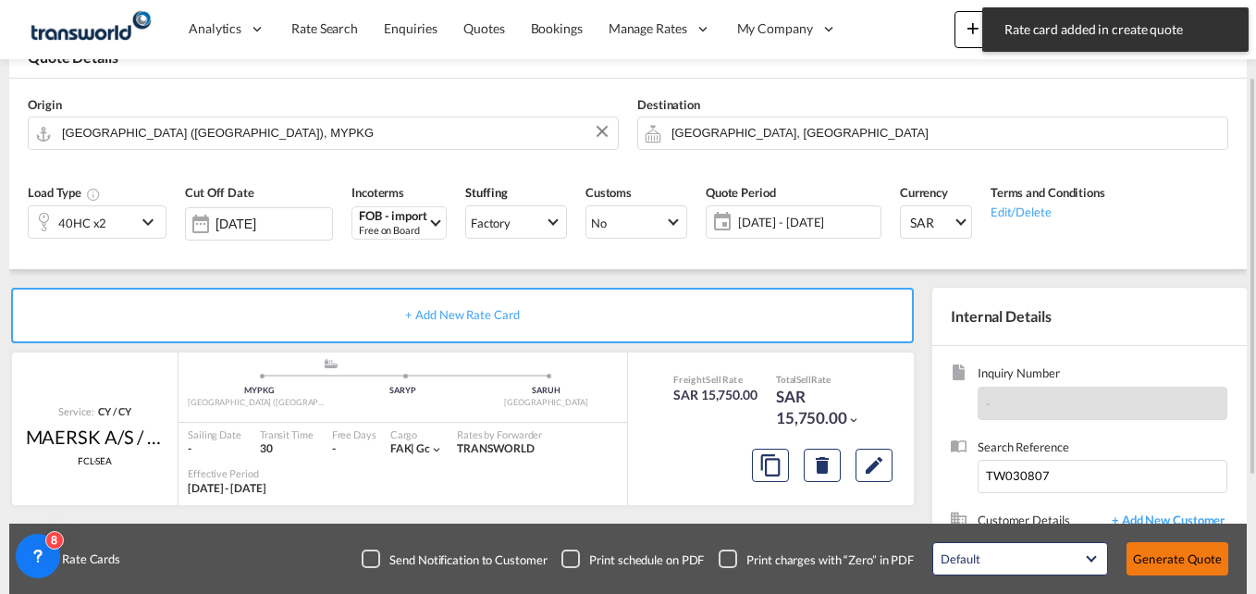
click at [1178, 564] on button "Generate Quote" at bounding box center [1178, 558] width 102 height 33
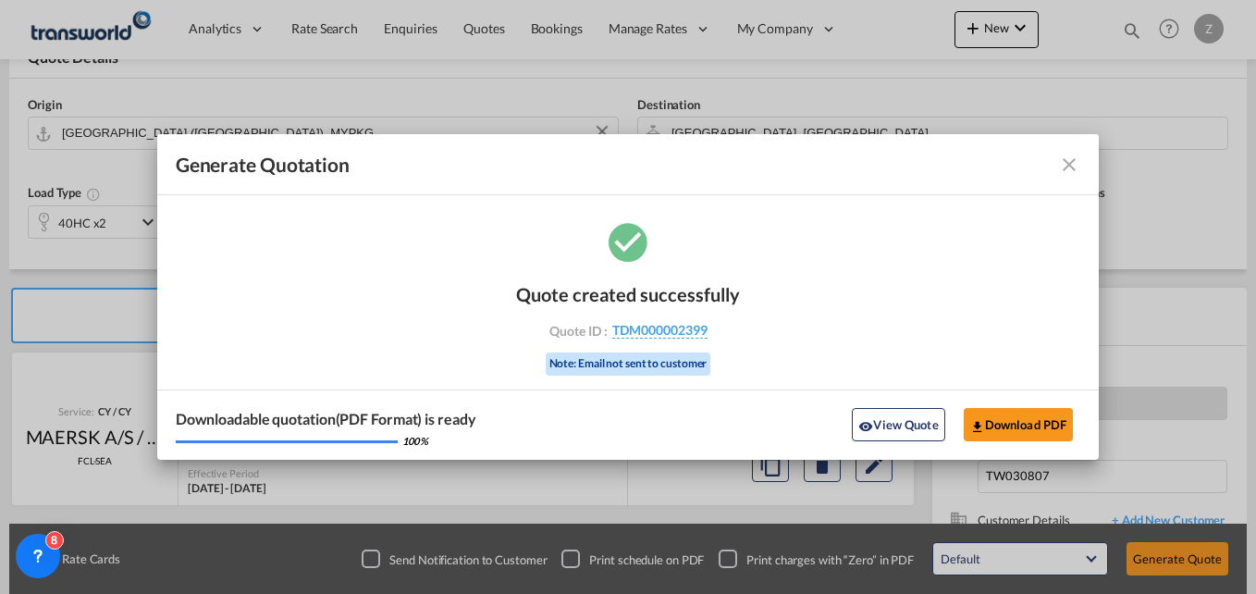
click at [1069, 164] on md-icon "icon-close fg-AAA8AD cursor m-0" at bounding box center [1069, 165] width 22 height 22
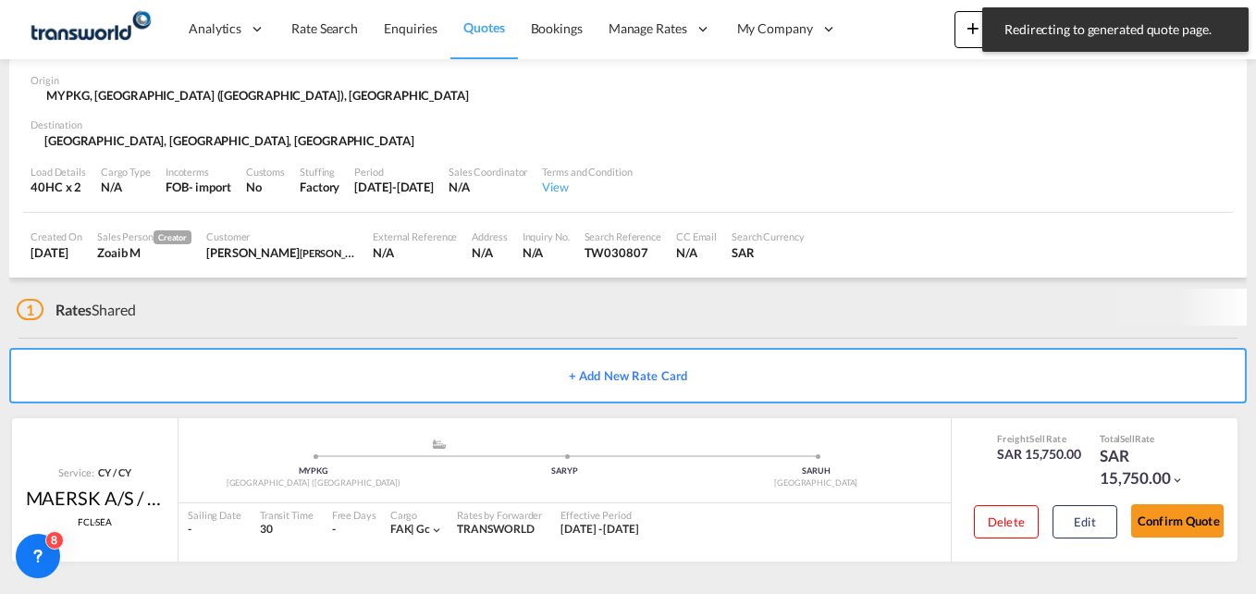
scroll to position [81, 0]
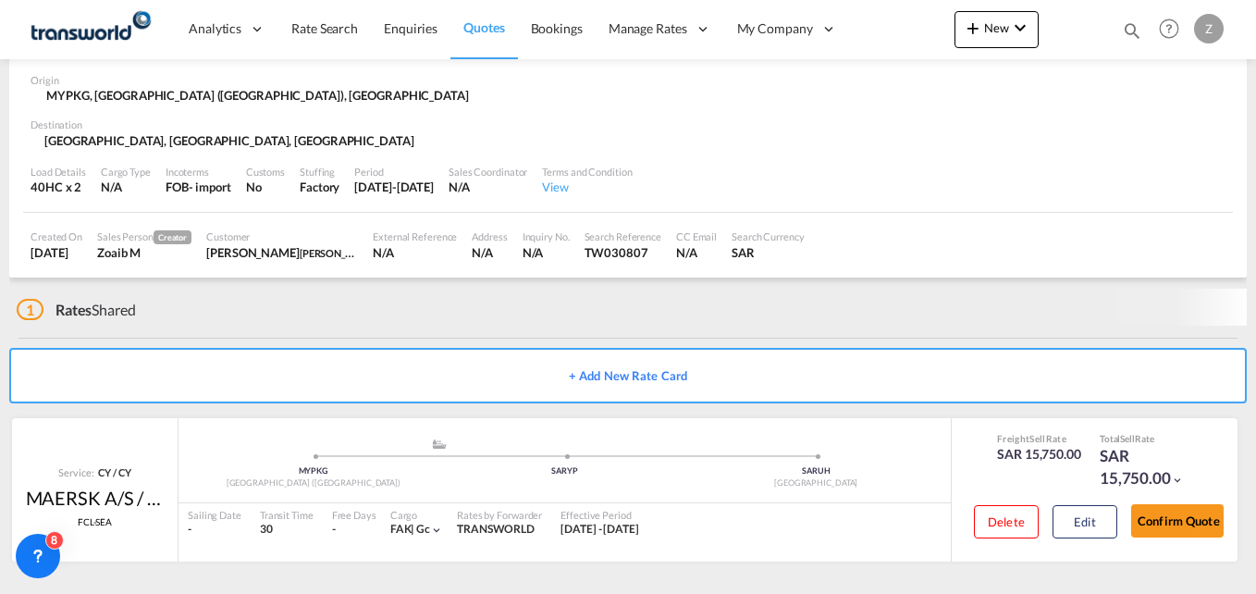
click at [1177, 561] on div "Freight Sell Rate SAR 15,750.00 Total Sell Rate SAR 15,750.00 Delete Edit Confi…" at bounding box center [1094, 489] width 287 height 143
click at [1197, 517] on button "Confirm Quote" at bounding box center [1177, 520] width 93 height 33
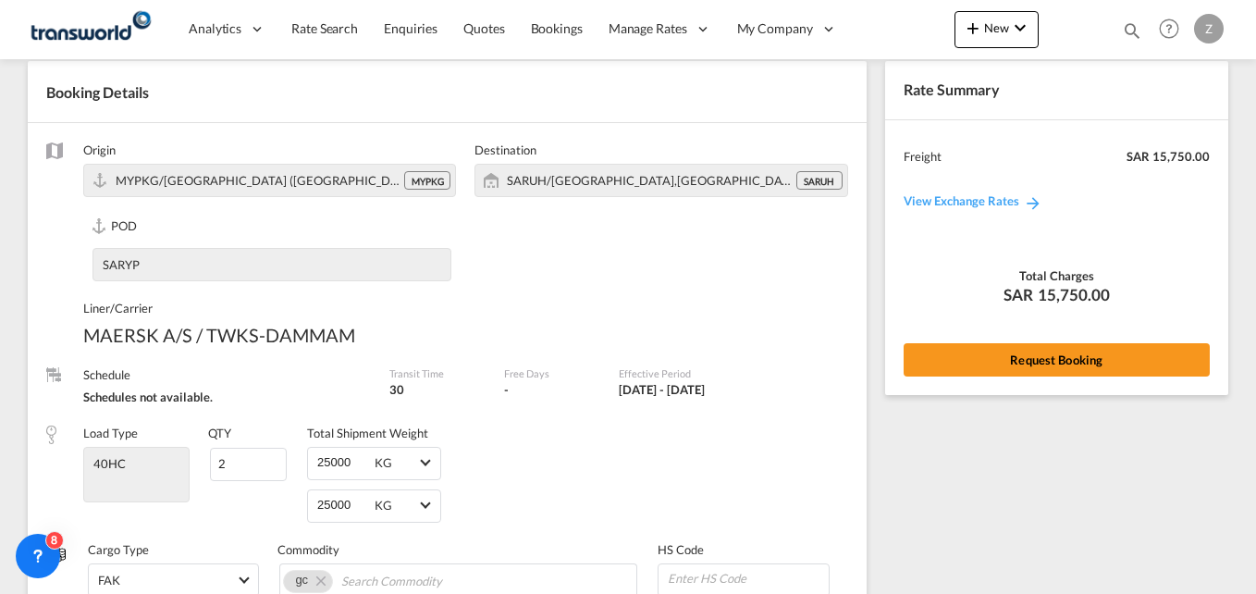
scroll to position [834, 0]
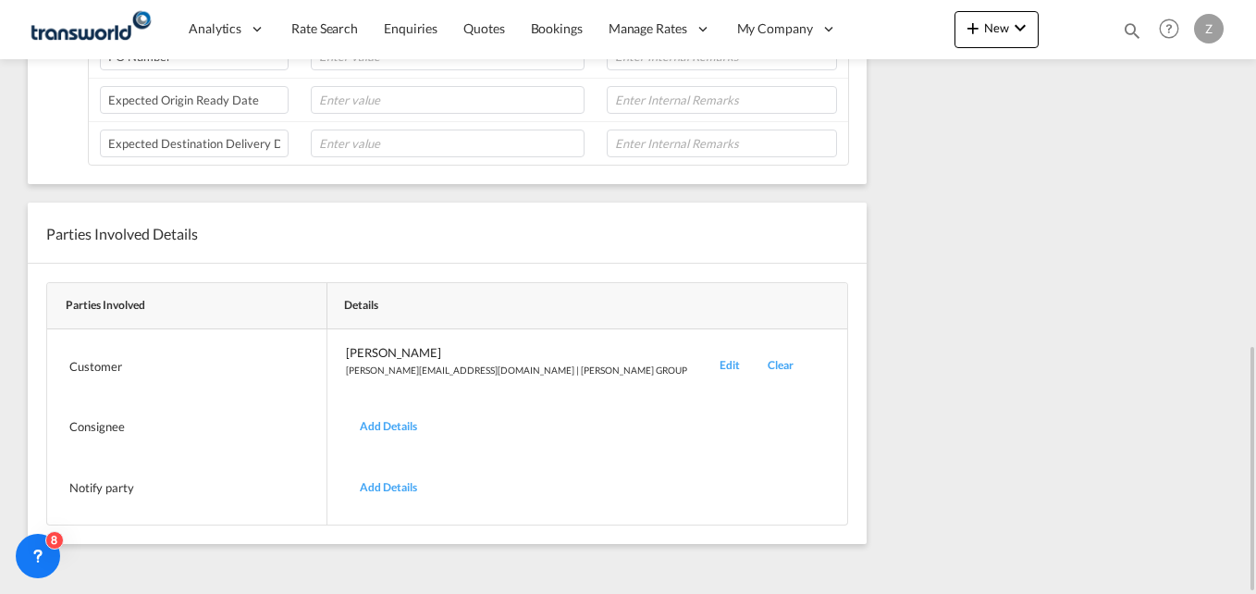
click at [706, 363] on div "Edit" at bounding box center [730, 365] width 48 height 43
click at [706, 366] on div "Edit" at bounding box center [730, 365] width 48 height 43
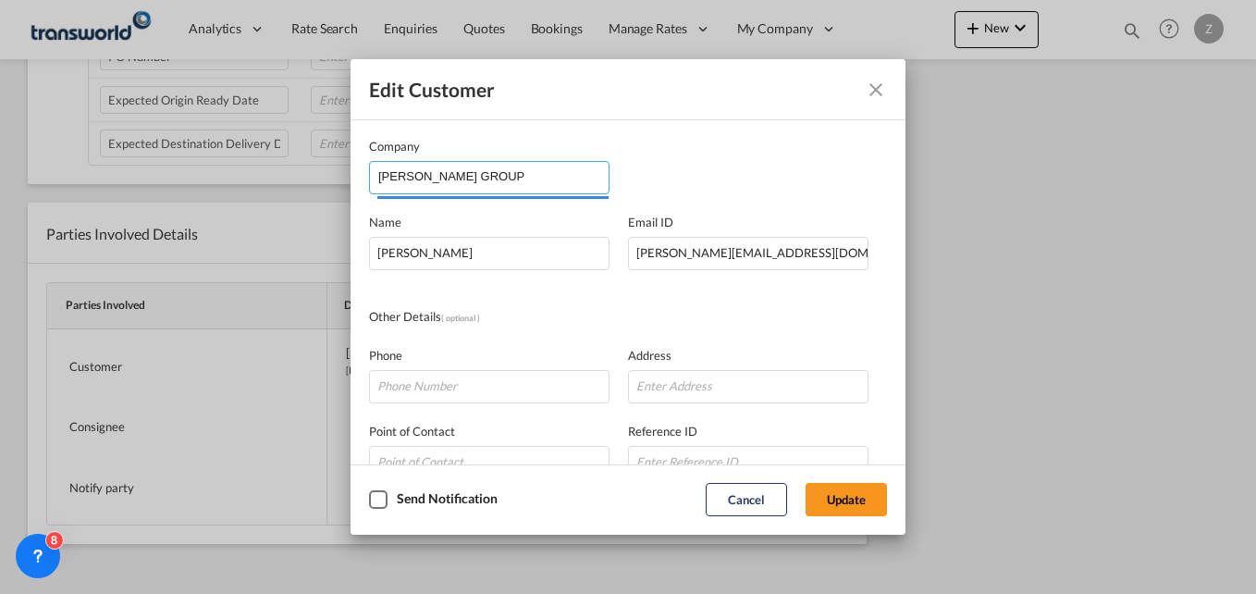
drag, startPoint x: 472, startPoint y: 180, endPoint x: 245, endPoint y: 168, distance: 227.0
click at [245, 168] on div "Edit Customer Company SARA GROUP Name ZUHAIB KADRI Email ID Zuhaib.Kadri@saragr…" at bounding box center [628, 297] width 1256 height 594
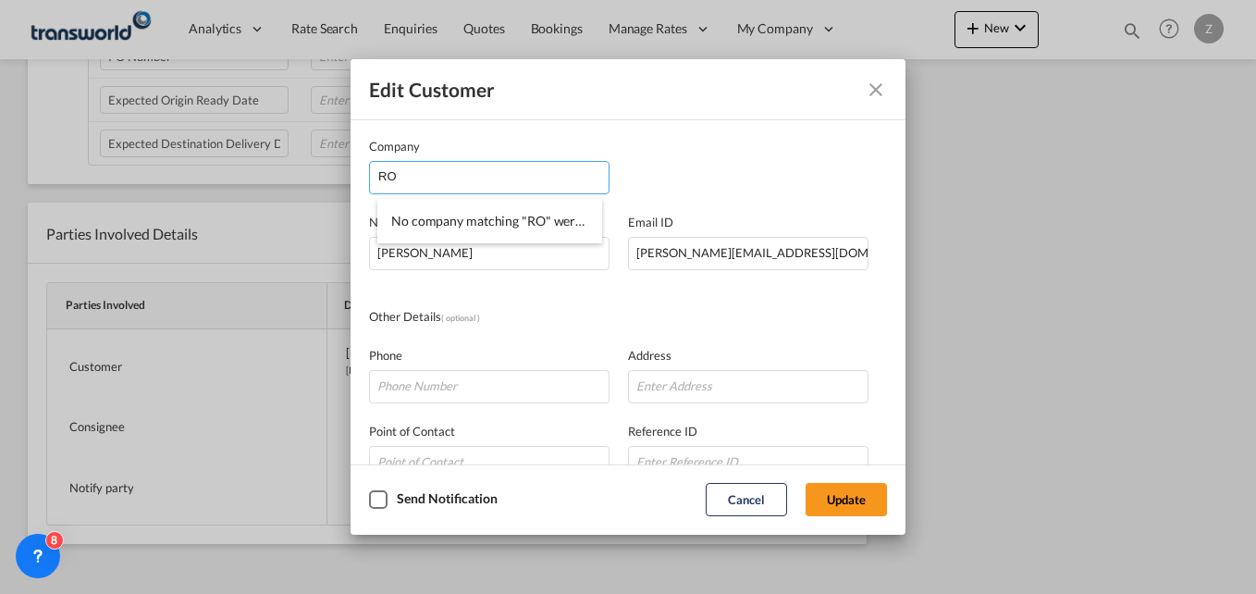
type input "R"
type input "P"
type input "R"
type input "J"
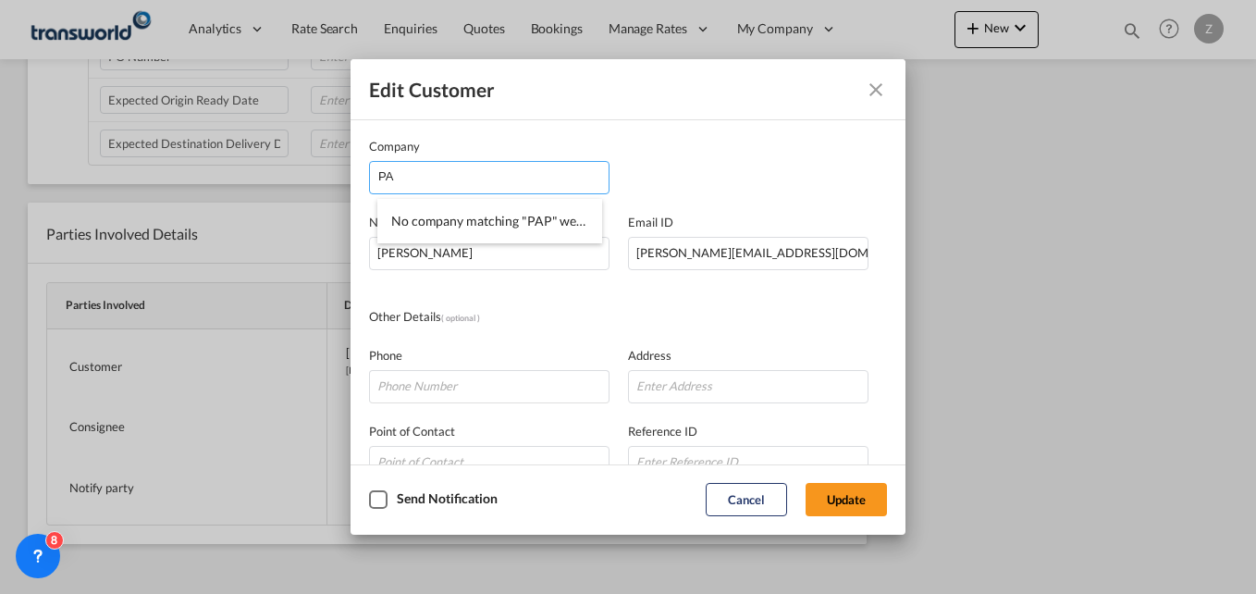
type input "P"
type input "R"
type input "PRINT"
drag, startPoint x: 428, startPoint y: 177, endPoint x: 288, endPoint y: 173, distance: 140.7
click at [288, 173] on div "Edit Customer Company PRINT Name ZUHAIB KADRI Email ID Zuhaib.Kadri@saragroup.c…" at bounding box center [628, 297] width 1256 height 594
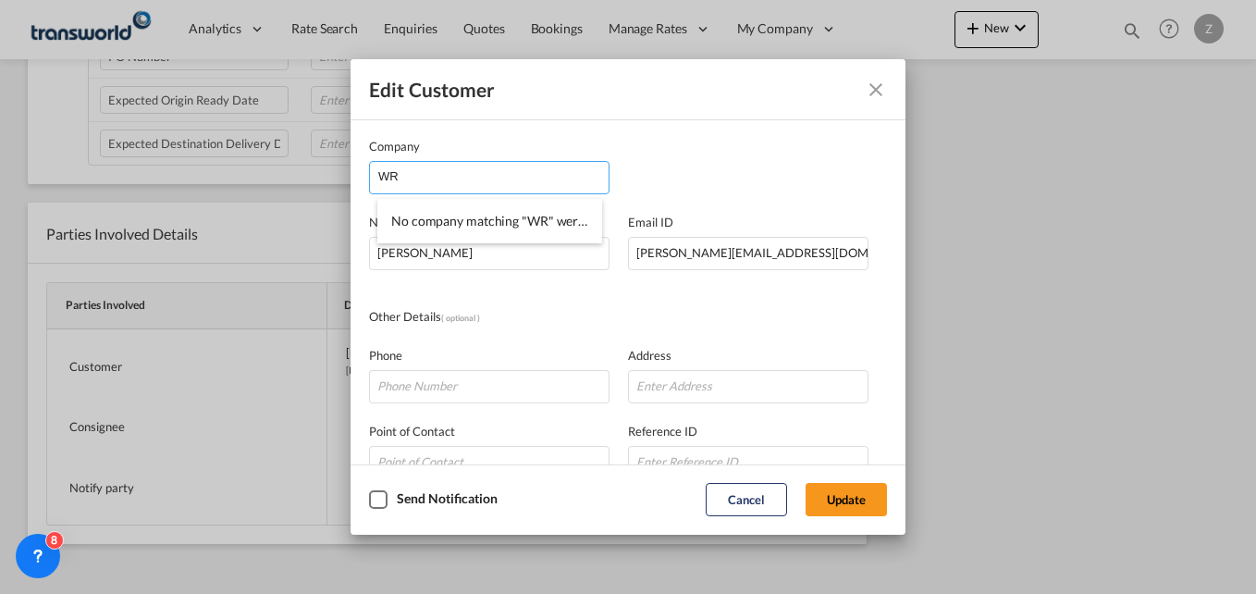
type input "W"
type input "PAPER"
click at [880, 89] on md-icon "Close dialog" at bounding box center [876, 90] width 22 height 22
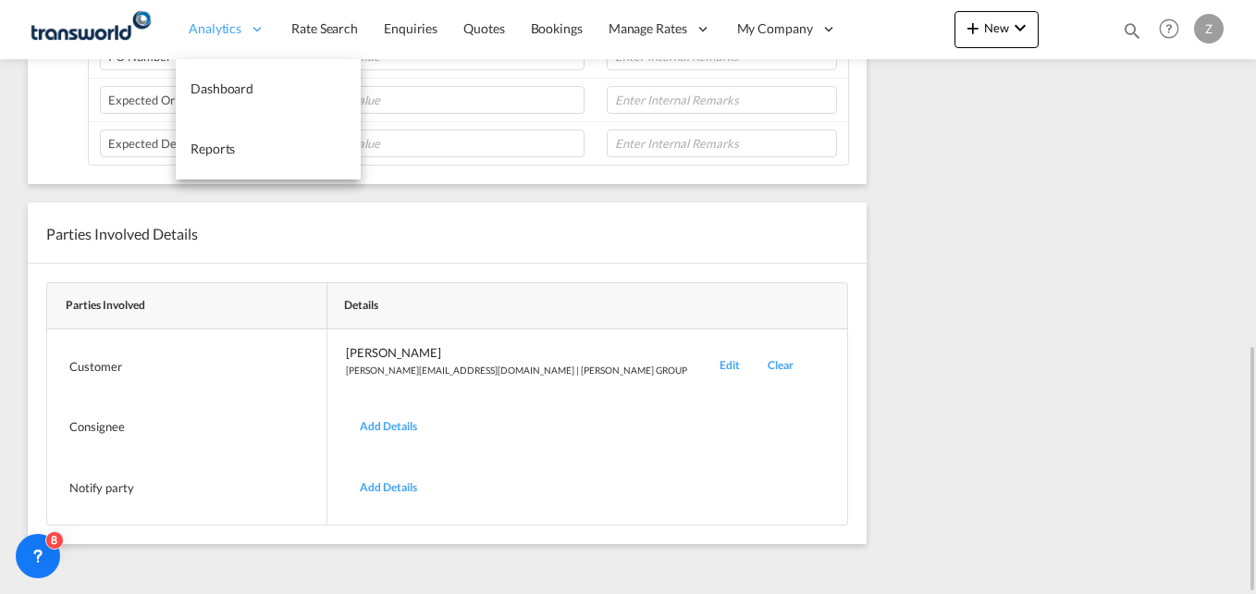
click at [218, 22] on span "Analytics" at bounding box center [215, 28] width 53 height 19
click at [205, 151] on span "Reports" at bounding box center [213, 149] width 44 height 16
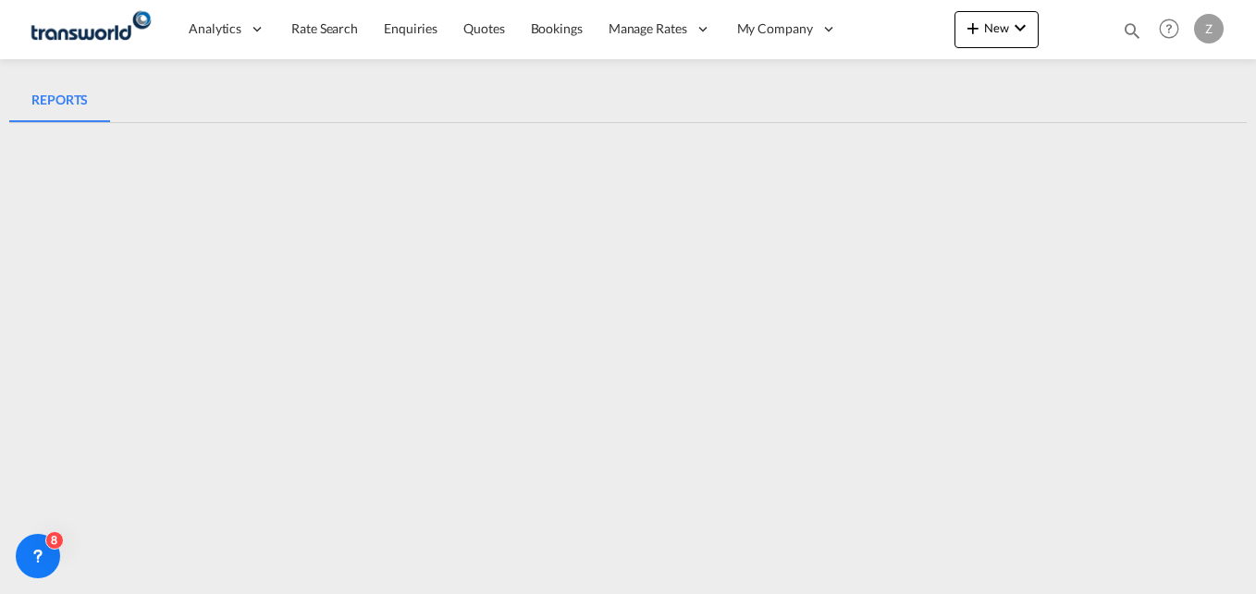
click at [1126, 28] on md-icon "icon-magnify" at bounding box center [1132, 30] width 20 height 20
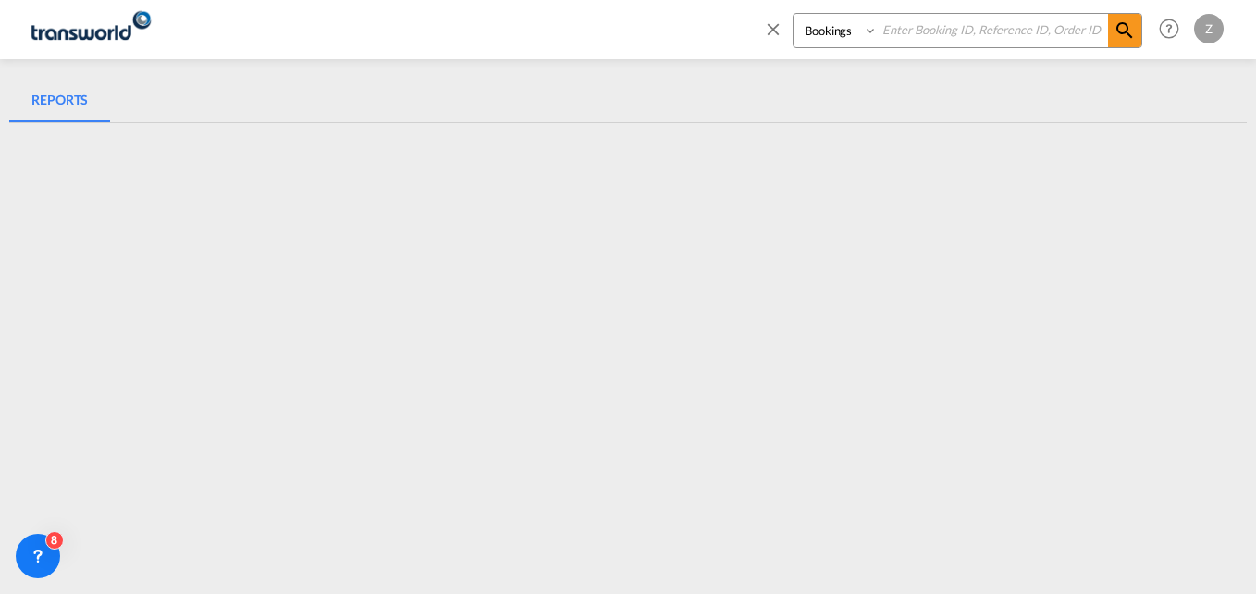
click at [828, 34] on select "Bookings Quotes Enquiries" at bounding box center [838, 30] width 88 height 33
click at [794, 14] on select "Bookings Quotes Enquiries" at bounding box center [838, 30] width 88 height 33
click at [827, 24] on select "Bookings Quotes Enquiries" at bounding box center [838, 30] width 88 height 33
select select "Shipments"
click at [794, 14] on select "Bookings Quotes Enquiries" at bounding box center [838, 30] width 88 height 33
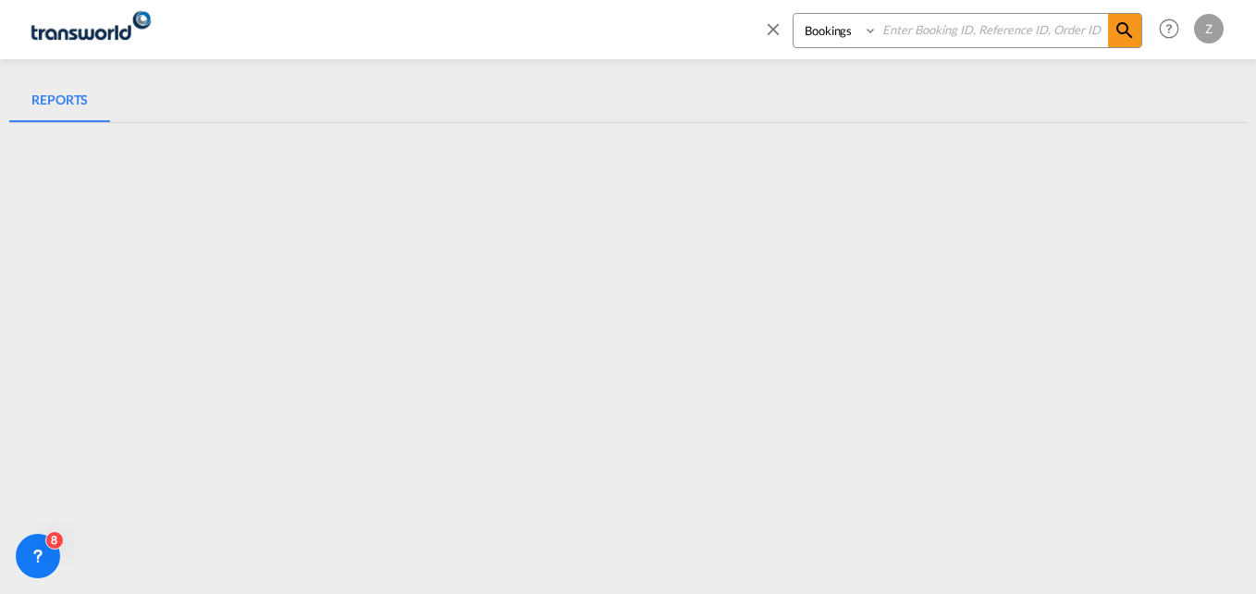
click at [905, 36] on input at bounding box center [993, 30] width 230 height 32
paste input "TDM000002399"
type input "TDM000002399"
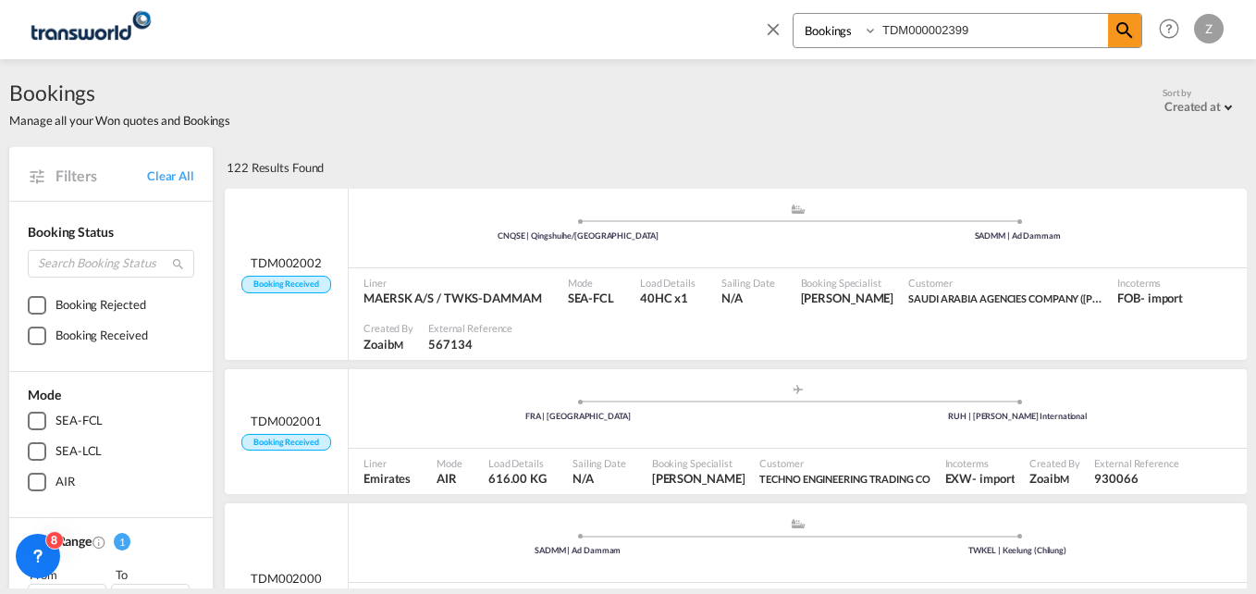
click at [833, 24] on select "Bookings Quotes Enquiries" at bounding box center [838, 30] width 88 height 33
select select "Quotes"
click at [794, 14] on select "Bookings Quotes Enquiries" at bounding box center [838, 30] width 88 height 33
click at [1135, 31] on md-icon "icon-magnify" at bounding box center [1125, 30] width 22 height 22
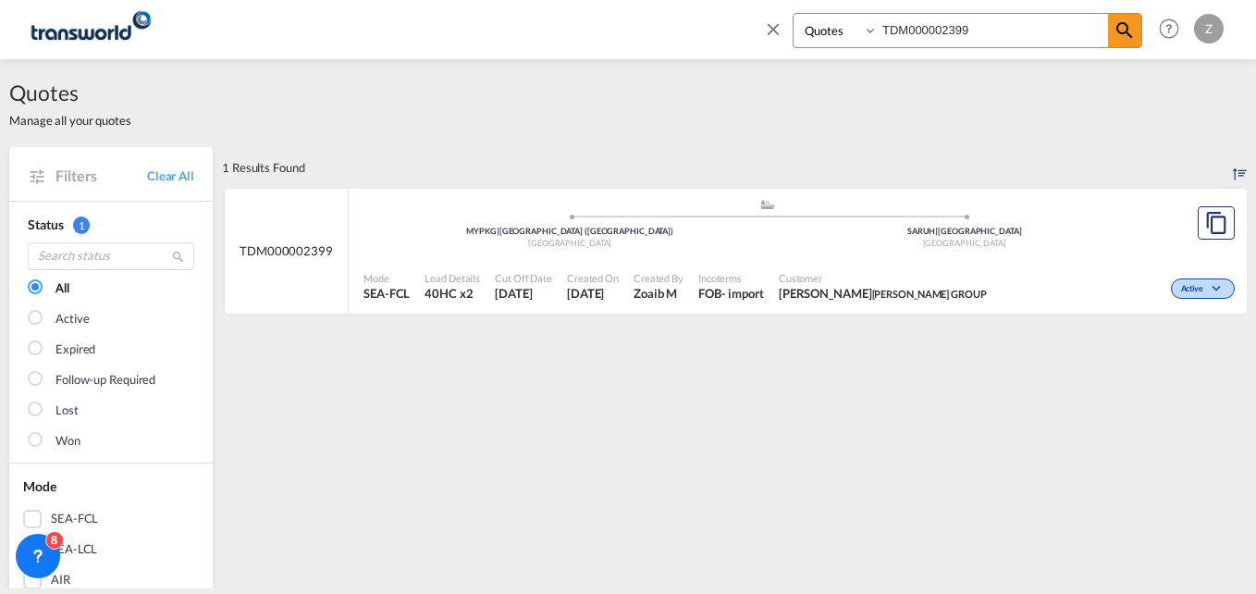
click at [821, 277] on span "Customer" at bounding box center [883, 278] width 208 height 14
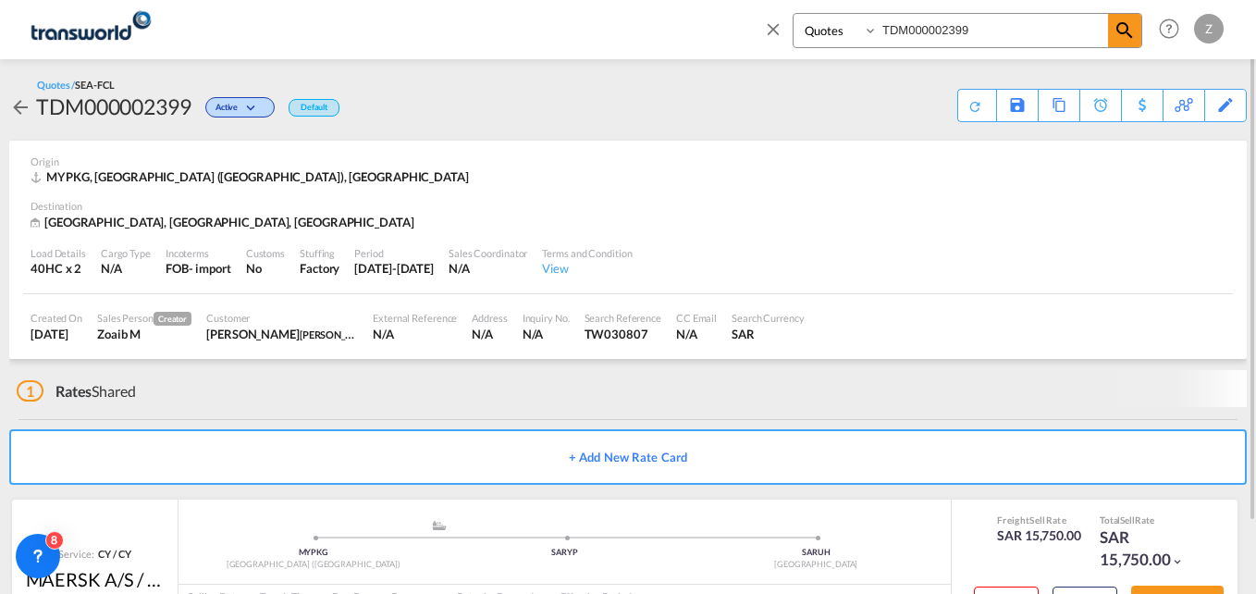
scroll to position [70, 0]
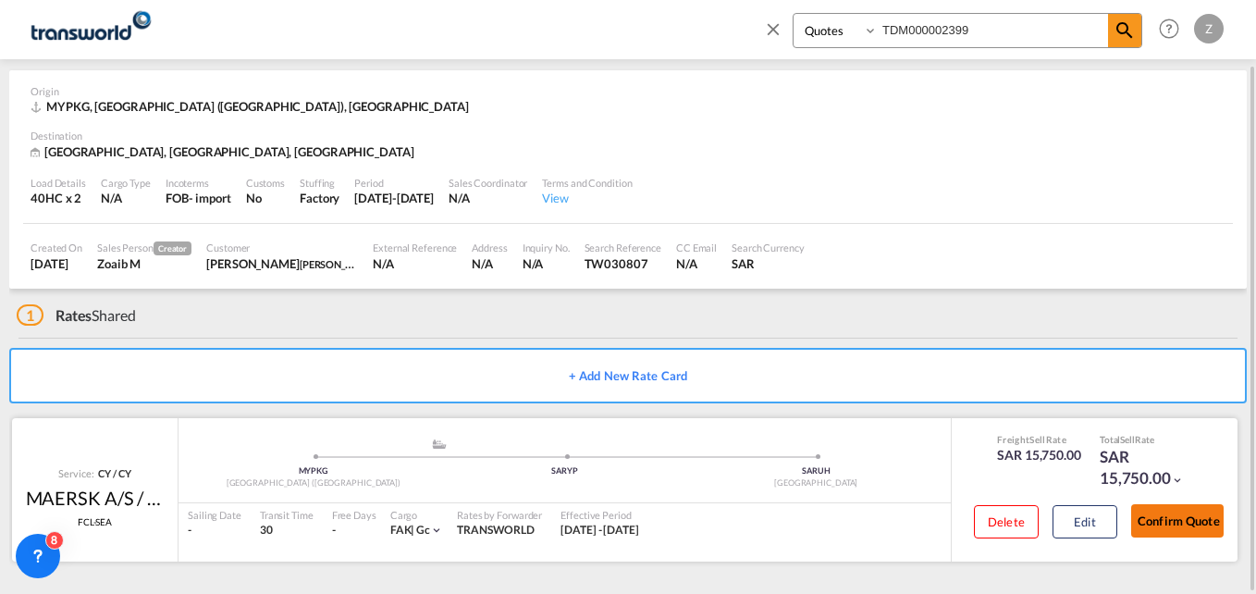
click at [1176, 518] on button "Confirm Quote" at bounding box center [1177, 520] width 93 height 33
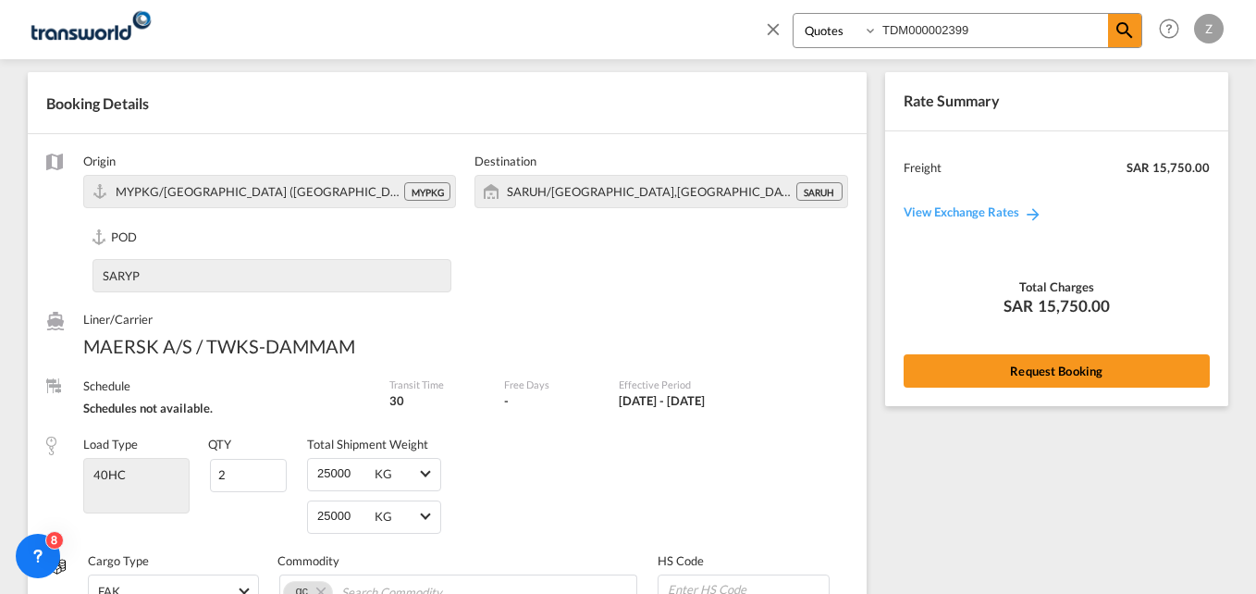
scroll to position [834, 0]
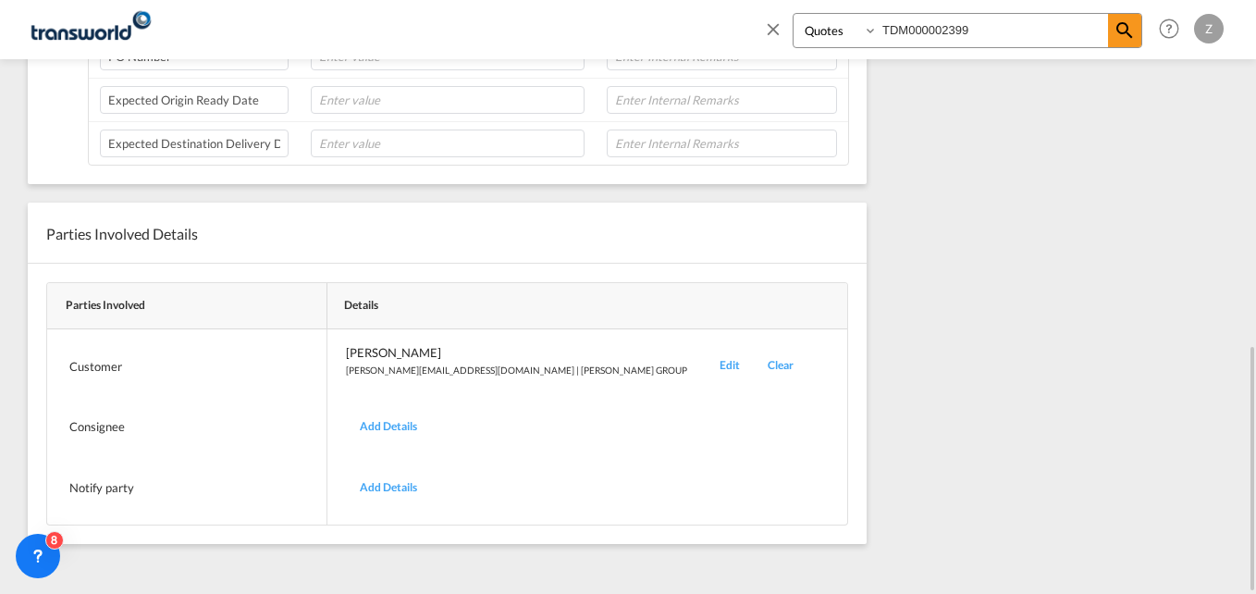
click at [706, 366] on div "Edit" at bounding box center [730, 365] width 48 height 43
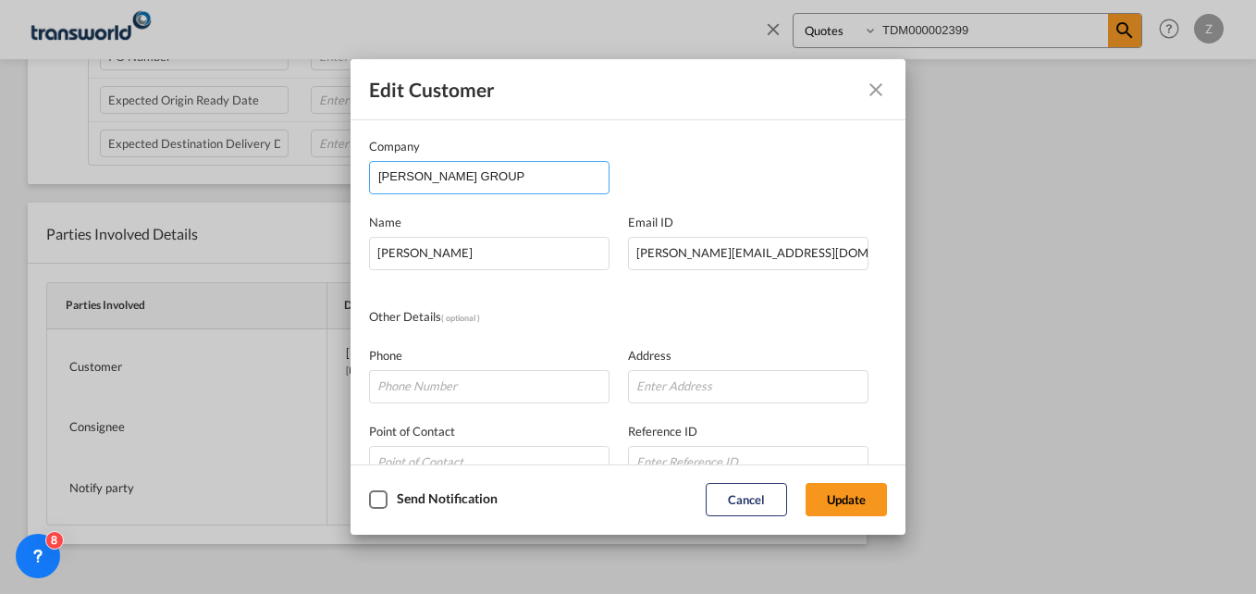
drag, startPoint x: 502, startPoint y: 179, endPoint x: 291, endPoint y: 163, distance: 211.5
click at [291, 163] on div "Edit Customer Company SARA GROUP Name ZUHAIB KADRI Email ID Zuhaib.Kadri@saragr…" at bounding box center [628, 297] width 1256 height 594
type input "p"
type input "P"
type input "R"
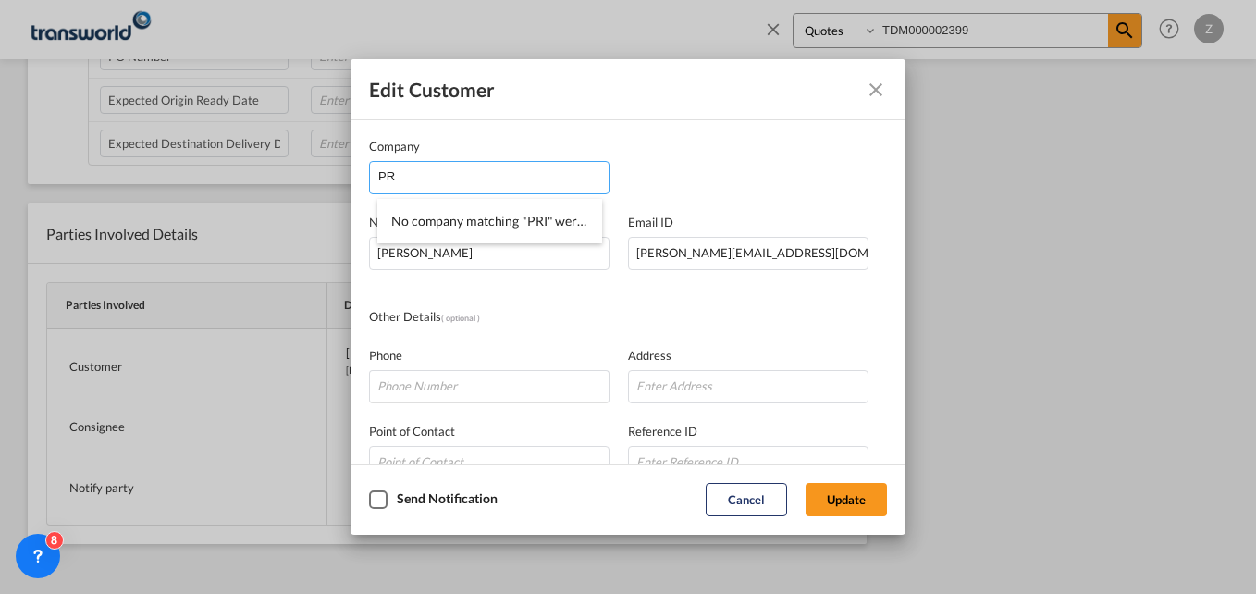
type input "P"
type input "R"
type input "P"
type input "J"
type input "W"
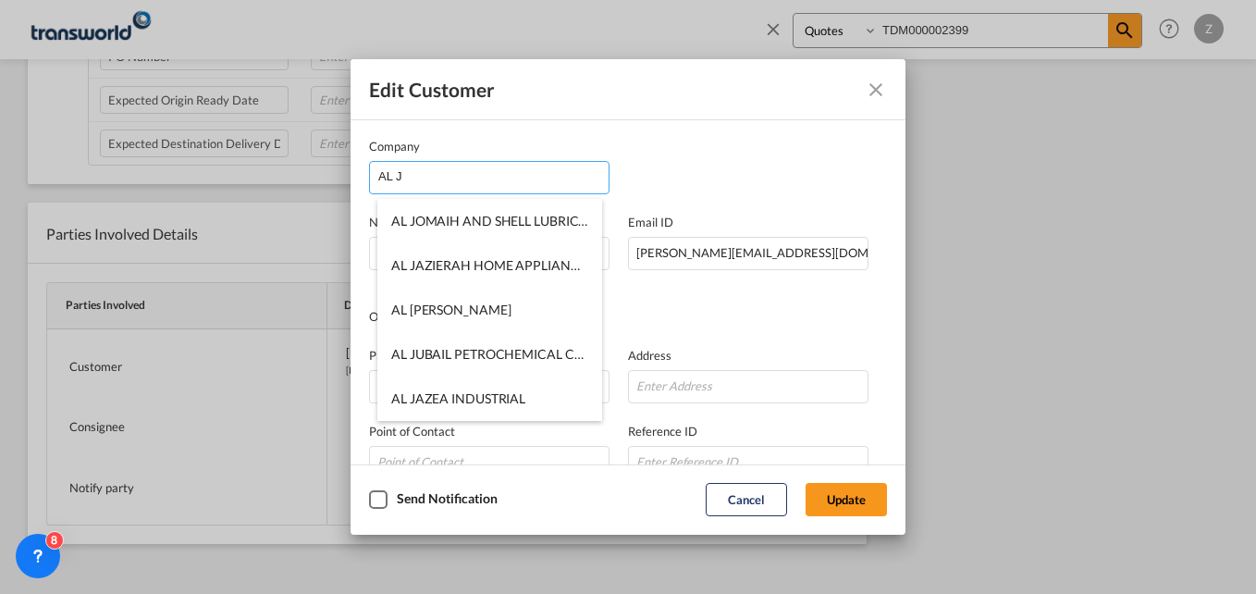
scroll to position [0, 0]
type input "A"
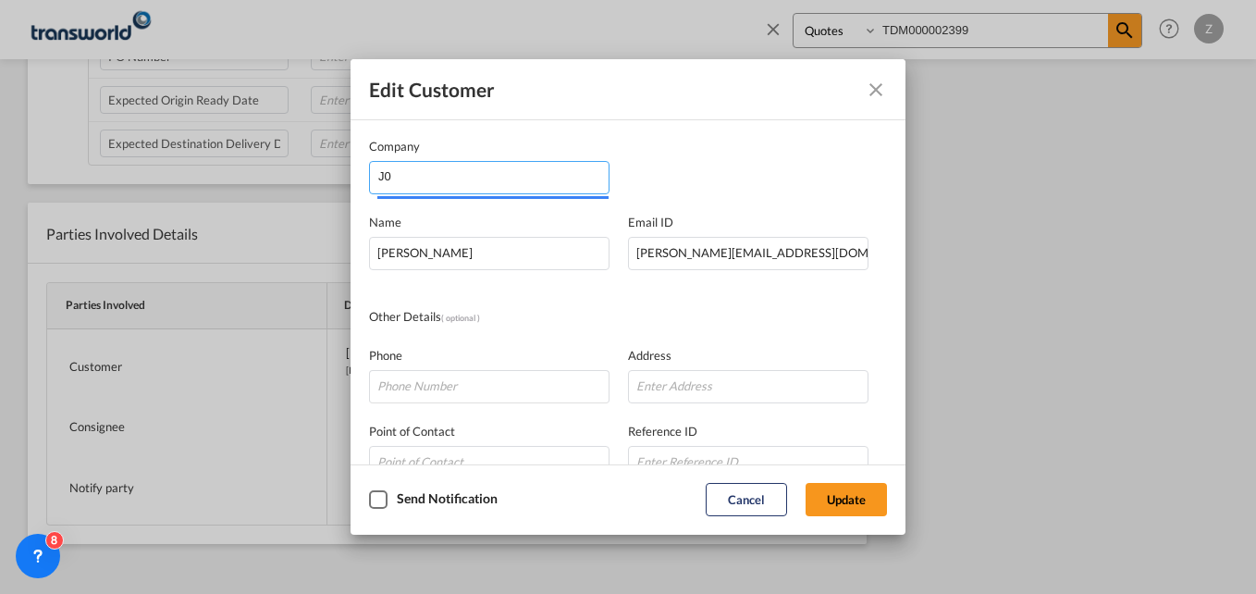
type input "J"
type input "P"
type input "A"
type input "J"
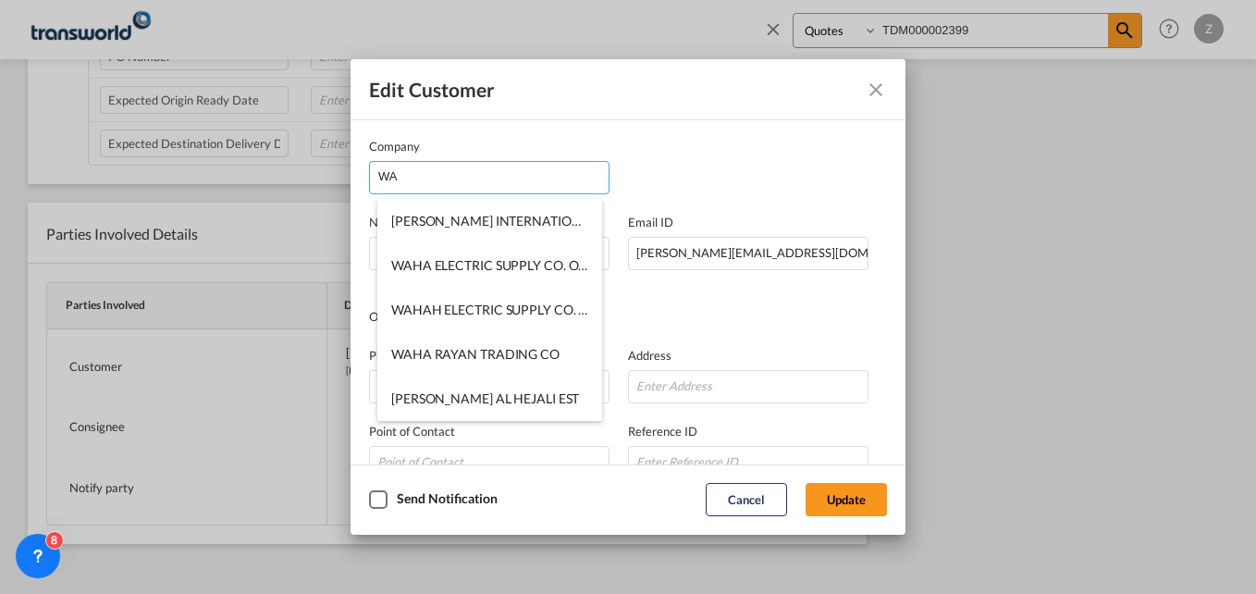
type input "W"
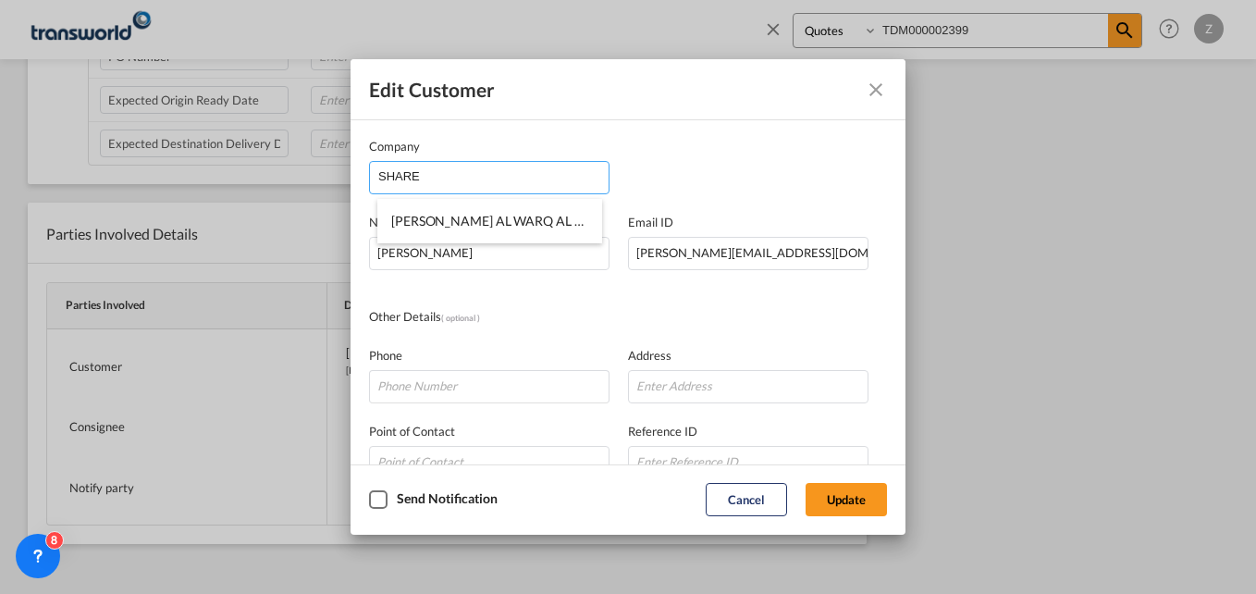
click at [469, 234] on li "SHAREKAT JODAT AL WARQ AL TIJAREIYAH" at bounding box center [489, 221] width 225 height 44
type input "SHAREKAT JODAT AL WARQ AL TIJAREIYAH"
type input "printrooll@gmail.com"
type input "534235446"
type input "1521194"
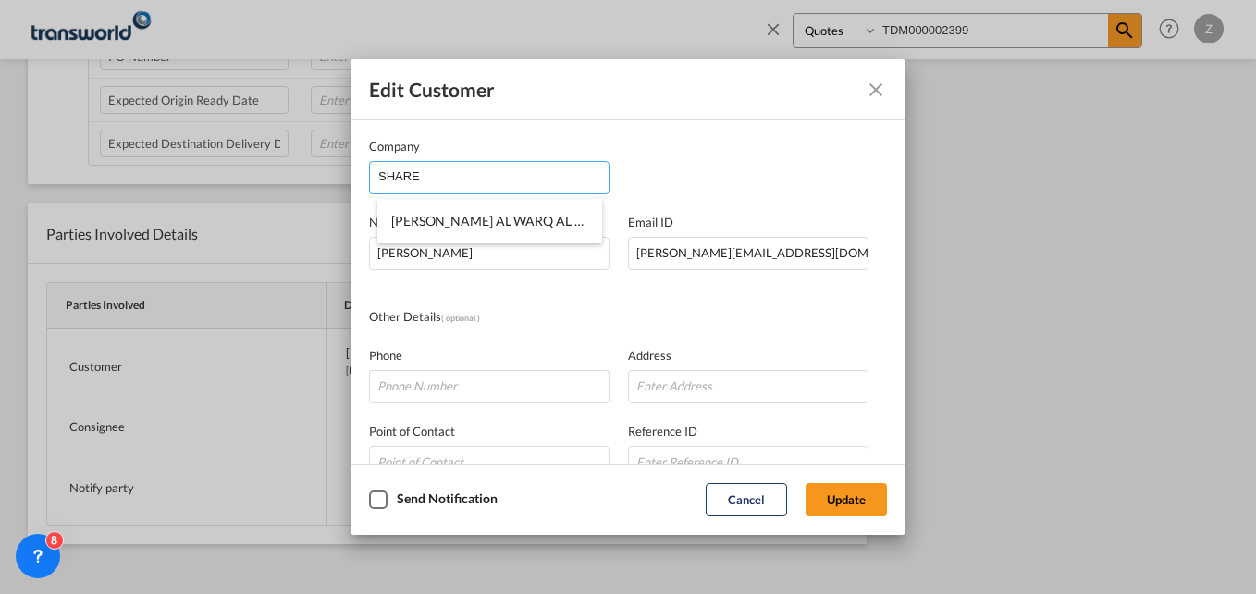
type input "11342"
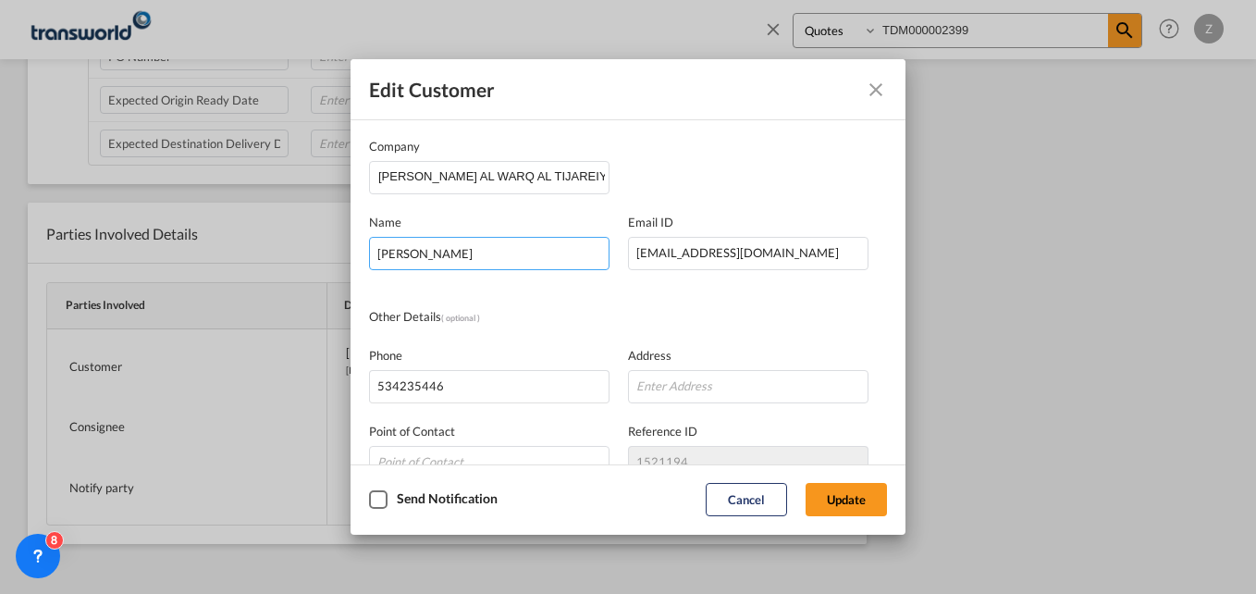
drag, startPoint x: 475, startPoint y: 253, endPoint x: 346, endPoint y: 264, distance: 129.1
click at [346, 264] on div "Edit Customer Company SHAREKAT JODAT AL WARQ AL TIJAREIYAH Name ZUHAIB KADRI Em…" at bounding box center [628, 297] width 1256 height 594
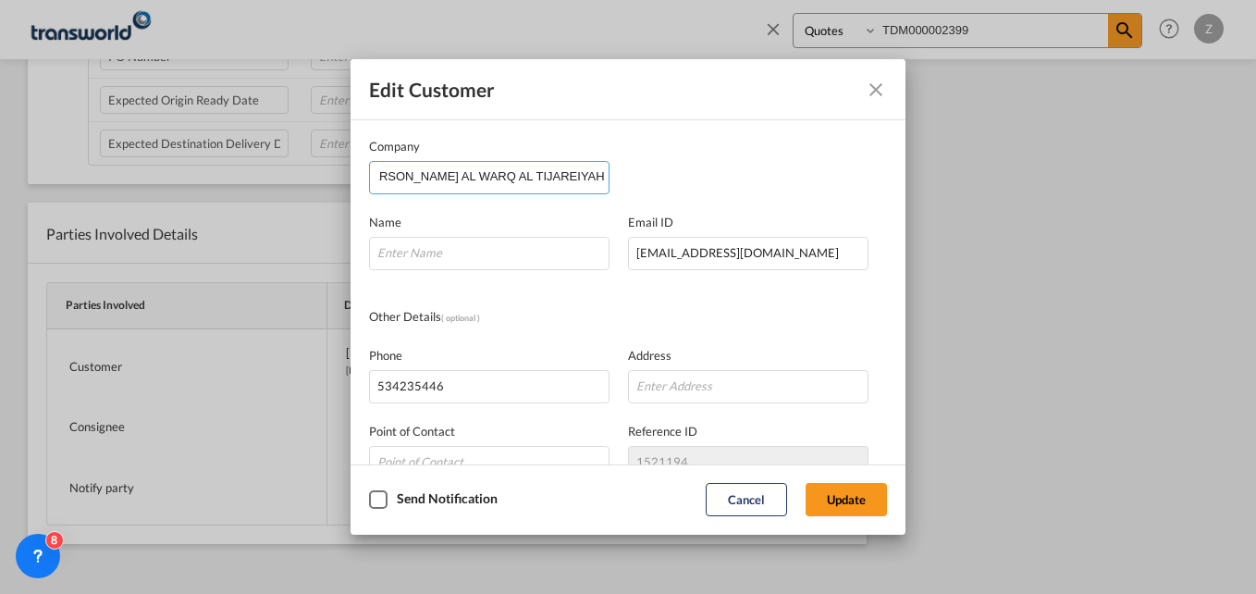
drag, startPoint x: 554, startPoint y: 179, endPoint x: 626, endPoint y: 179, distance: 72.2
click at [626, 179] on div "Company SHAREKAT JODAT AL WARQ AL TIJAREIYAH" at bounding box center [628, 165] width 518 height 57
click at [398, 257] on input "Company Name Email ..." at bounding box center [489, 253] width 241 height 33
type input "JABIR"
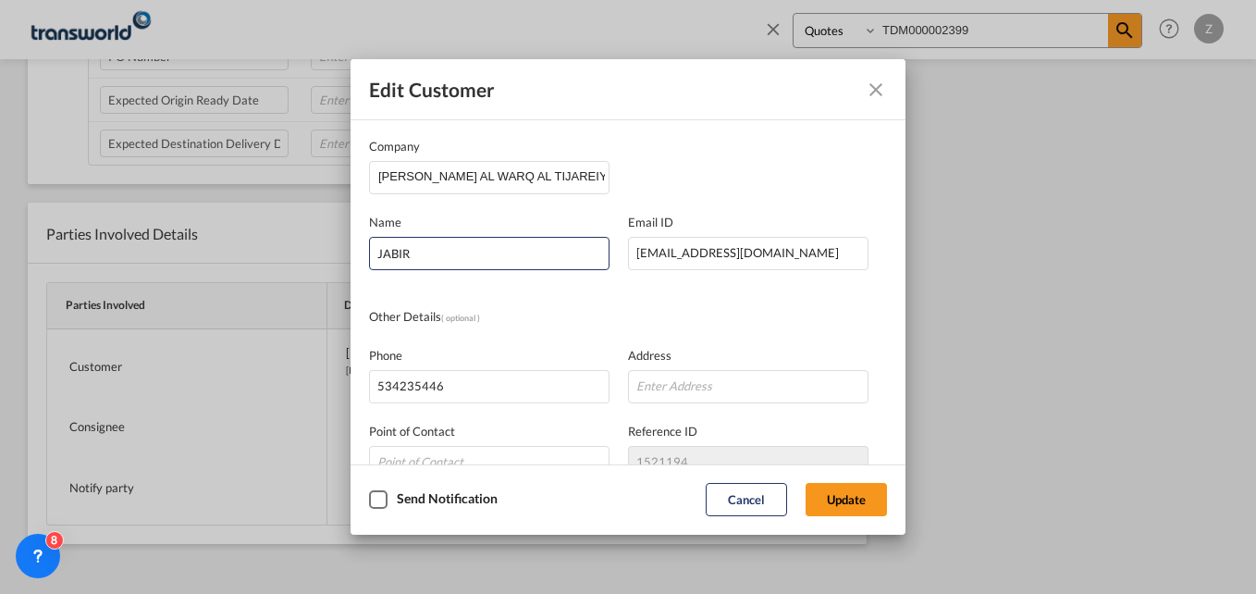
click at [719, 305] on div "Company SHAREKAT JODAT AL WARQ AL TIJAREIYAH Name JABIR Email ID printrooll@gma…" at bounding box center [628, 381] width 518 height 488
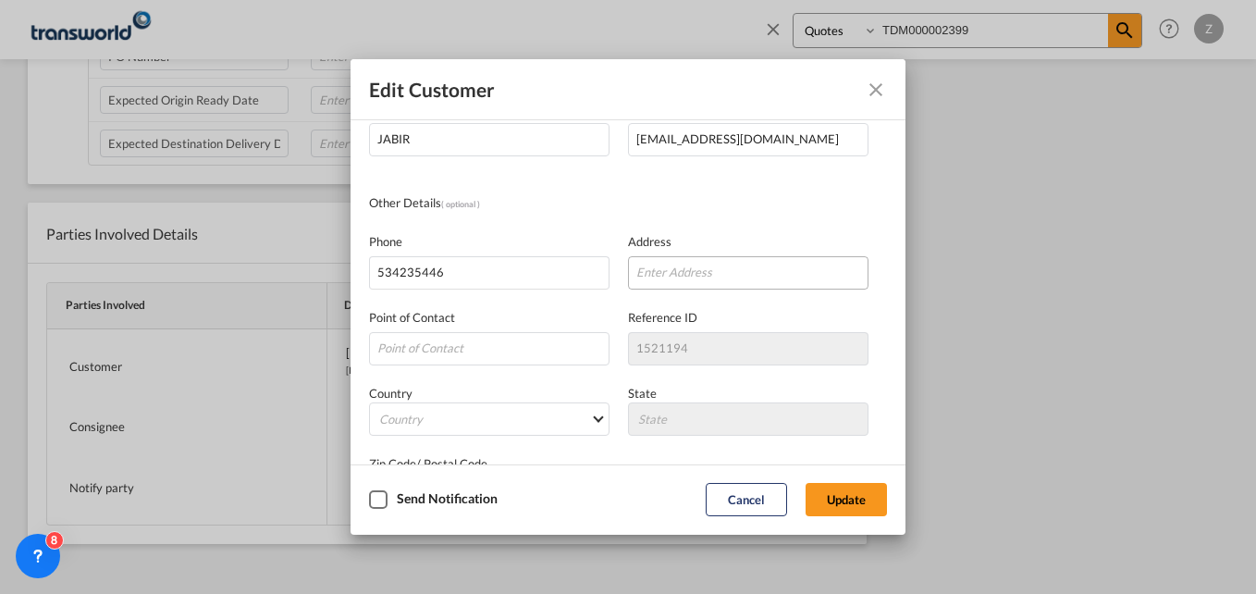
scroll to position [116, 0]
click at [839, 501] on button "Update" at bounding box center [846, 499] width 81 height 33
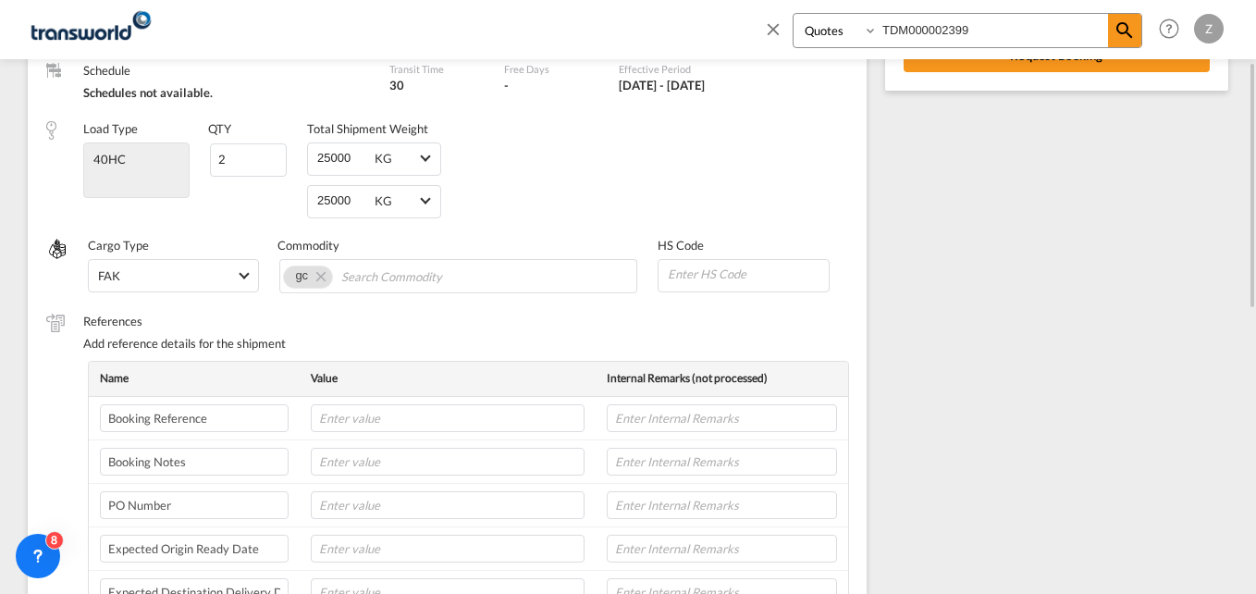
scroll to position [280, 0]
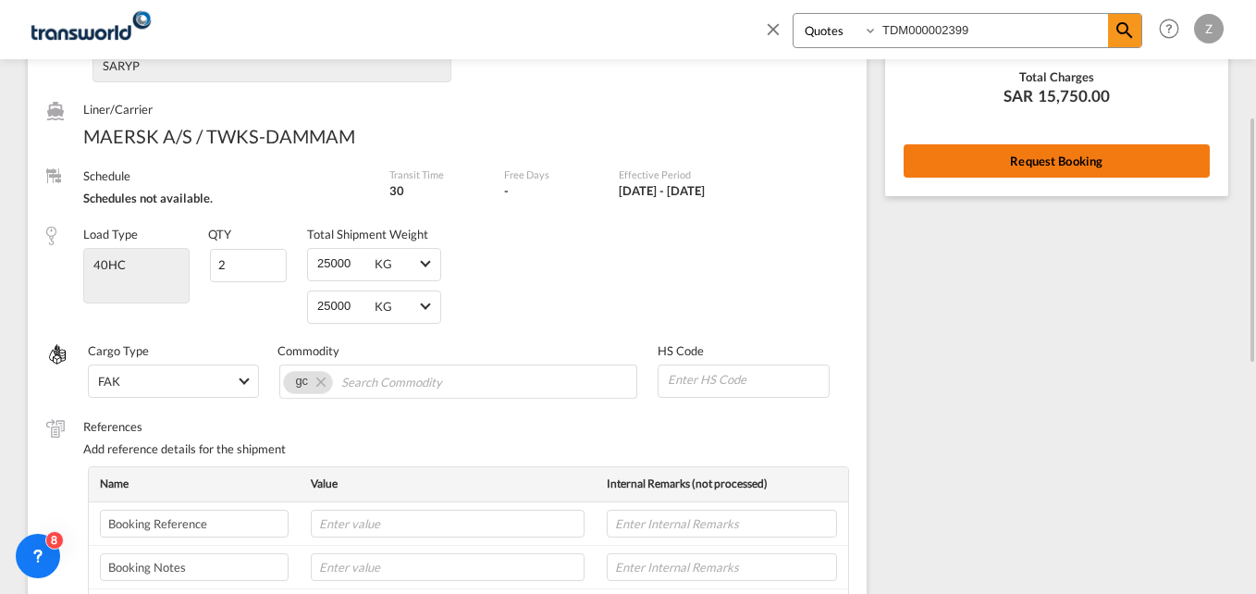
click at [981, 155] on button "Request Booking" at bounding box center [1057, 160] width 306 height 33
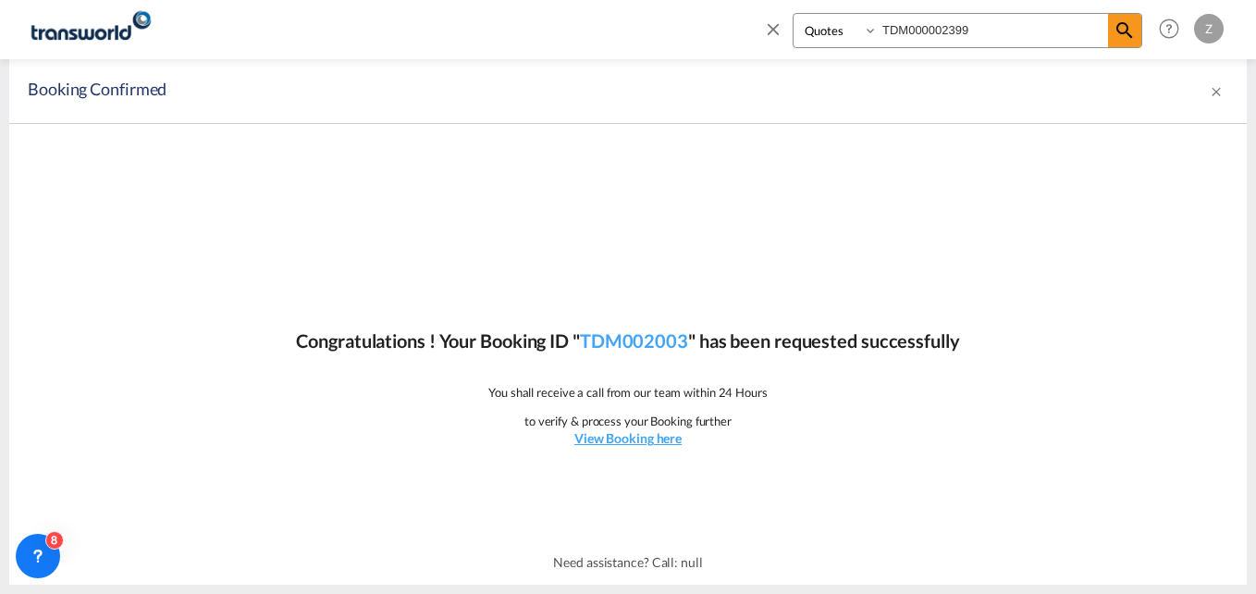
scroll to position [0, 0]
click at [634, 348] on link "TDM002003" at bounding box center [634, 340] width 108 height 22
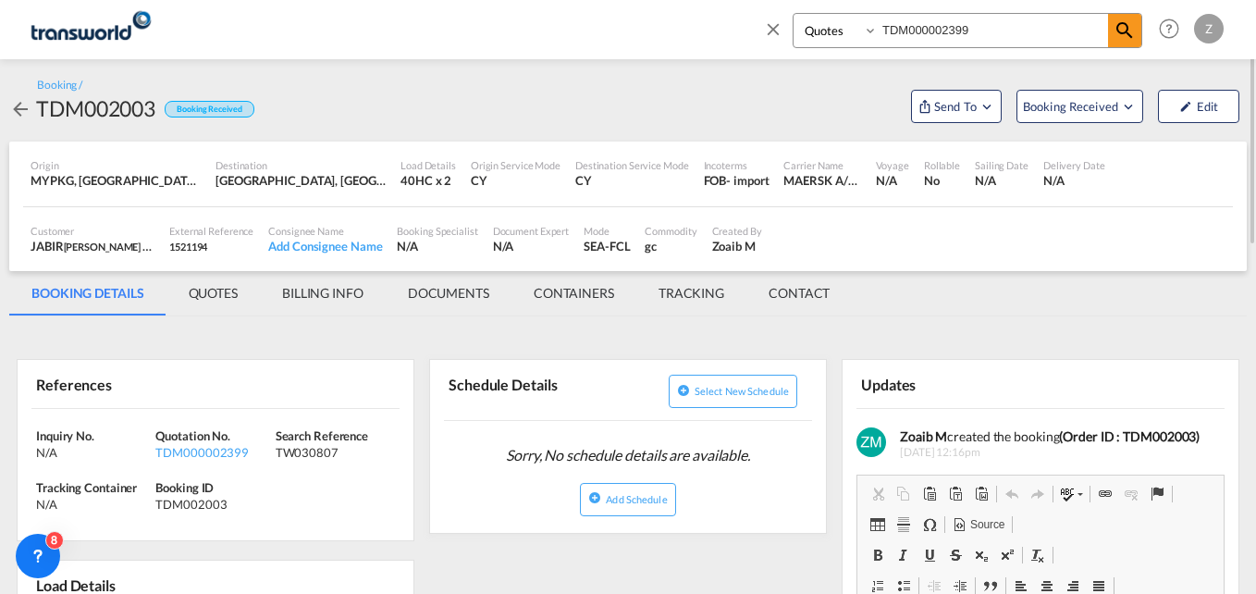
click at [811, 298] on md-tab-item "CONTACT" at bounding box center [799, 293] width 105 height 44
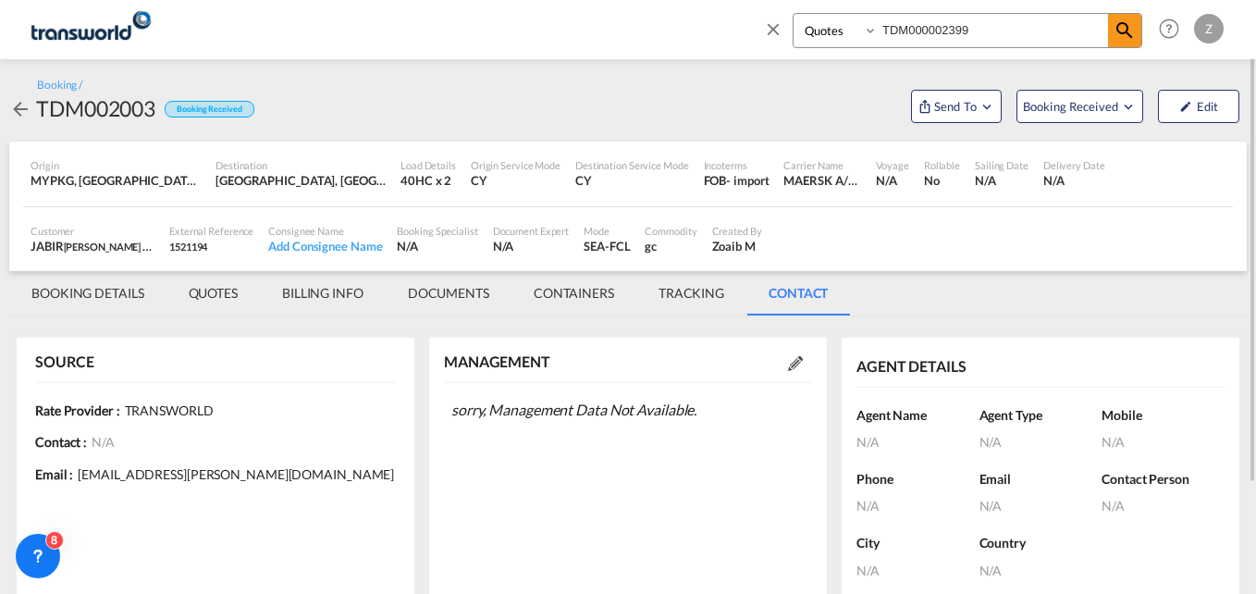
click at [795, 359] on md-icon at bounding box center [795, 363] width 15 height 15
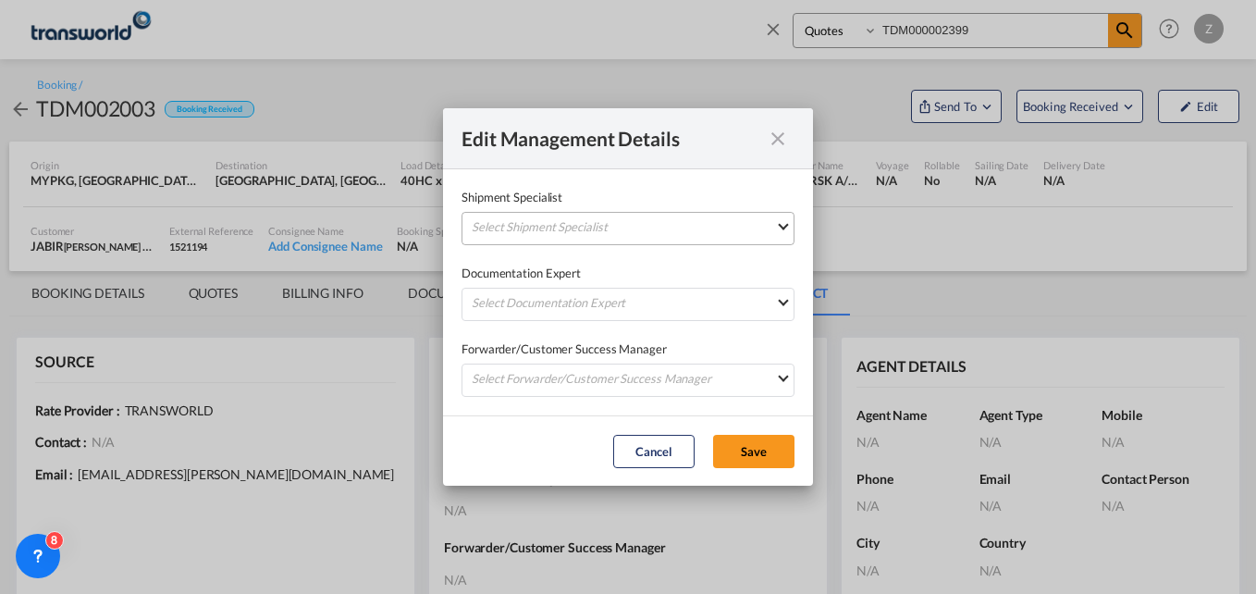
click at [608, 219] on md-select "Select Shipment Specialist [PERSON_NAME] W [PERSON_NAME][EMAIL_ADDRESS][PERSON_…" at bounding box center [628, 228] width 333 height 33
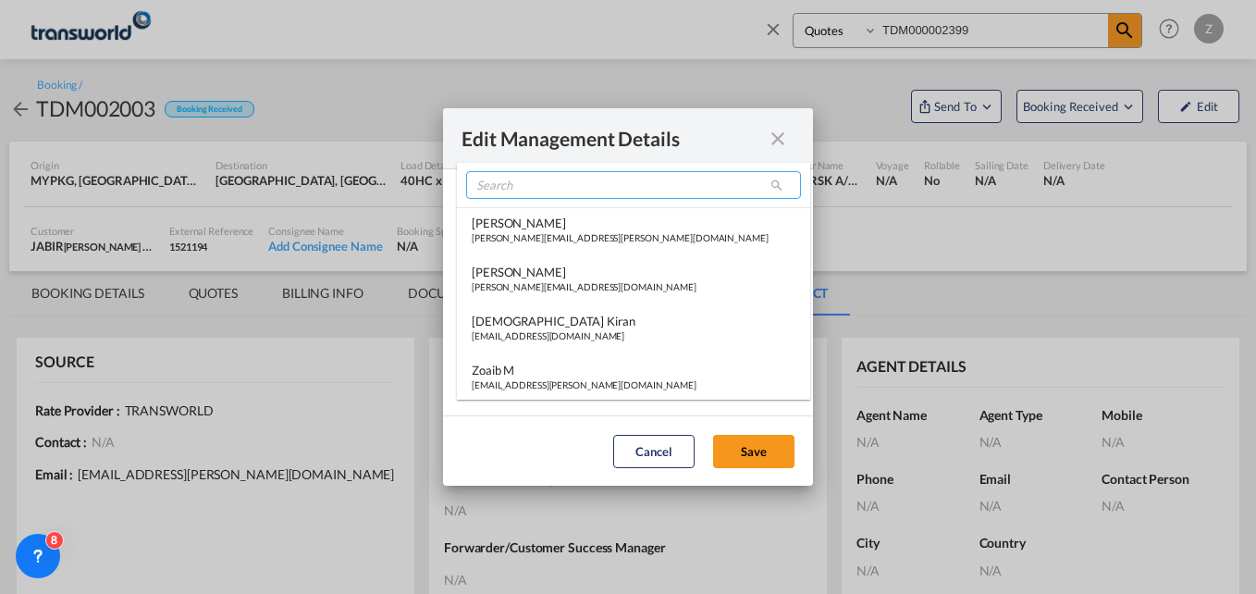
click at [549, 191] on input "search" at bounding box center [633, 185] width 335 height 28
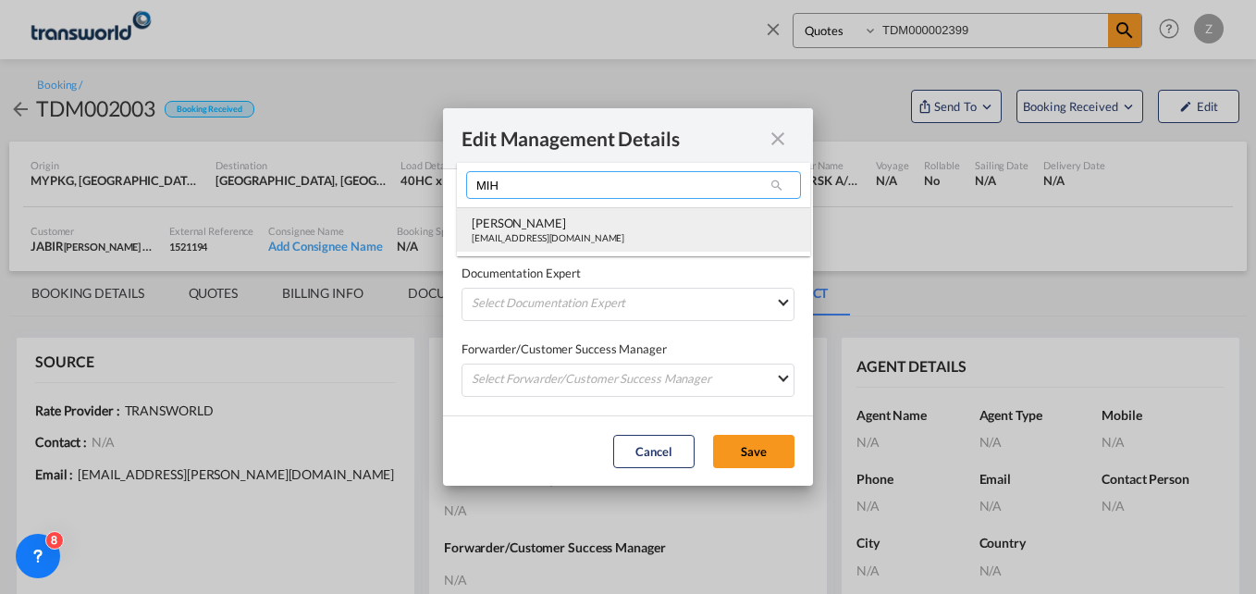
type input "MIH"
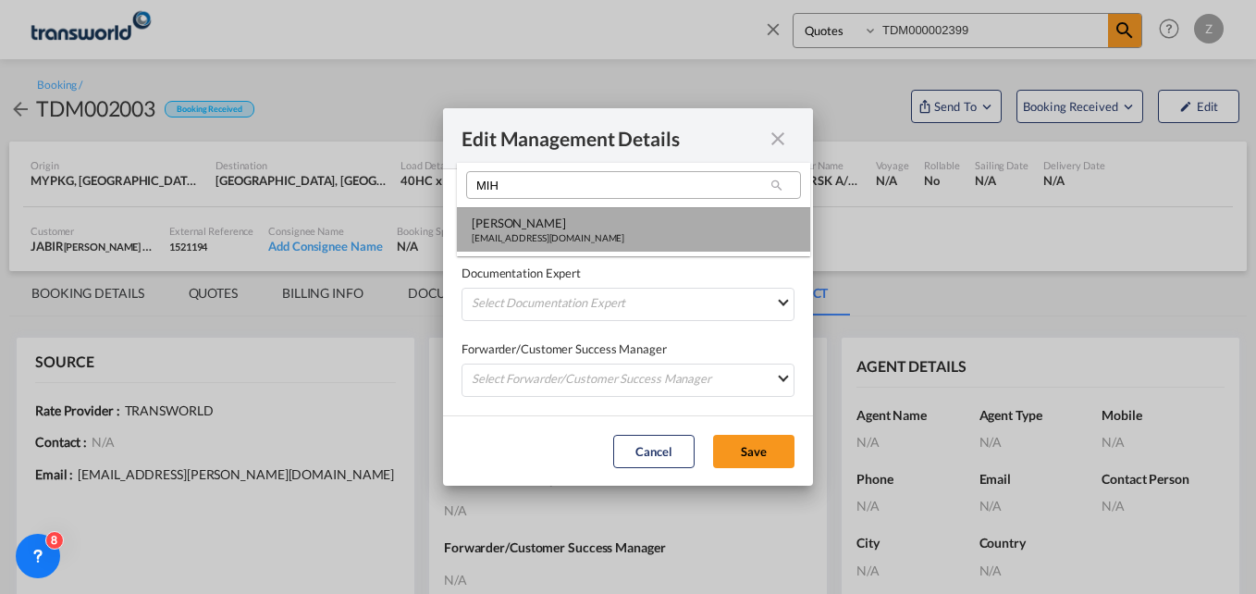
click at [537, 217] on div "[PERSON_NAME]" at bounding box center [548, 223] width 153 height 17
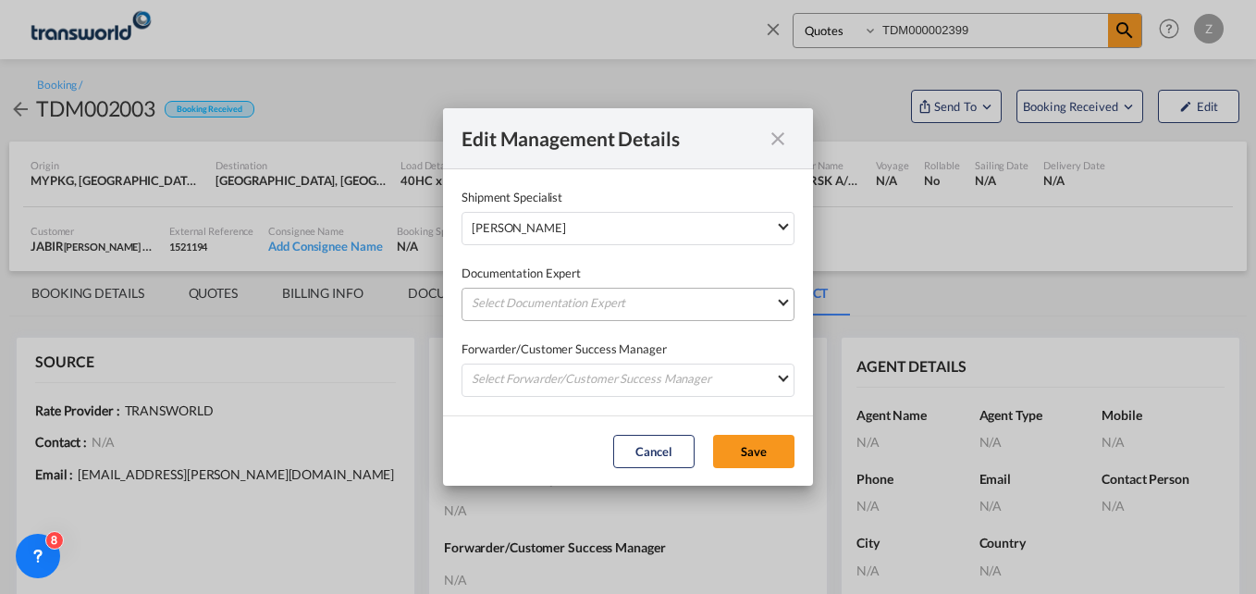
click at [517, 307] on md-select "Select Documentation Expert [PERSON_NAME] W [PERSON_NAME][EMAIL_ADDRESS][PERSON…" at bounding box center [628, 304] width 333 height 33
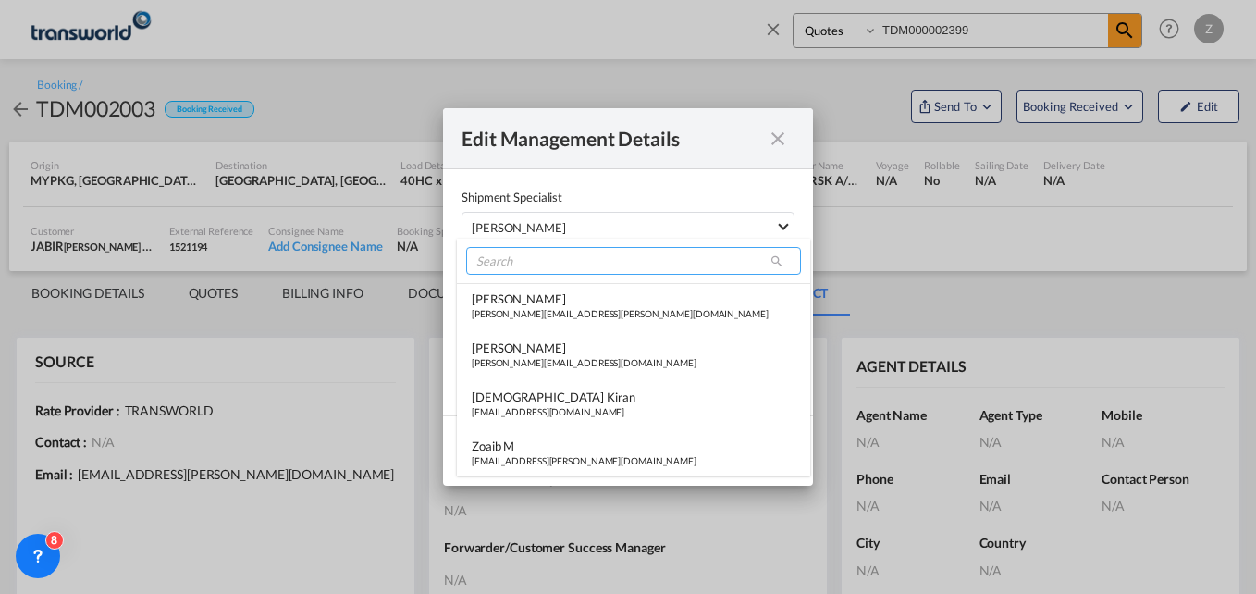
click at [525, 254] on input "search" at bounding box center [633, 261] width 335 height 28
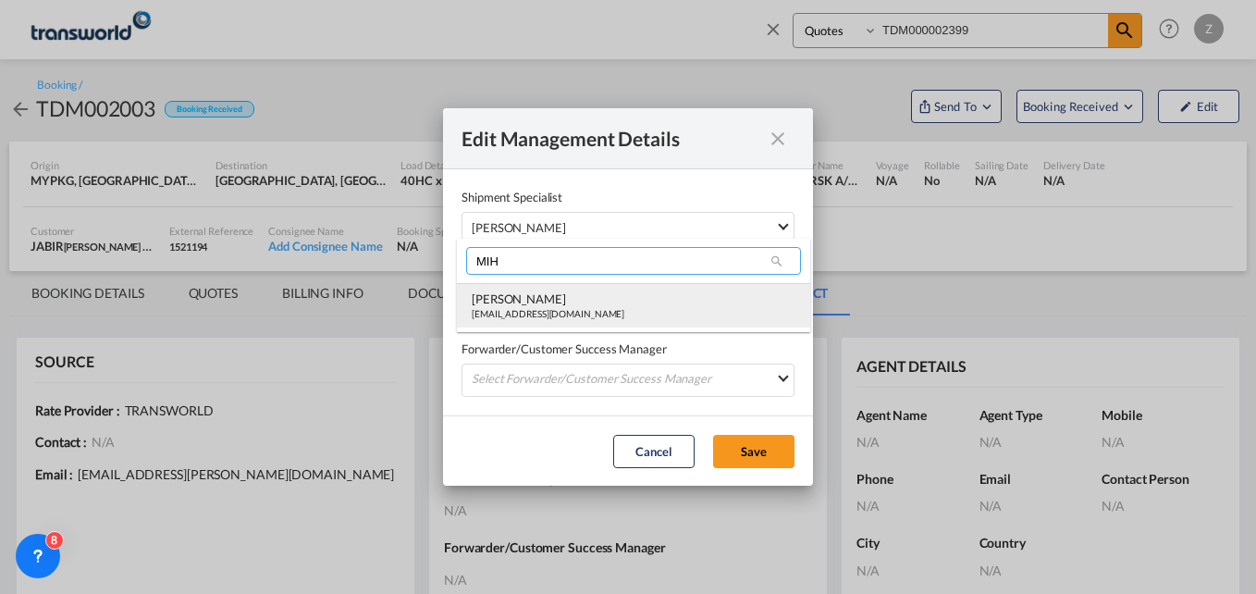
type input "MIH"
click at [516, 294] on div "[PERSON_NAME]" at bounding box center [548, 298] width 153 height 17
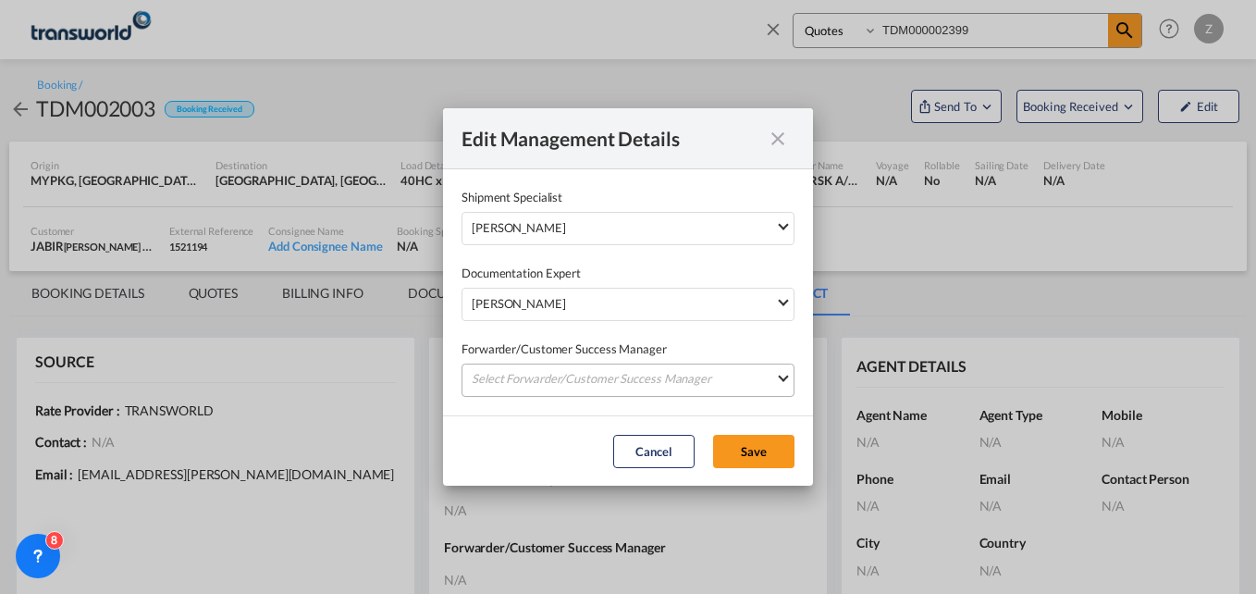
click at [509, 384] on md-select "Select Forwarder/Customer Success Manager [PERSON_NAME] [PERSON_NAME][EMAIL_ADD…" at bounding box center [628, 380] width 333 height 33
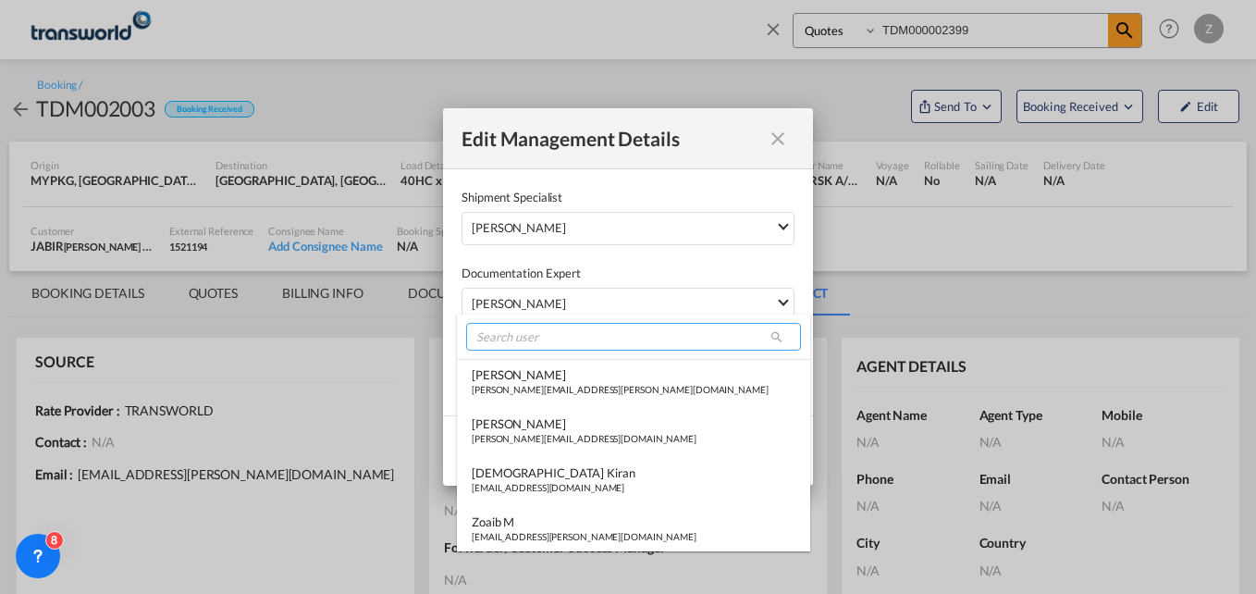
click at [509, 332] on input "search" at bounding box center [633, 337] width 335 height 28
type input "T"
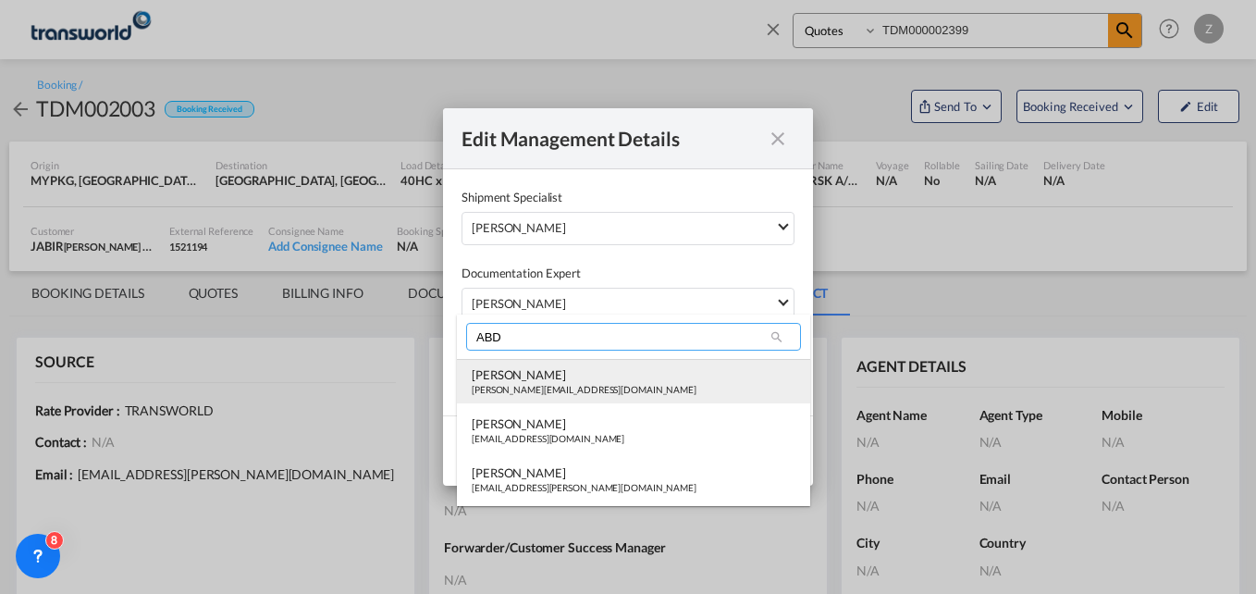
type input "ABD"
click at [516, 375] on div "[PERSON_NAME]" at bounding box center [584, 374] width 225 height 17
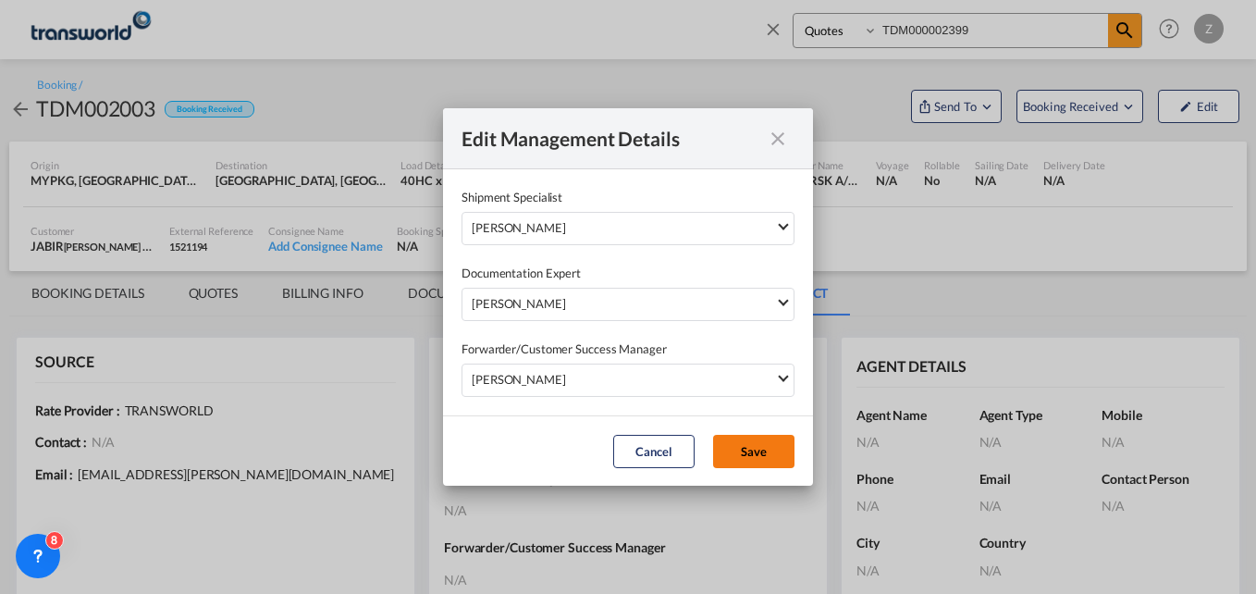
click at [771, 447] on button "Save" at bounding box center [753, 451] width 81 height 33
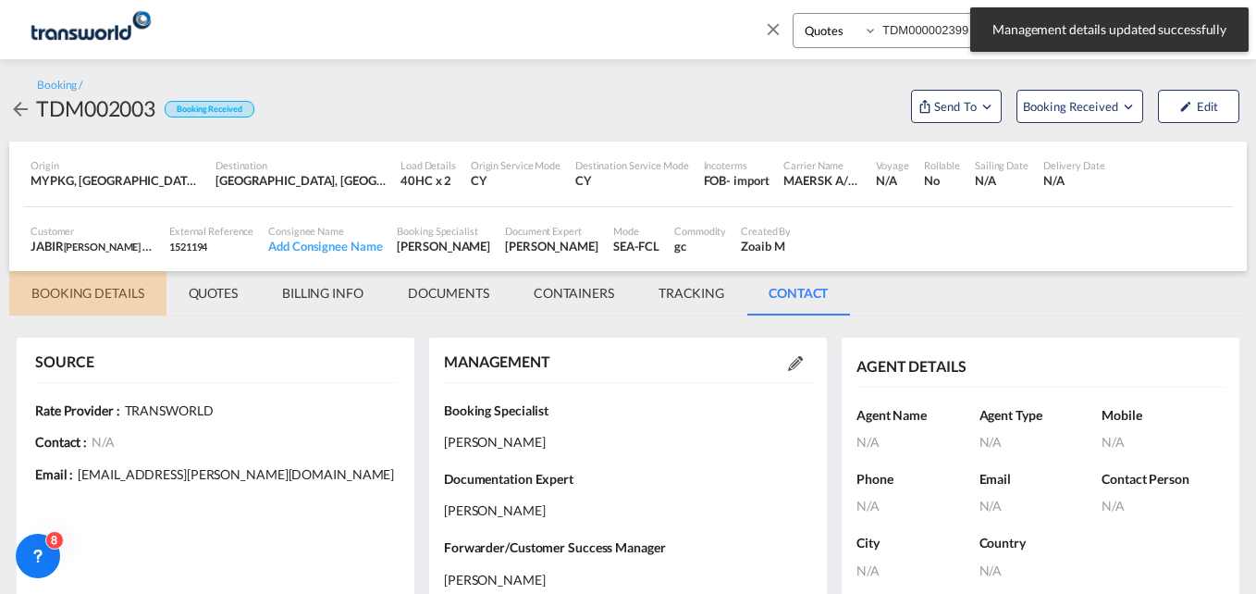
click at [110, 290] on md-tab-item "BOOKING DETAILS" at bounding box center [87, 293] width 157 height 44
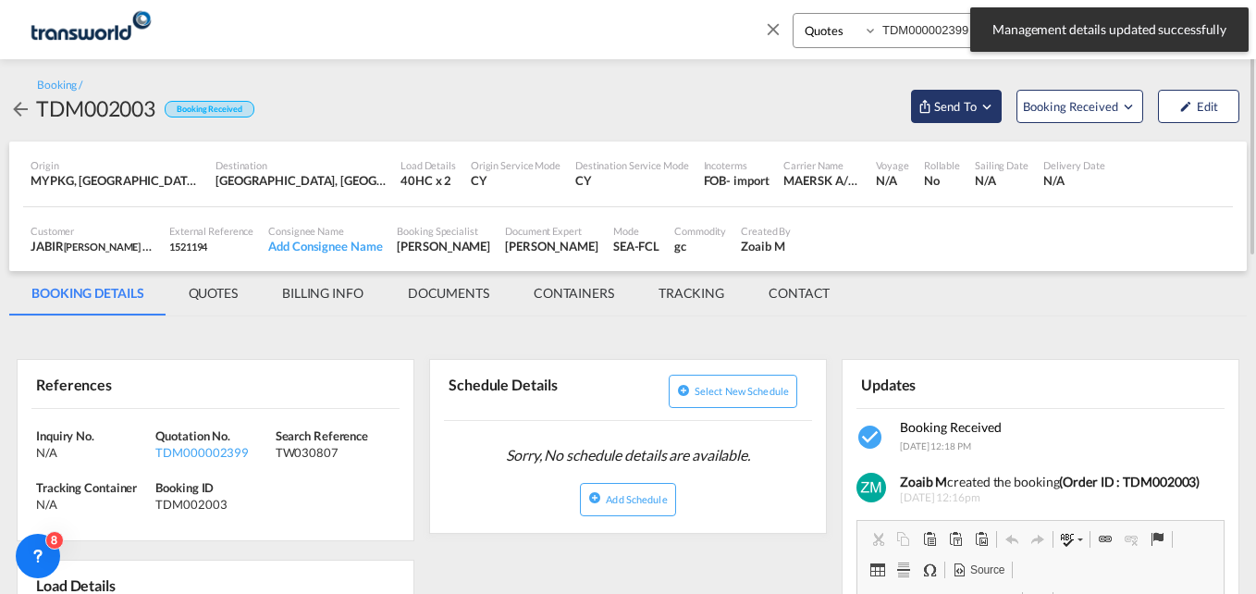
click at [940, 102] on span "Send To" at bounding box center [955, 106] width 46 height 19
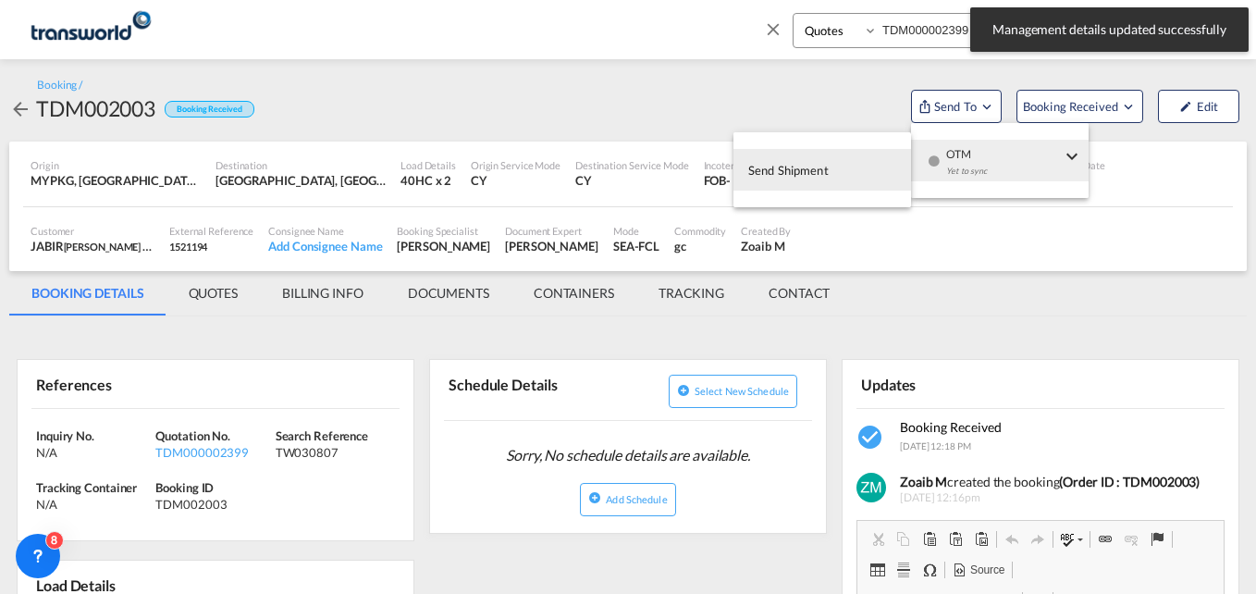
click at [818, 166] on span "Send Shipment" at bounding box center [788, 170] width 80 height 30
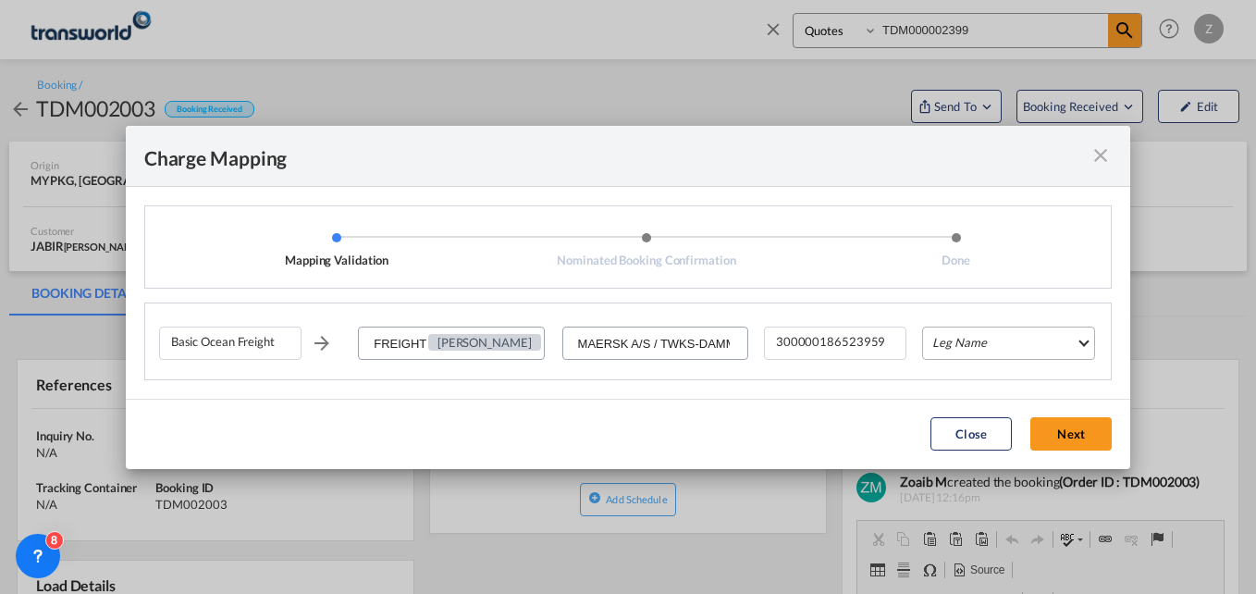
click at [970, 347] on md-select "Leg Name HANDLING ORIGIN VESSEL HANDLING DESTINATION OTHERS TL PICK UP CUSTOMS …" at bounding box center [1008, 343] width 173 height 33
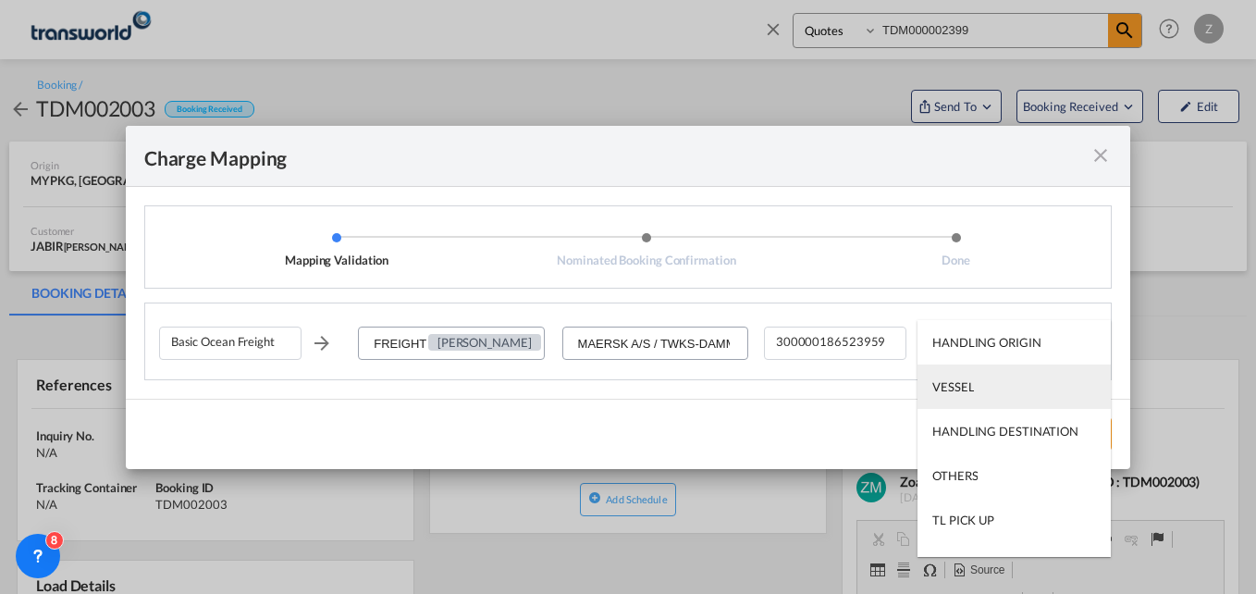
click at [958, 386] on div "VESSEL" at bounding box center [953, 386] width 42 height 17
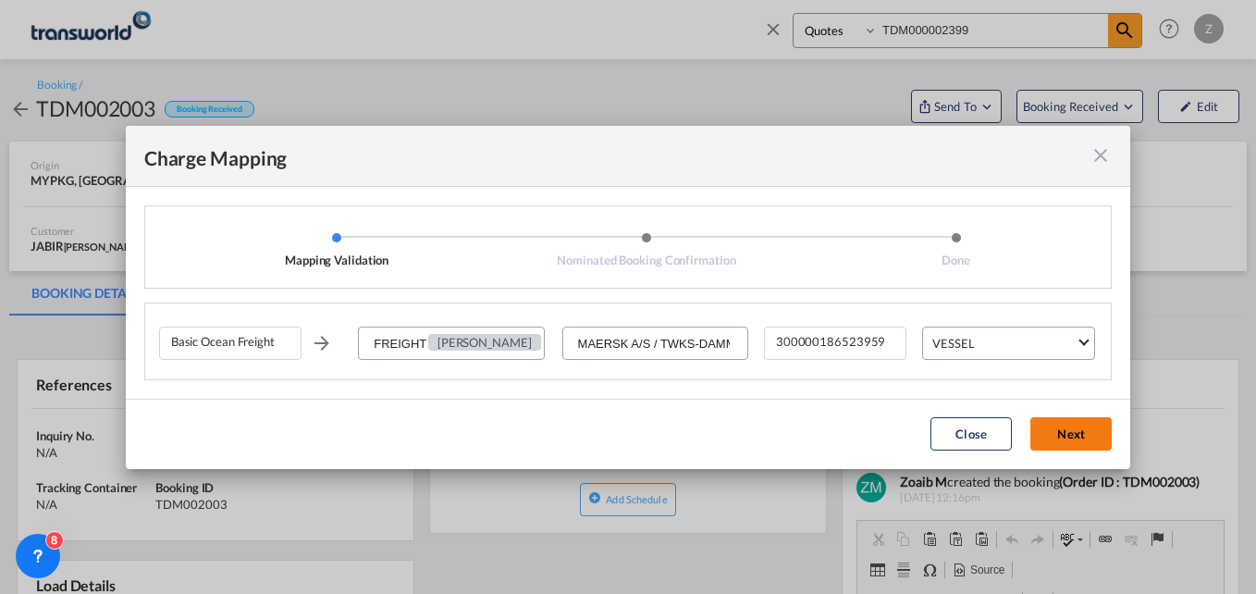
click at [1067, 439] on button "Next" at bounding box center [1070, 433] width 81 height 33
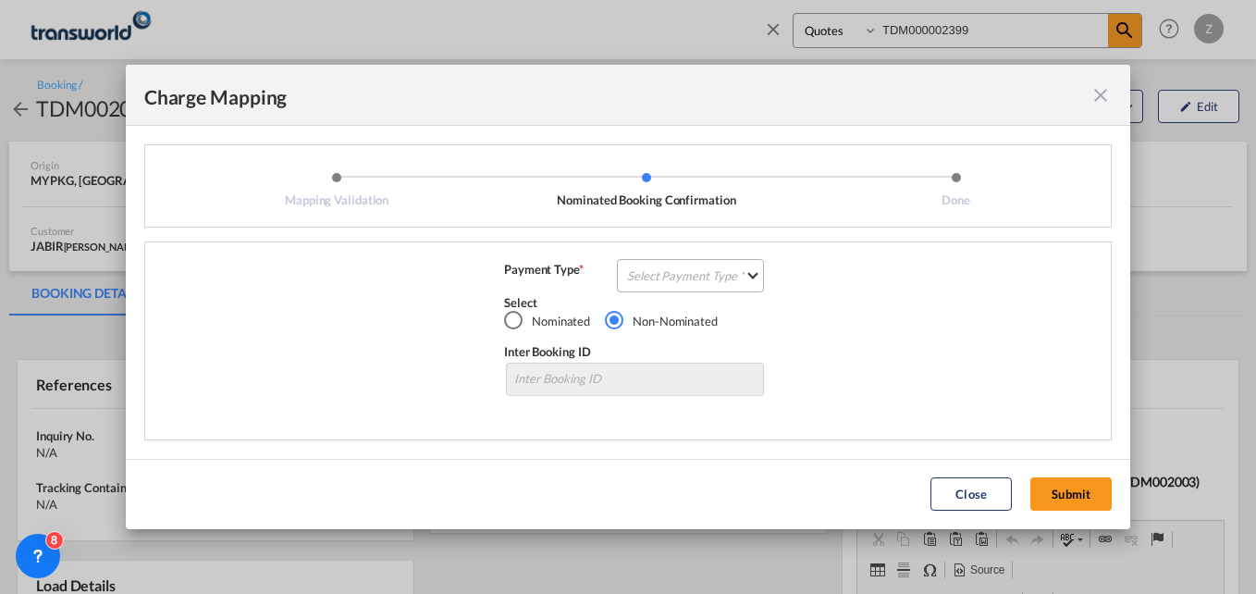
click at [660, 271] on md-select "Select Payment Type COLLECT PREPAID" at bounding box center [690, 275] width 147 height 33
click at [662, 286] on md-option "COLLECT" at bounding box center [696, 275] width 164 height 44
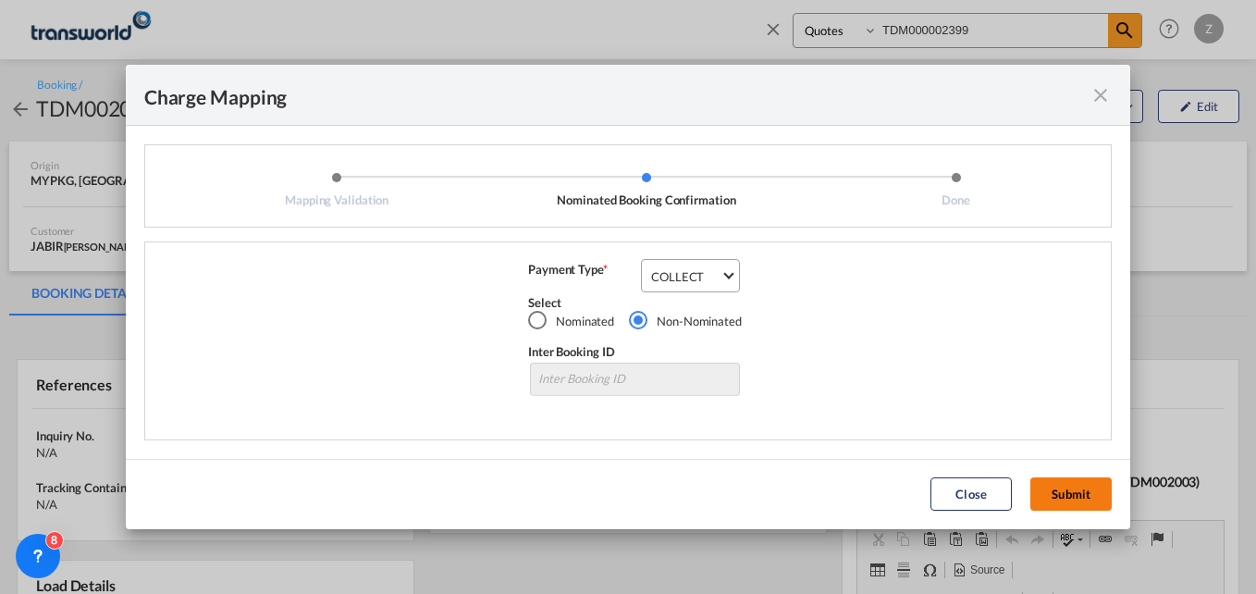
click at [1065, 493] on button "Submit" at bounding box center [1070, 493] width 81 height 33
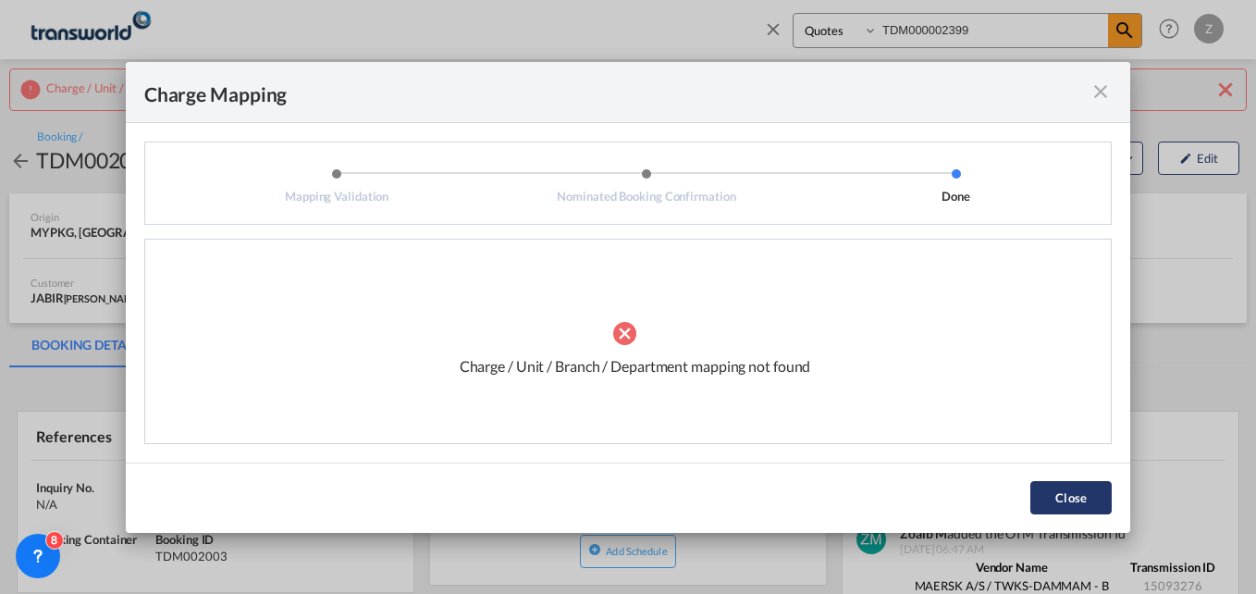
click at [1097, 508] on button "Close" at bounding box center [1070, 497] width 81 height 33
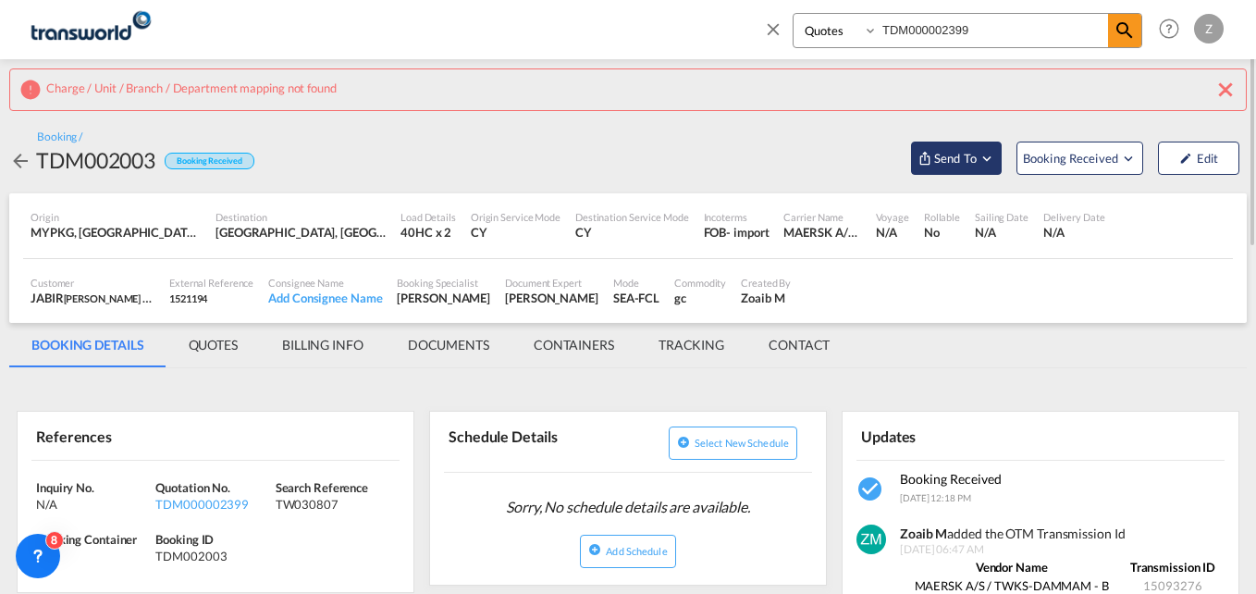
click at [942, 155] on span "Send To" at bounding box center [955, 158] width 46 height 19
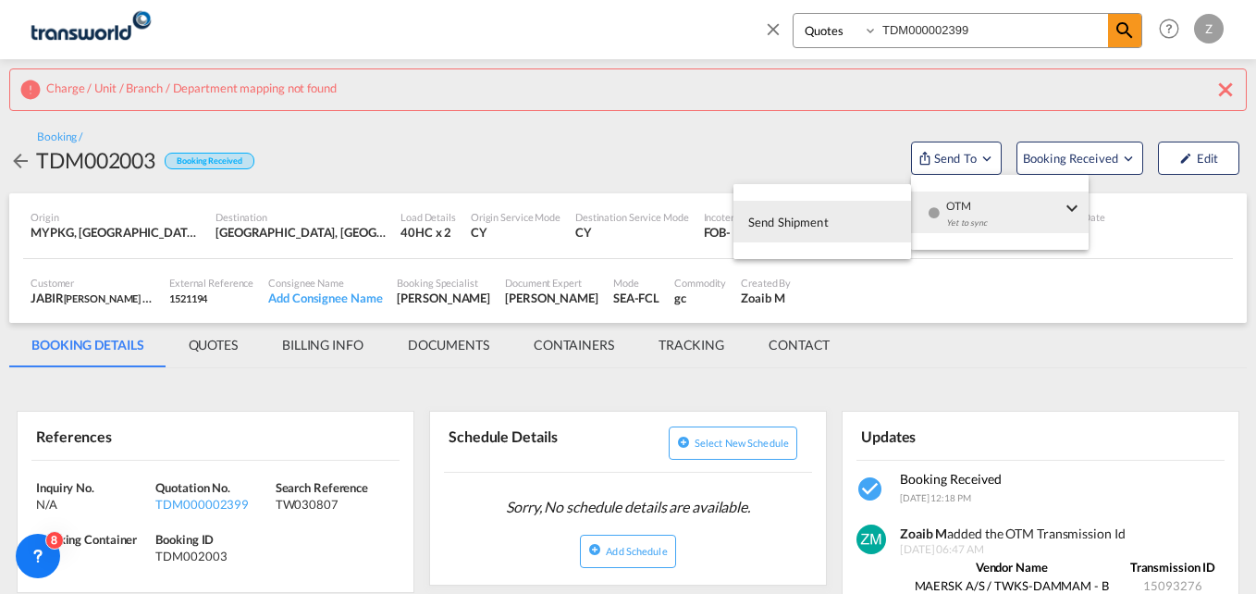
click at [818, 222] on span "Send Shipment" at bounding box center [788, 222] width 80 height 30
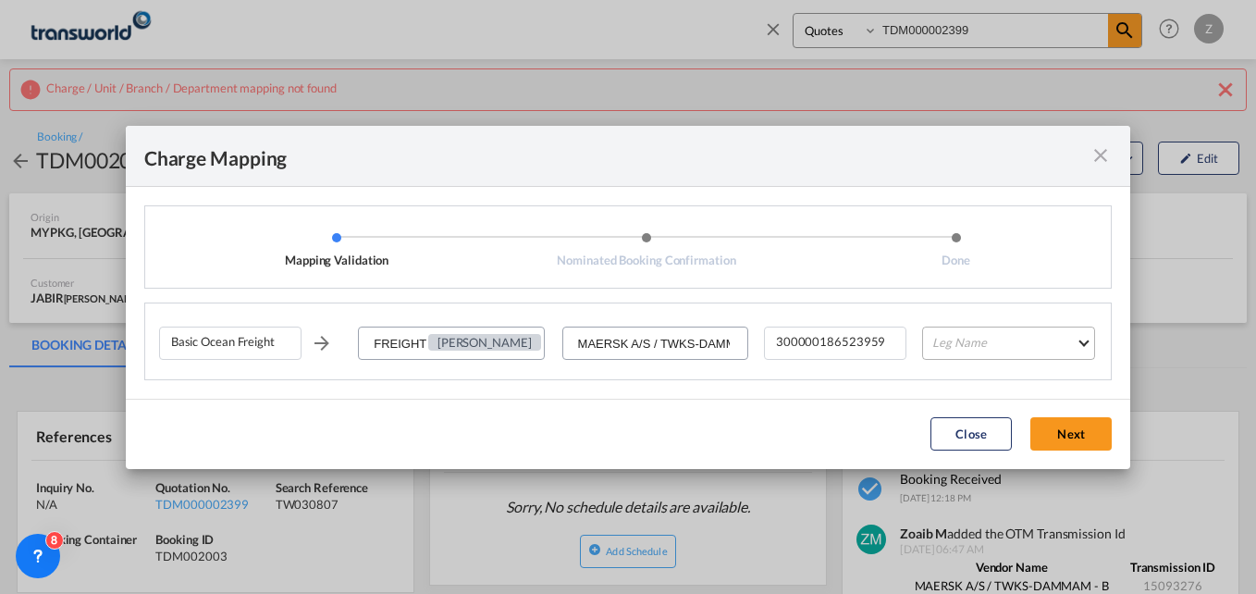
click at [961, 350] on md-select "Leg Name HANDLING ORIGIN VESSEL HANDLING DESTINATION OTHERS TL PICK UP CUSTOMS …" at bounding box center [1008, 343] width 173 height 33
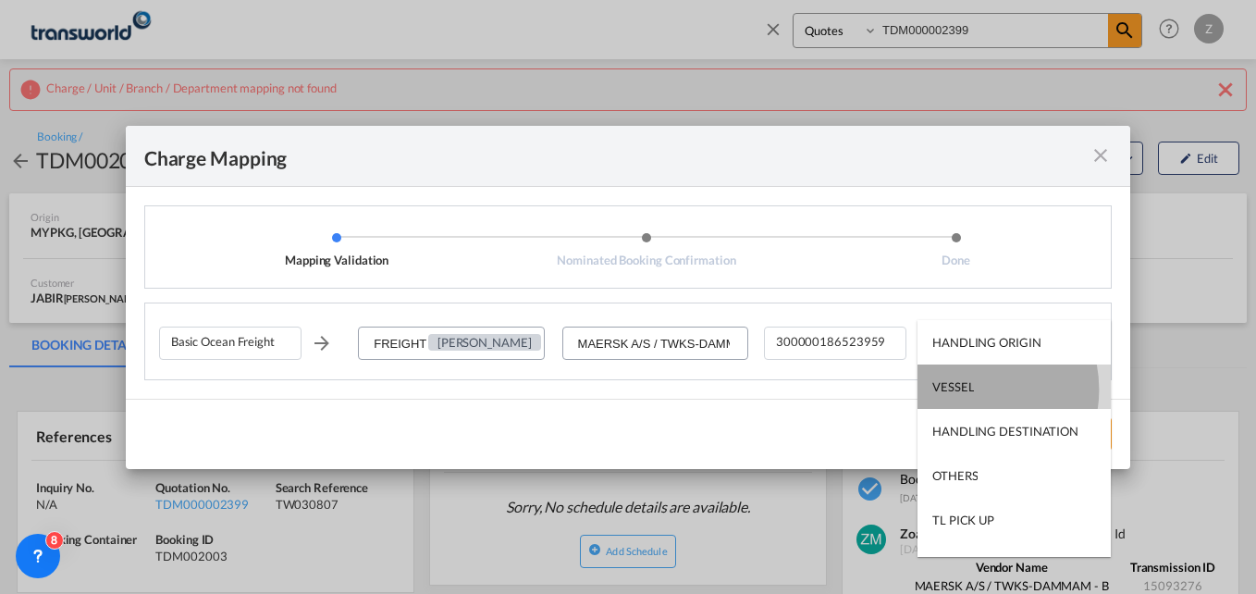
click at [968, 389] on div "VESSEL" at bounding box center [953, 386] width 42 height 17
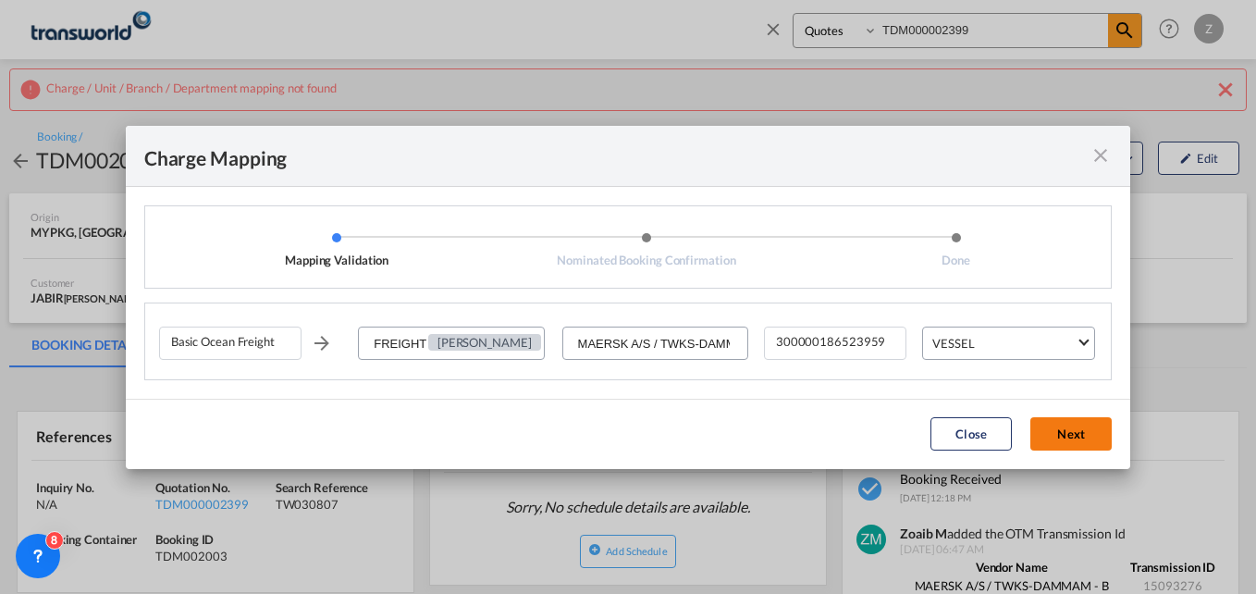
click at [1055, 437] on button "Next" at bounding box center [1070, 433] width 81 height 33
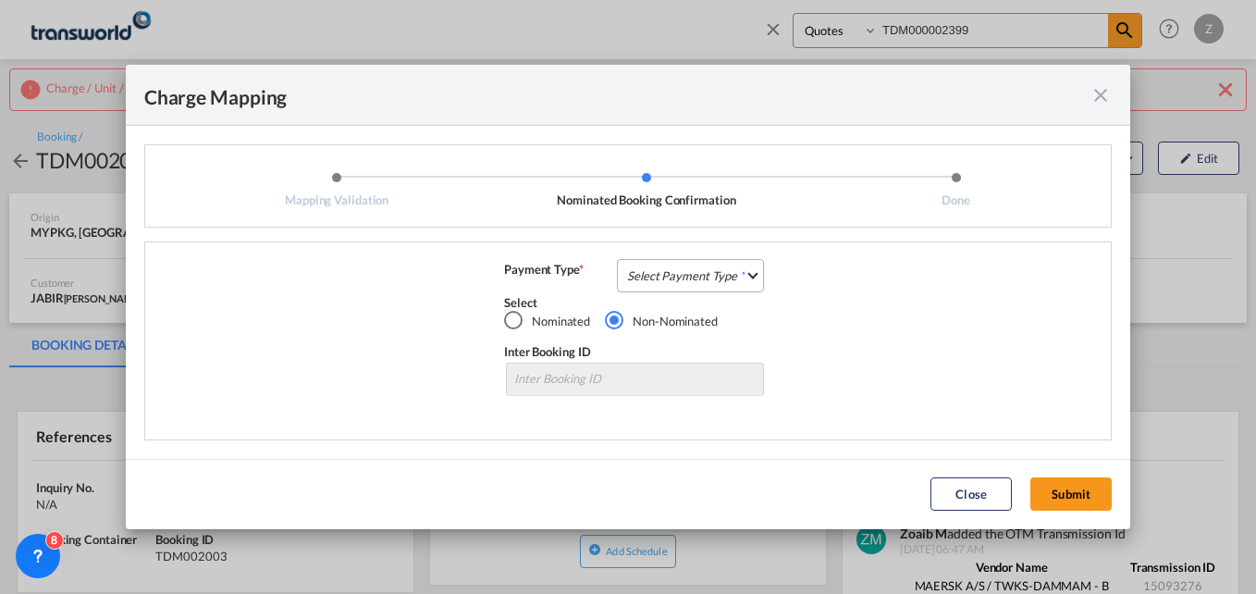
click at [747, 270] on md-select "Select Payment Type COLLECT PREPAID" at bounding box center [690, 275] width 147 height 33
click at [688, 278] on md-option "COLLECT" at bounding box center [696, 275] width 164 height 44
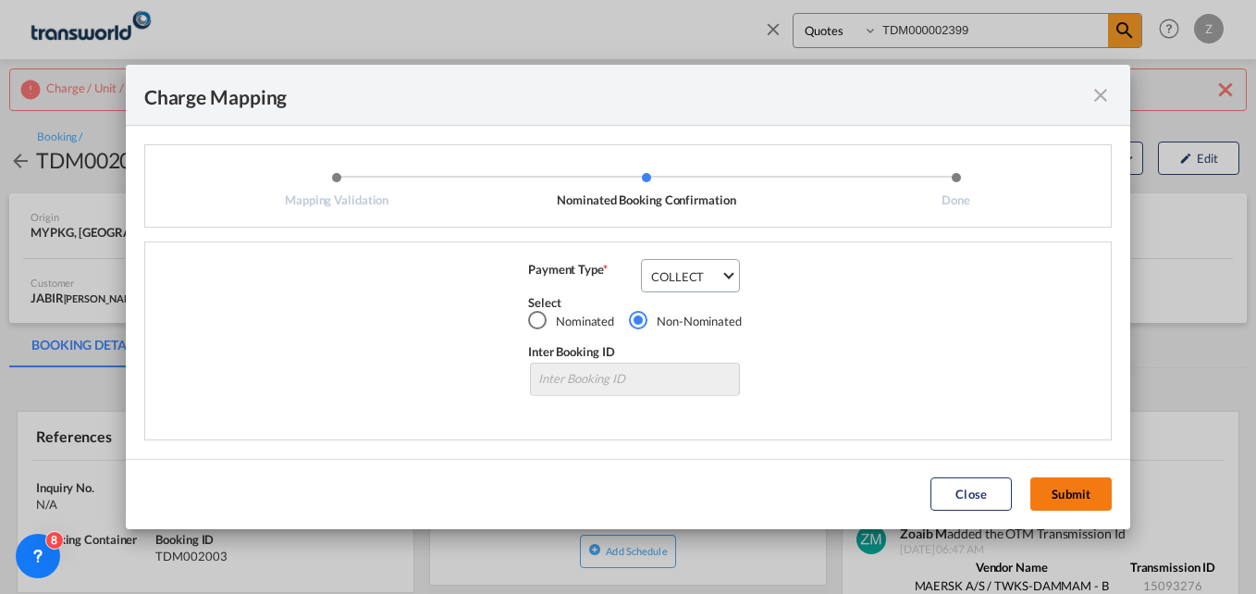
click at [1063, 510] on button "Submit" at bounding box center [1070, 493] width 81 height 33
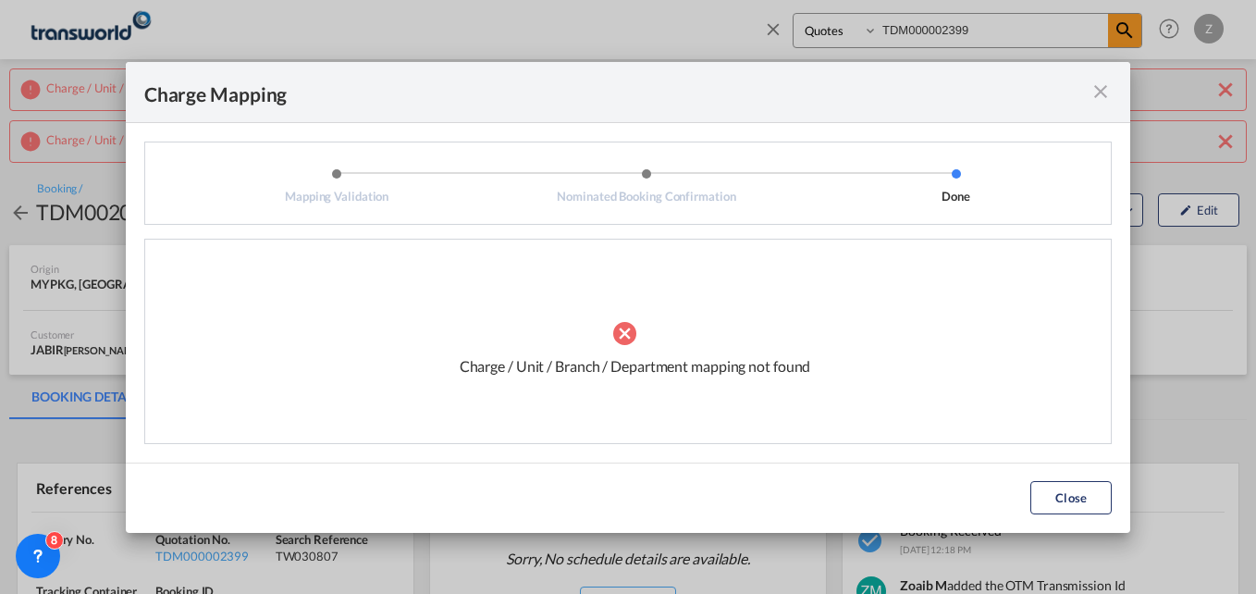
click at [1095, 88] on md-icon "icon-close fg-AAA8AD cursor" at bounding box center [1101, 91] width 22 height 22
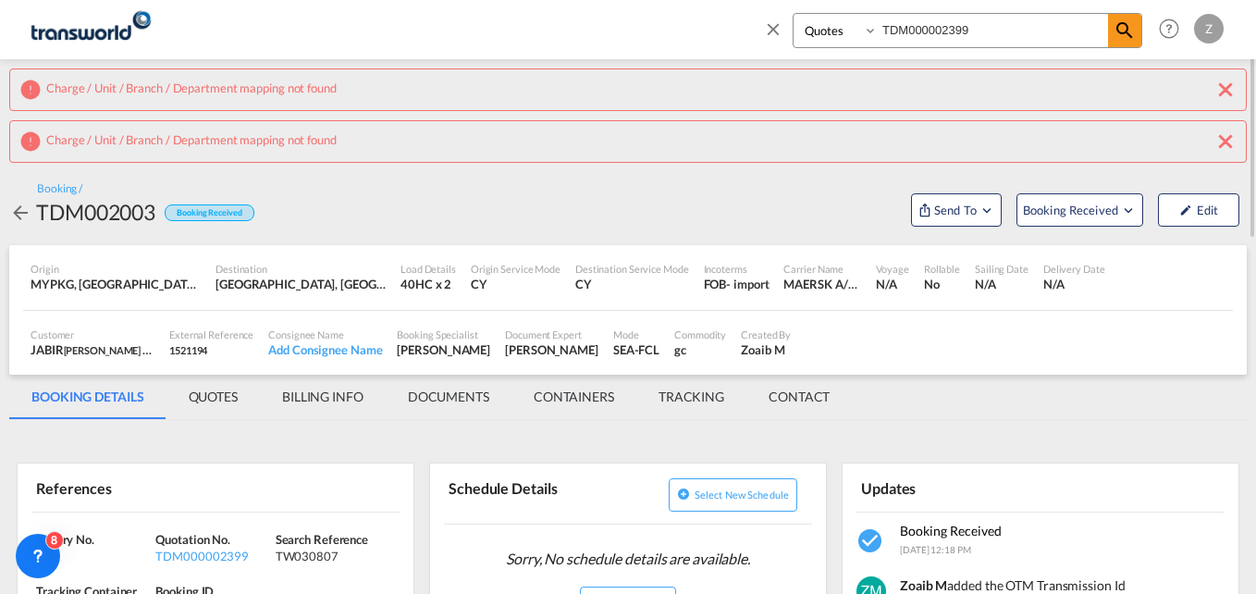
click at [1226, 147] on md-icon "icon-close" at bounding box center [1226, 141] width 22 height 22
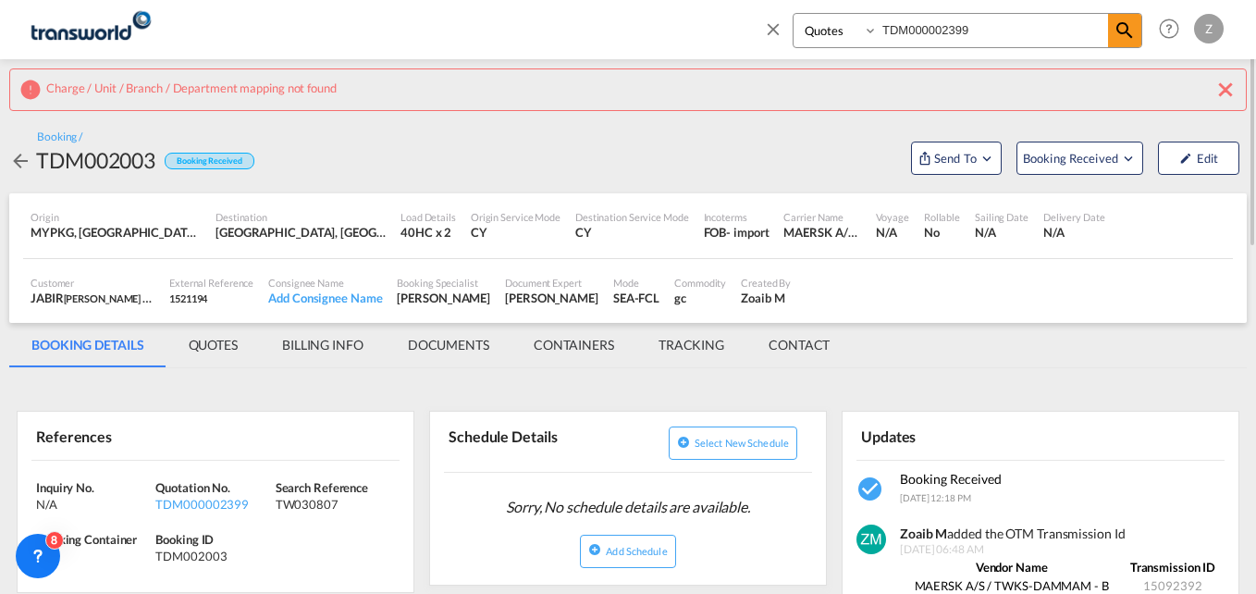
click at [1223, 96] on md-icon "icon-close" at bounding box center [1226, 90] width 22 height 22
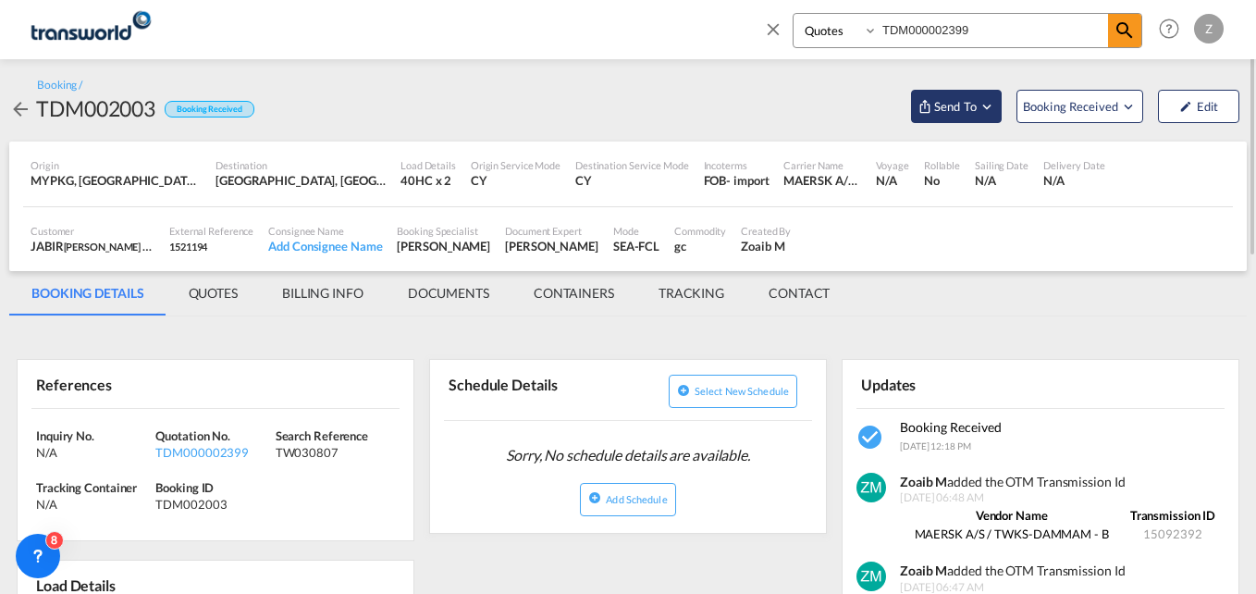
click at [969, 98] on span "Send To" at bounding box center [955, 106] width 46 height 19
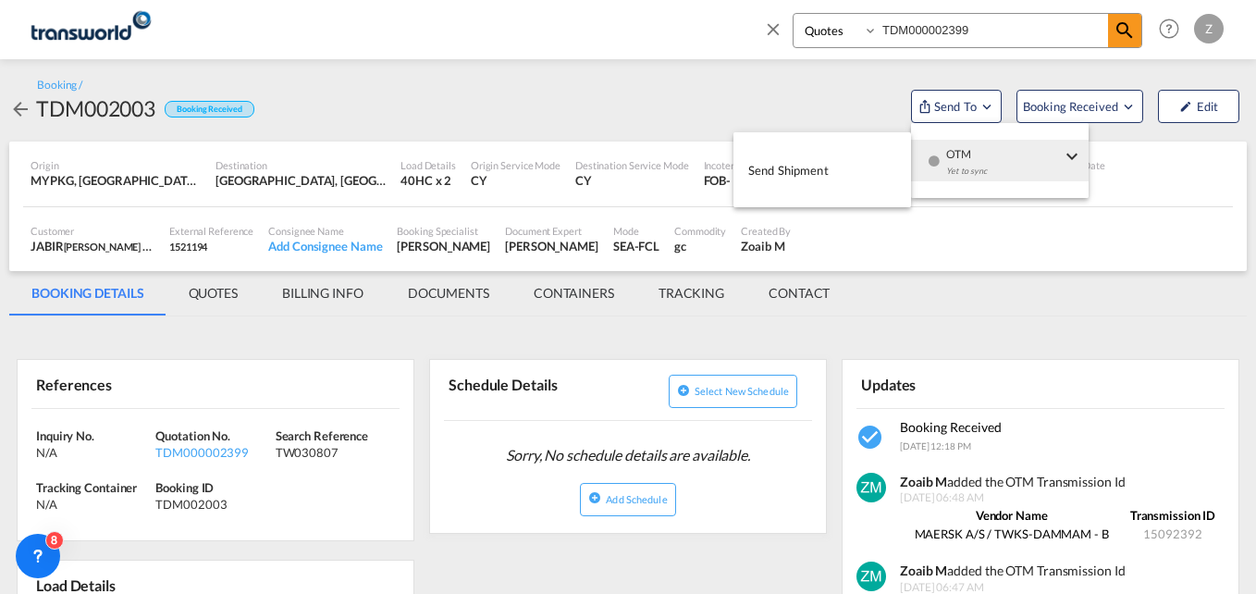
click at [1006, 165] on div "Yet to sync" at bounding box center [1003, 175] width 115 height 39
click at [803, 168] on span "Send Shipment" at bounding box center [788, 170] width 80 height 30
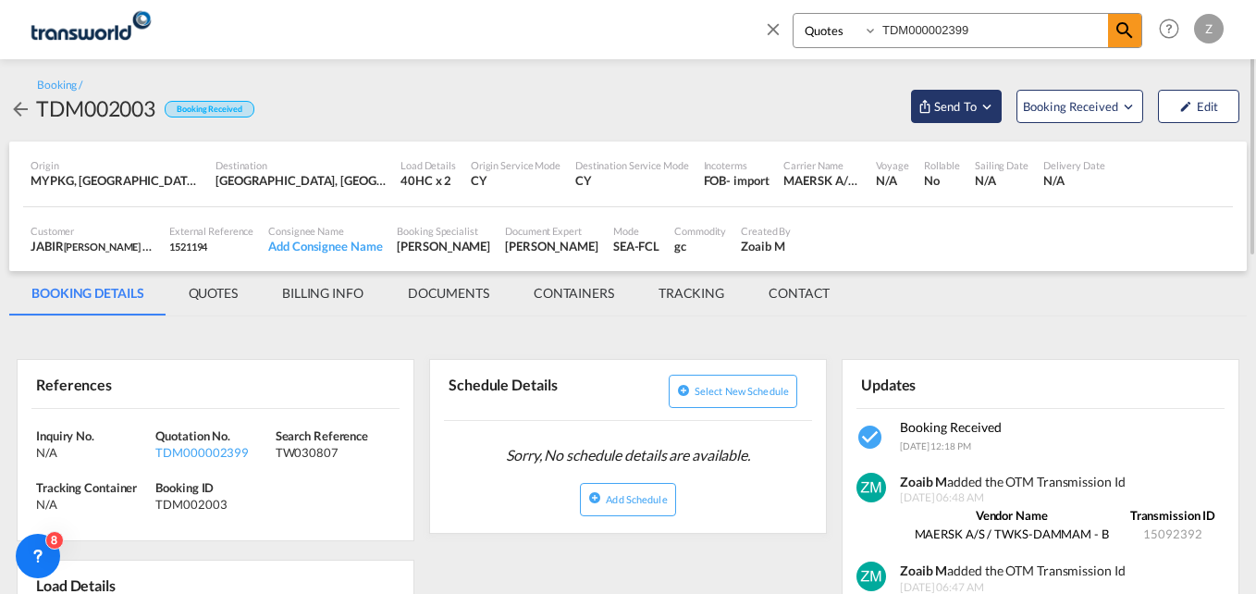
click at [964, 105] on span "Send To" at bounding box center [955, 106] width 46 height 19
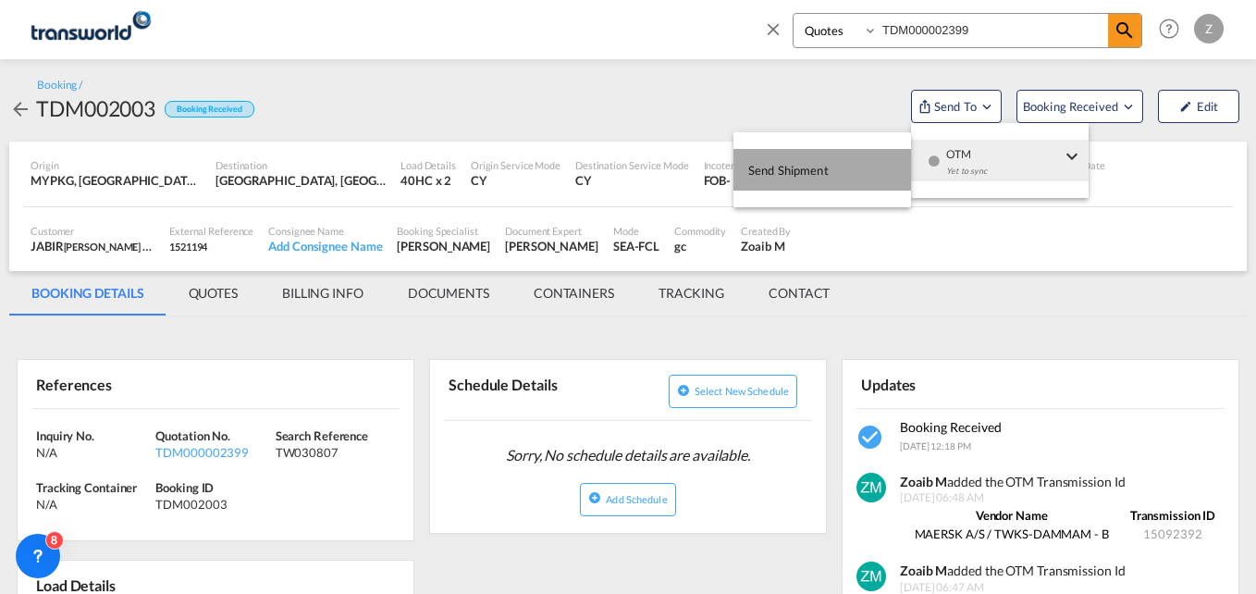
click at [824, 164] on span "Send Shipment" at bounding box center [788, 170] width 80 height 30
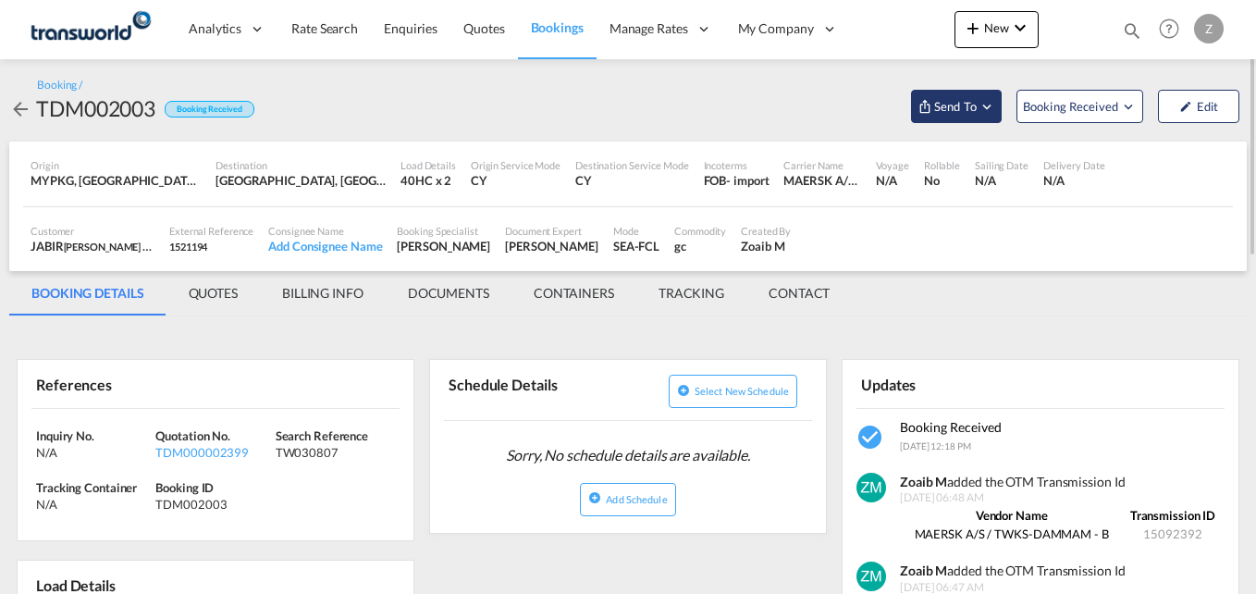
click at [959, 97] on span "Send To" at bounding box center [955, 106] width 46 height 19
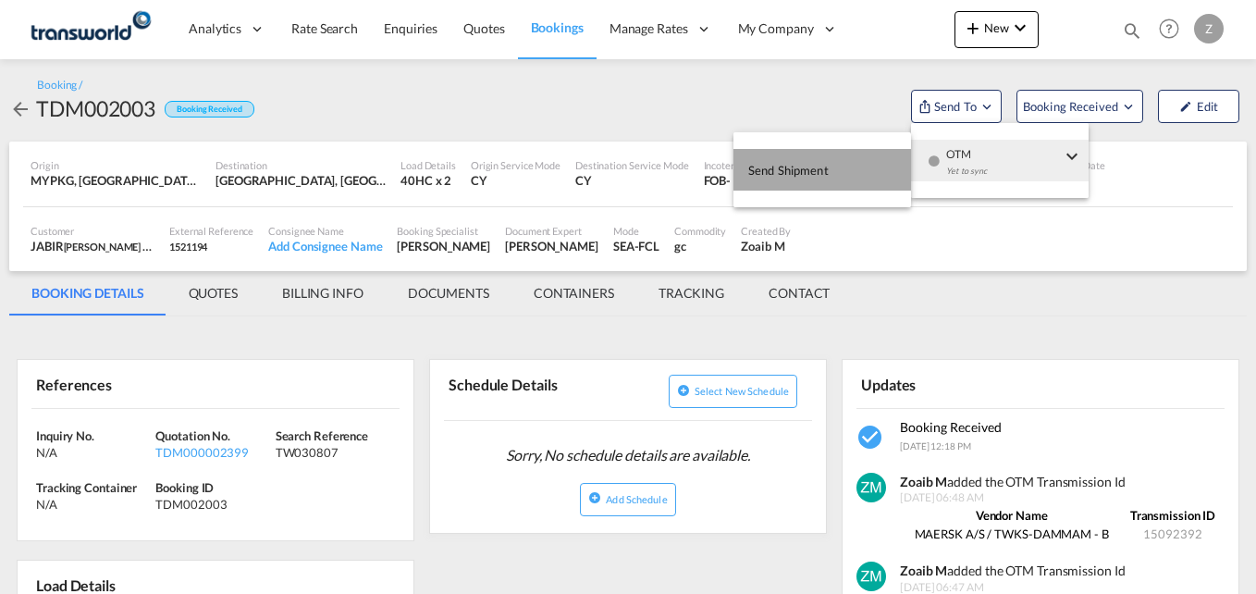
click at [791, 173] on span "Send Shipment" at bounding box center [788, 170] width 80 height 30
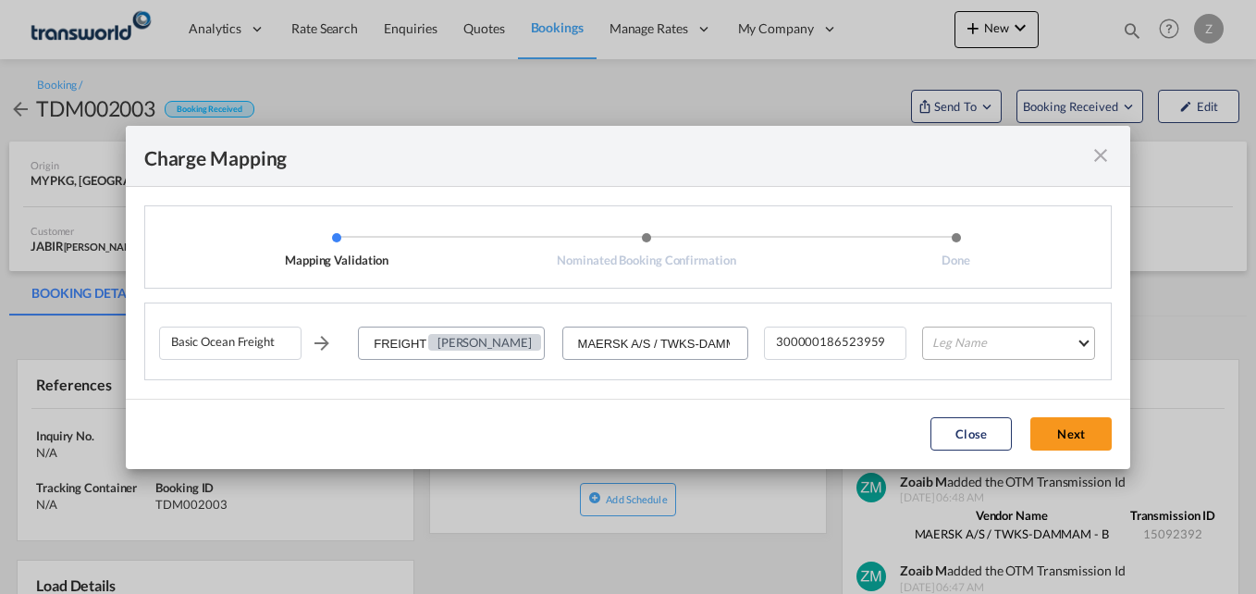
click at [950, 352] on md-select "Leg Name HANDLING ORIGIN VESSEL HANDLING DESTINATION OTHERS TL PICK UP CUSTOMS …" at bounding box center [1008, 343] width 173 height 33
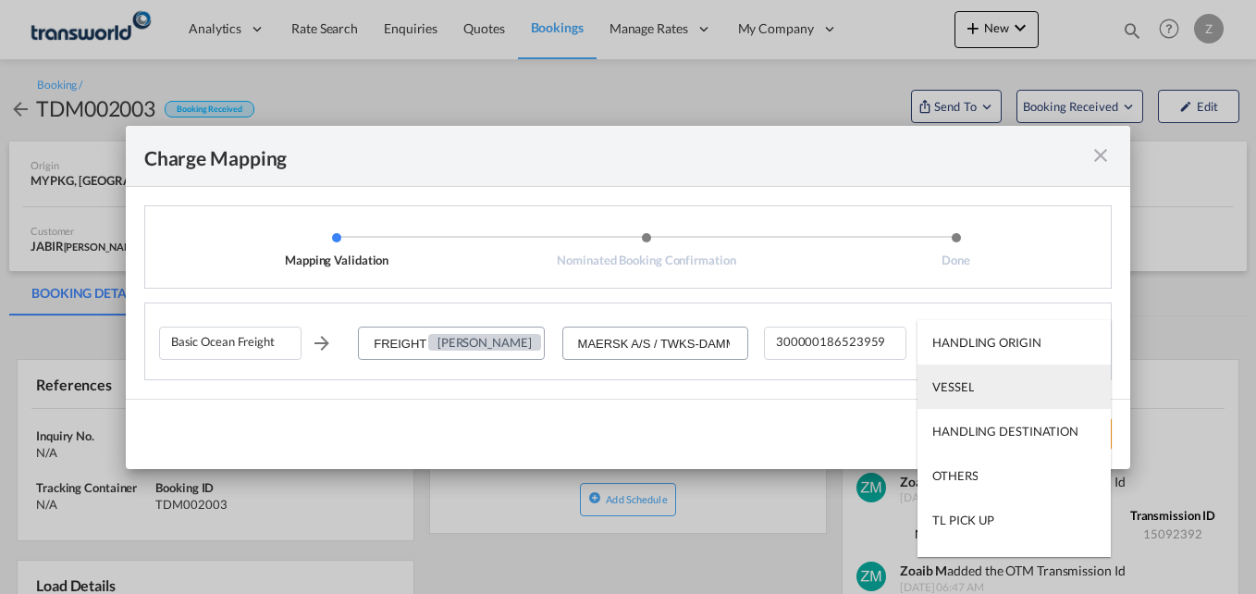
click at [953, 396] on md-option "VESSEL" at bounding box center [1014, 386] width 193 height 44
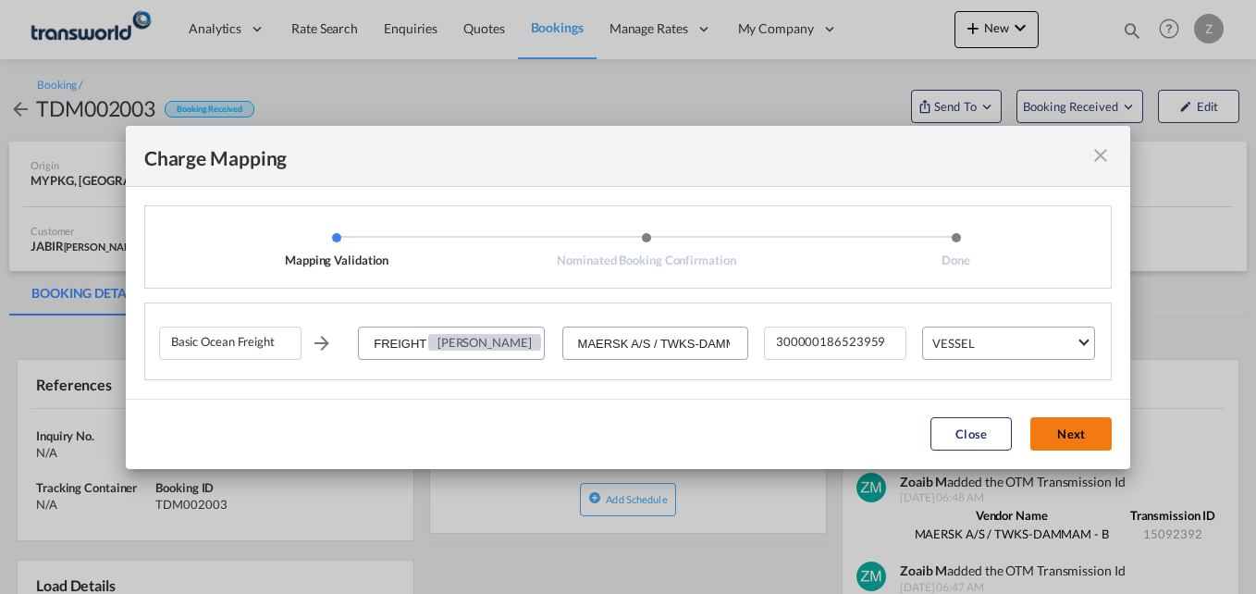
click at [1072, 438] on button "Next" at bounding box center [1070, 433] width 81 height 33
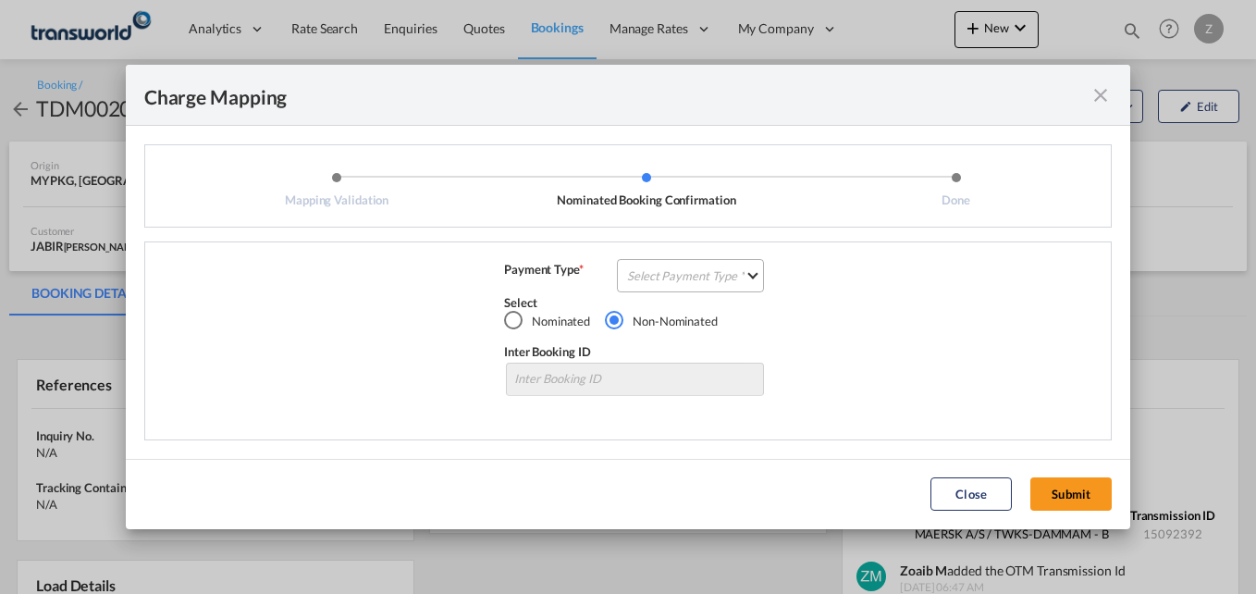
click at [683, 285] on md-select "Select Payment Type COLLECT PREPAID" at bounding box center [690, 275] width 147 height 33
click at [644, 277] on div "COLLECT" at bounding box center [655, 275] width 53 height 17
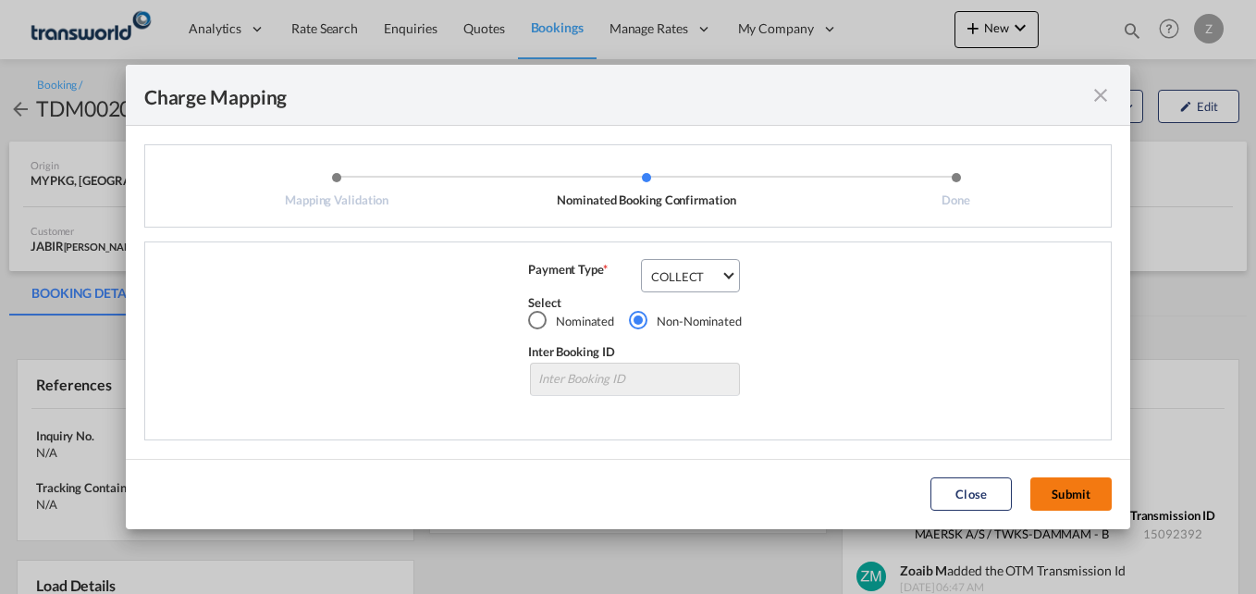
click at [1062, 493] on button "Submit" at bounding box center [1070, 493] width 81 height 33
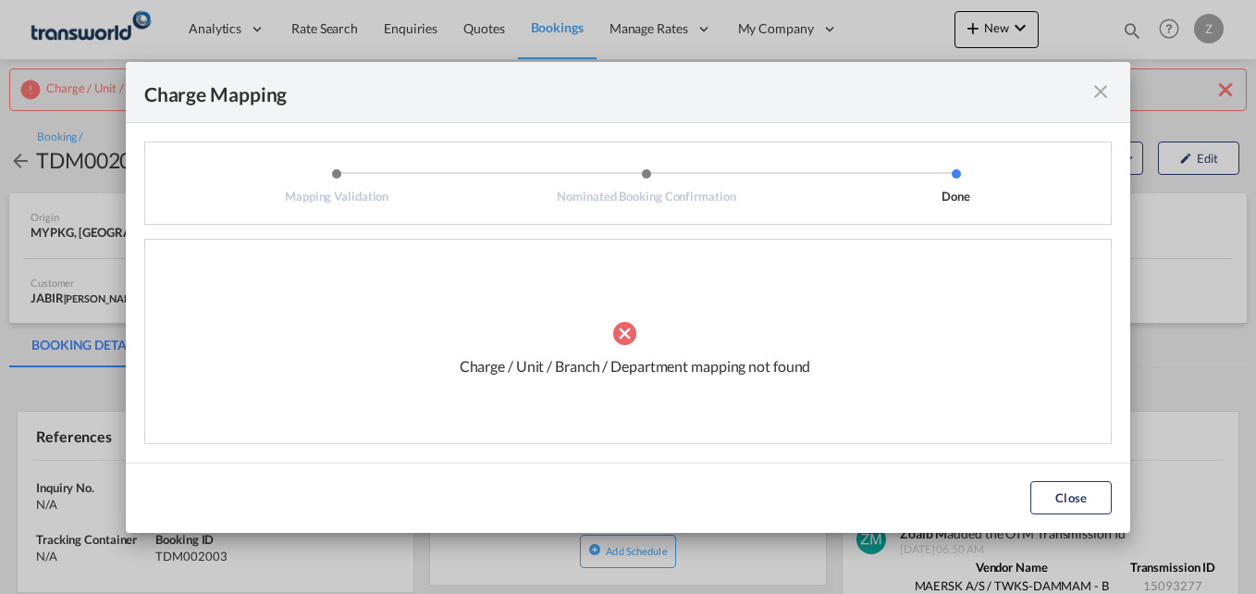
click at [1095, 85] on md-icon "icon-close fg-AAA8AD cursor" at bounding box center [1101, 91] width 22 height 22
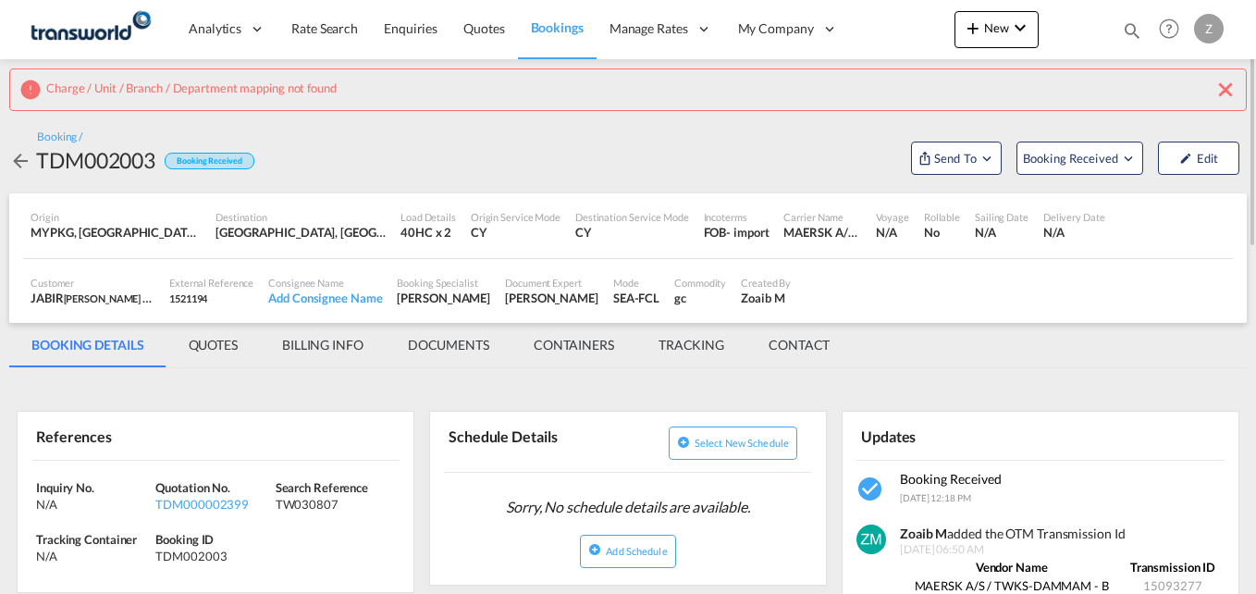
click at [1228, 87] on md-icon "icon-close" at bounding box center [1226, 90] width 22 height 22
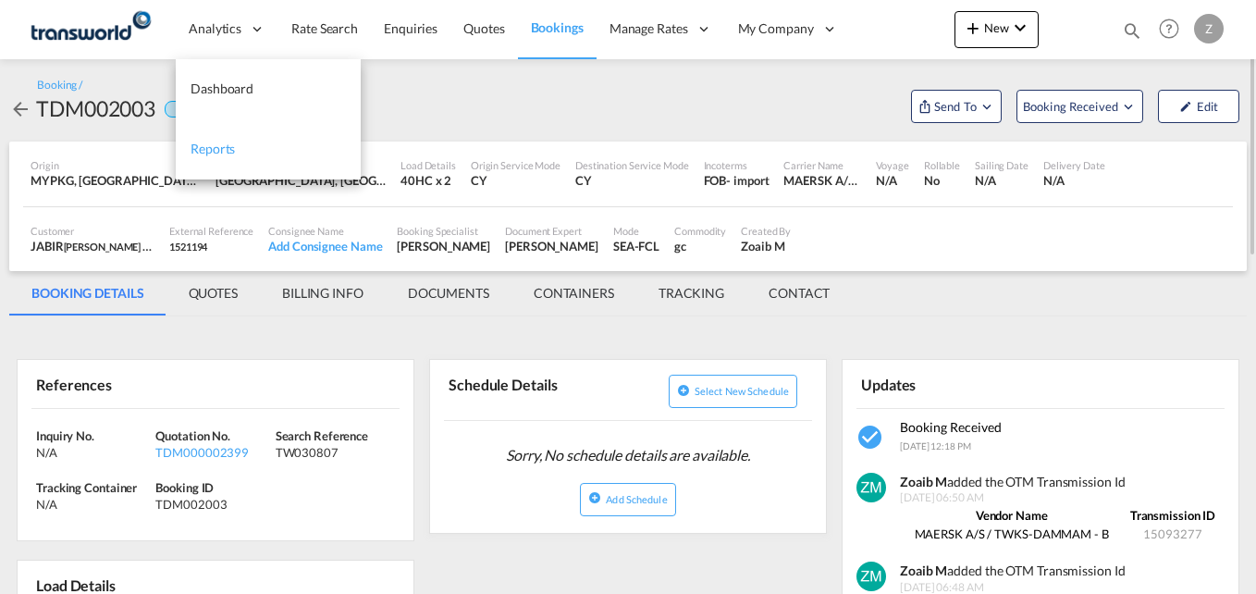
click at [215, 150] on span "Reports" at bounding box center [213, 149] width 44 height 16
